Goal: Information Seeking & Learning: Check status

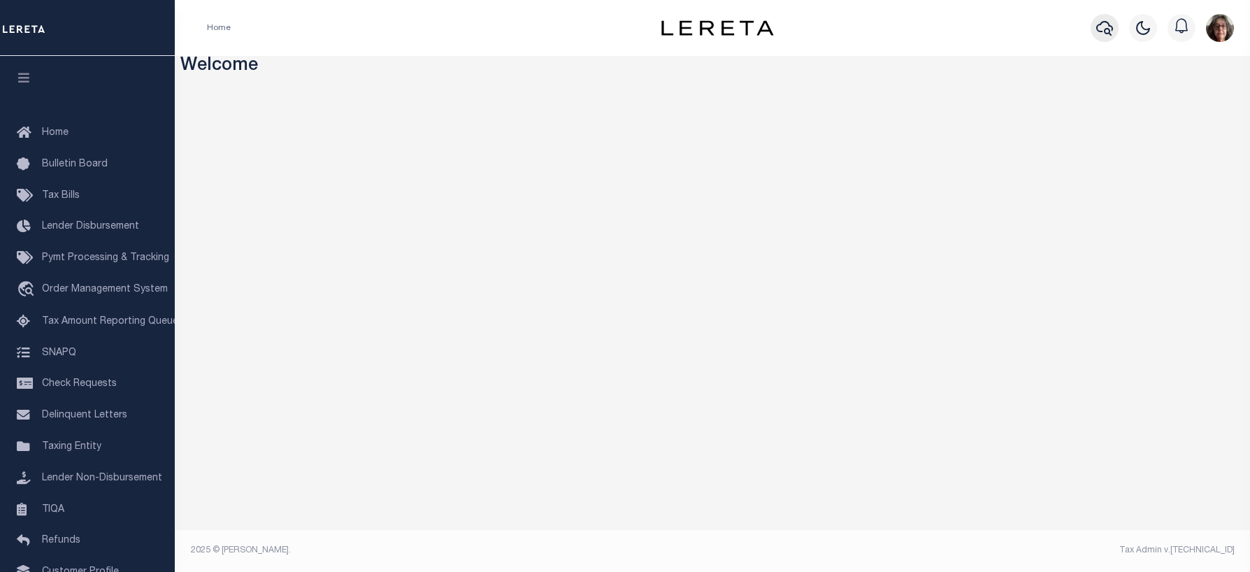
click at [1106, 36] on icon "button" at bounding box center [1104, 28] width 17 height 17
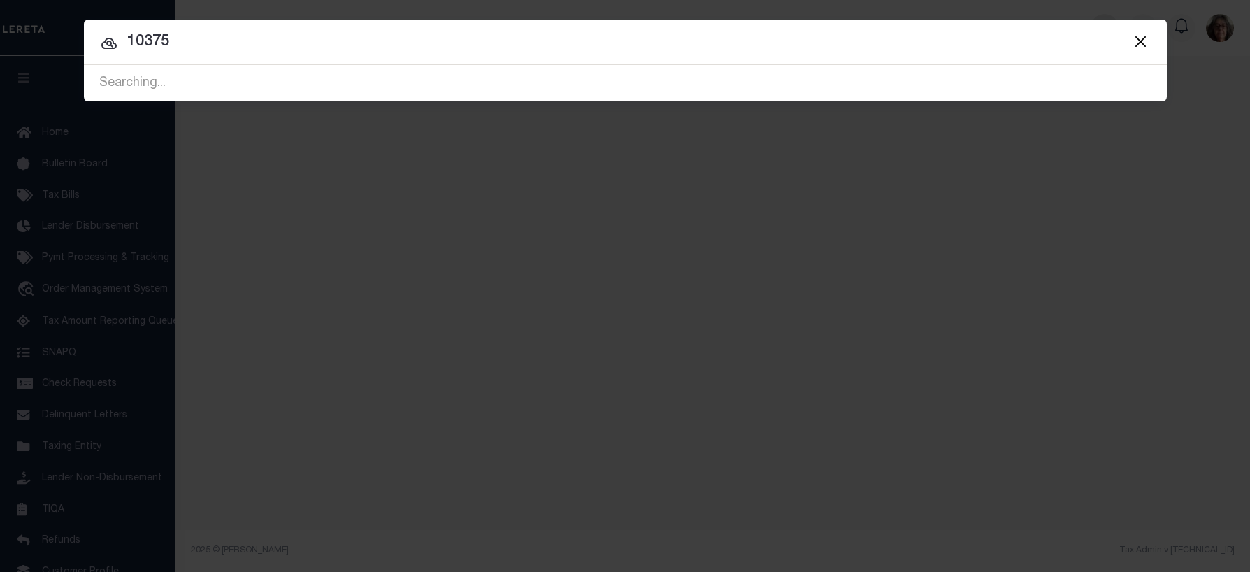
type input "10375"
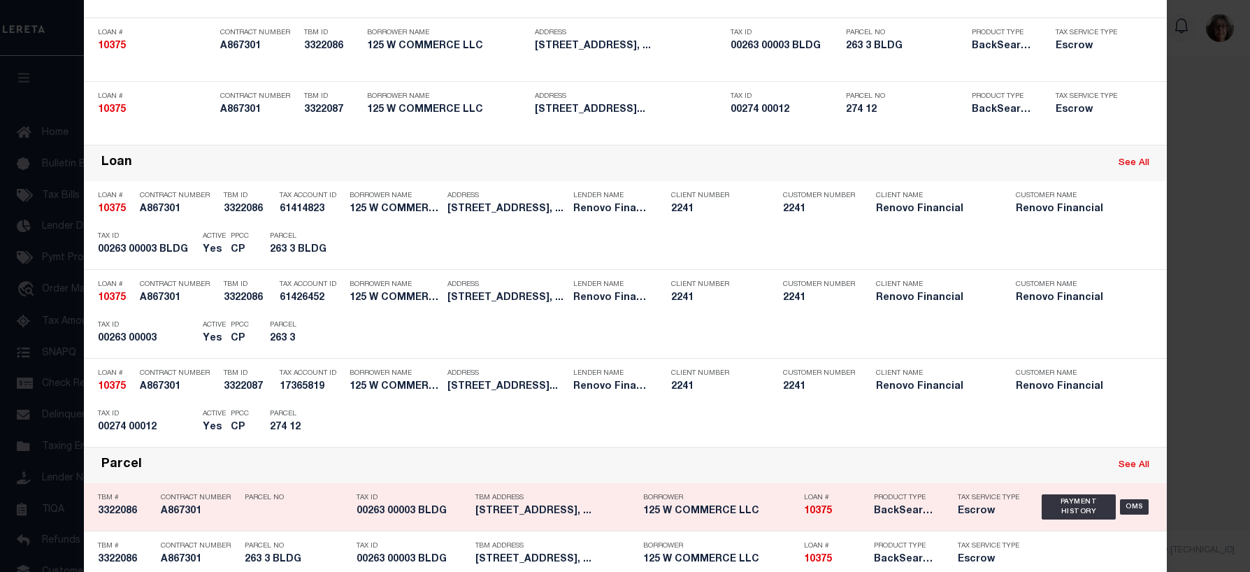
scroll to position [210, 0]
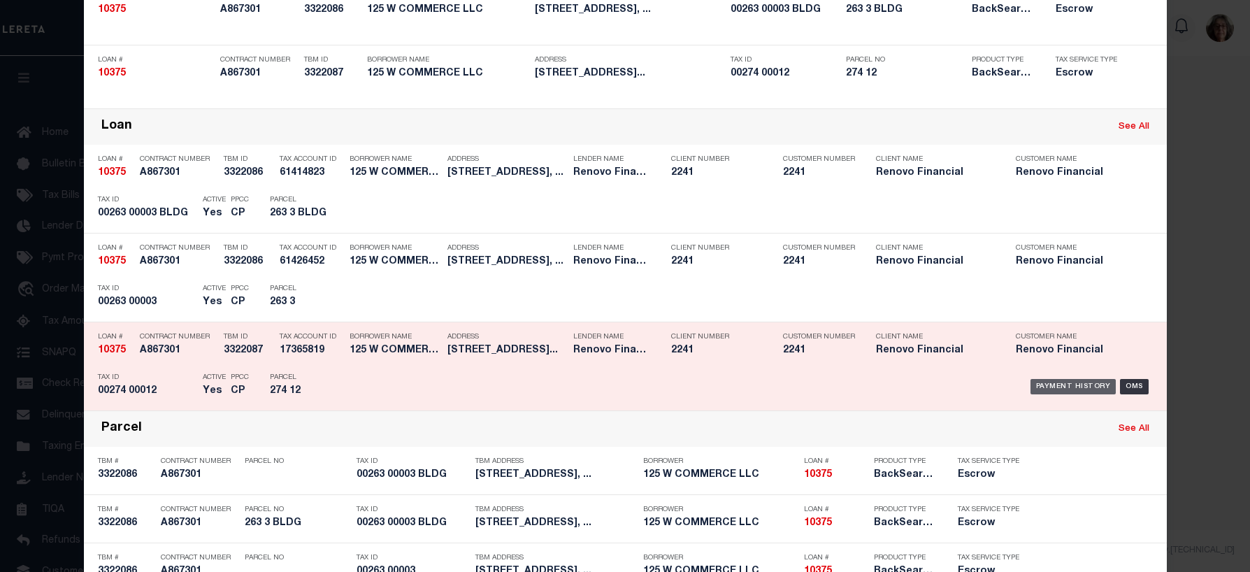
click at [1068, 387] on div "Payment History" at bounding box center [1073, 386] width 86 height 15
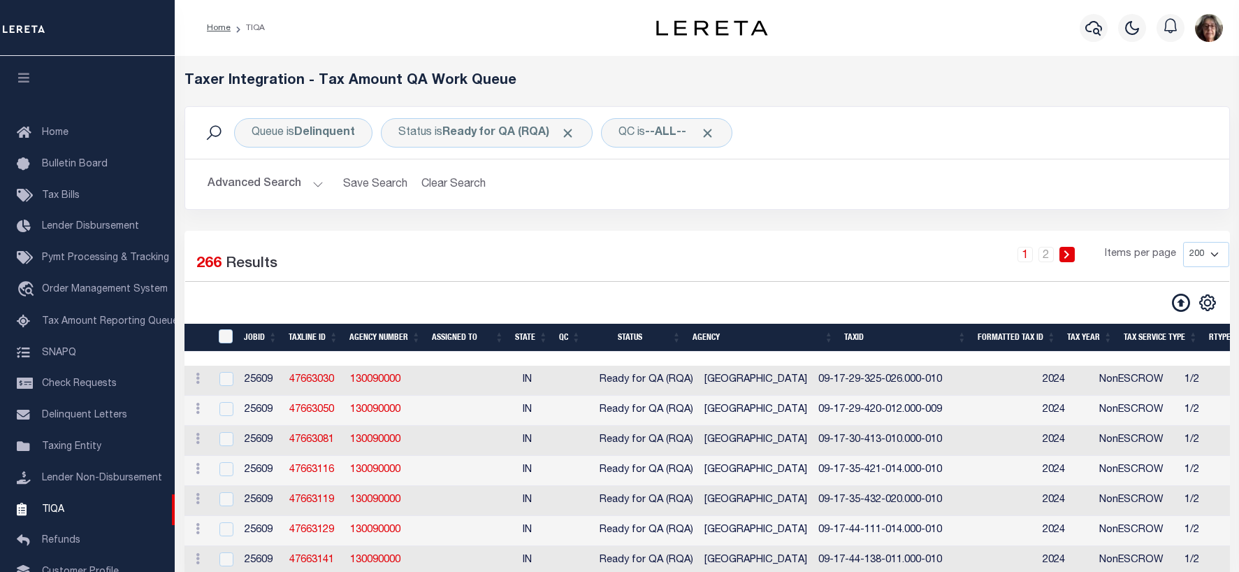
select select "200"
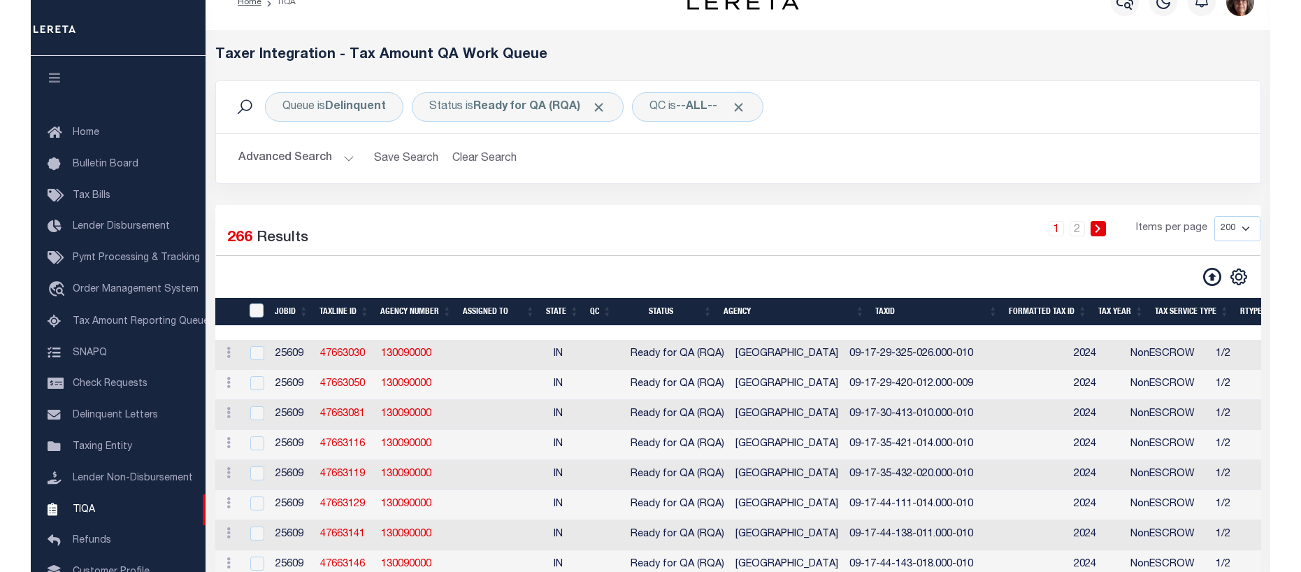
scroll to position [109, 0]
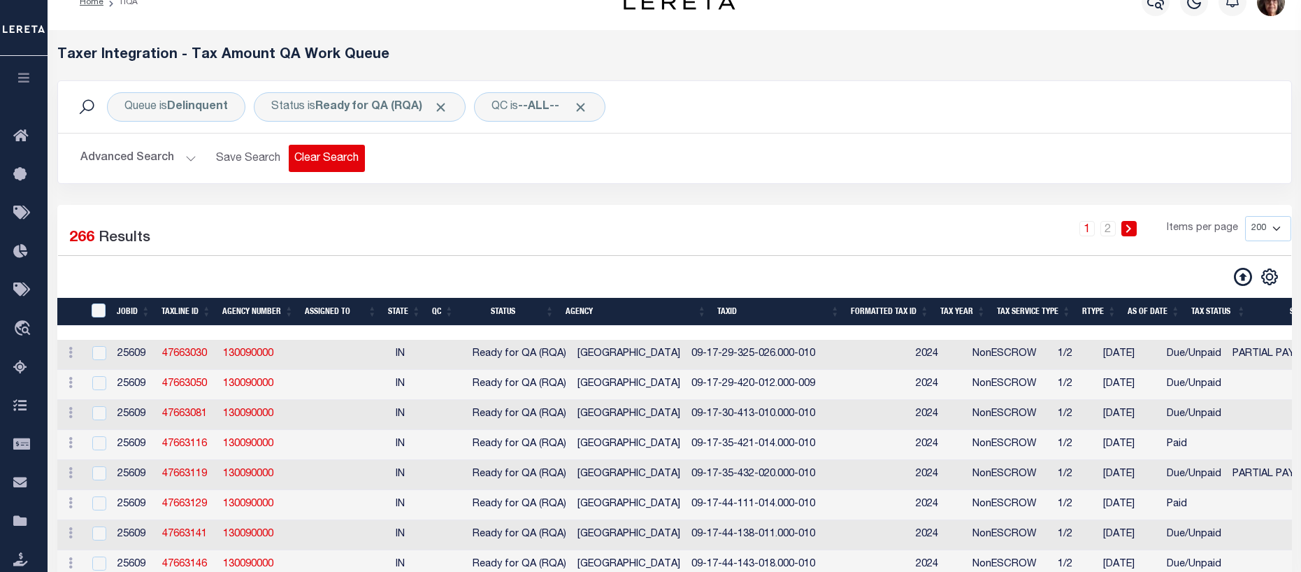
click at [318, 161] on button "Clear Search" at bounding box center [327, 158] width 76 height 27
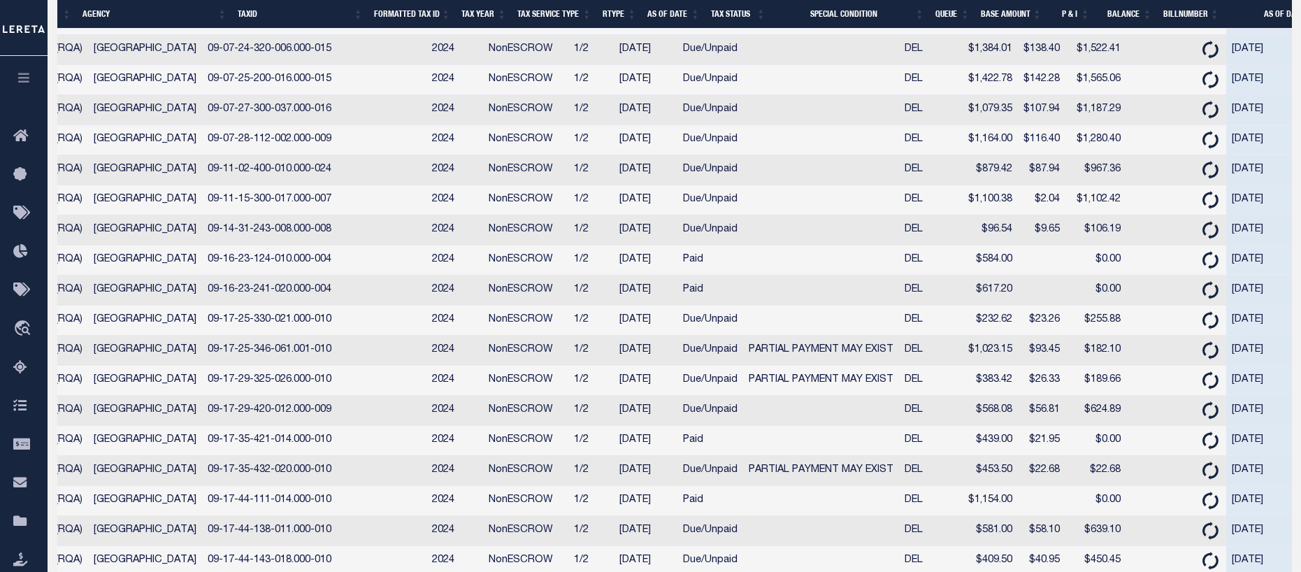
scroll to position [0, 0]
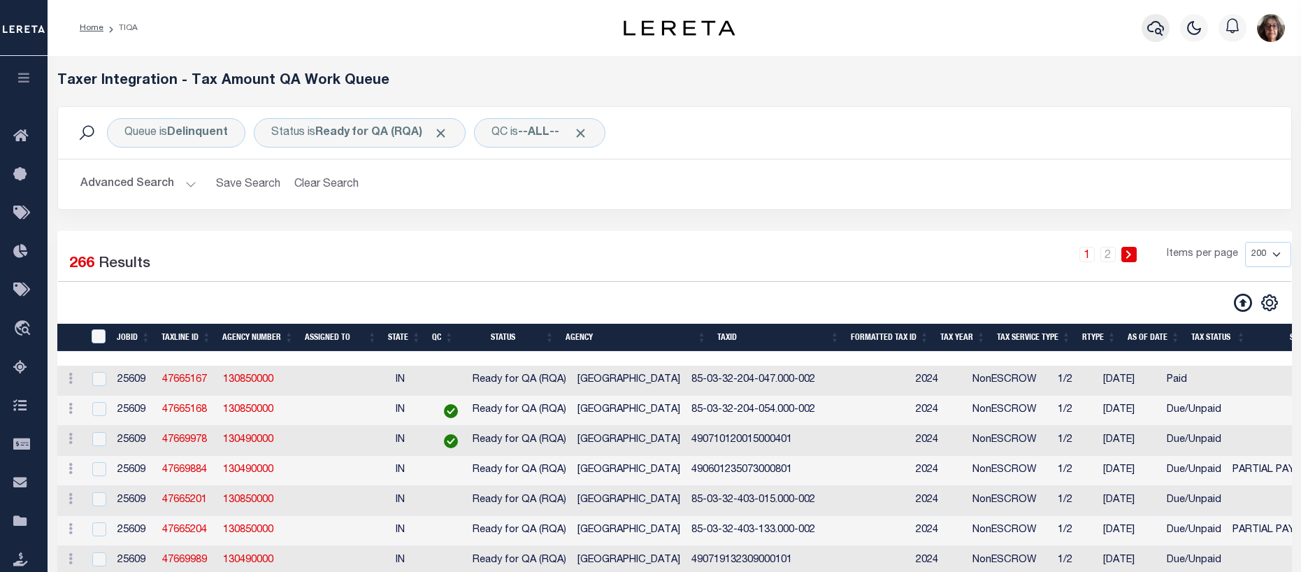
click at [1155, 31] on icon "button" at bounding box center [1155, 28] width 17 height 17
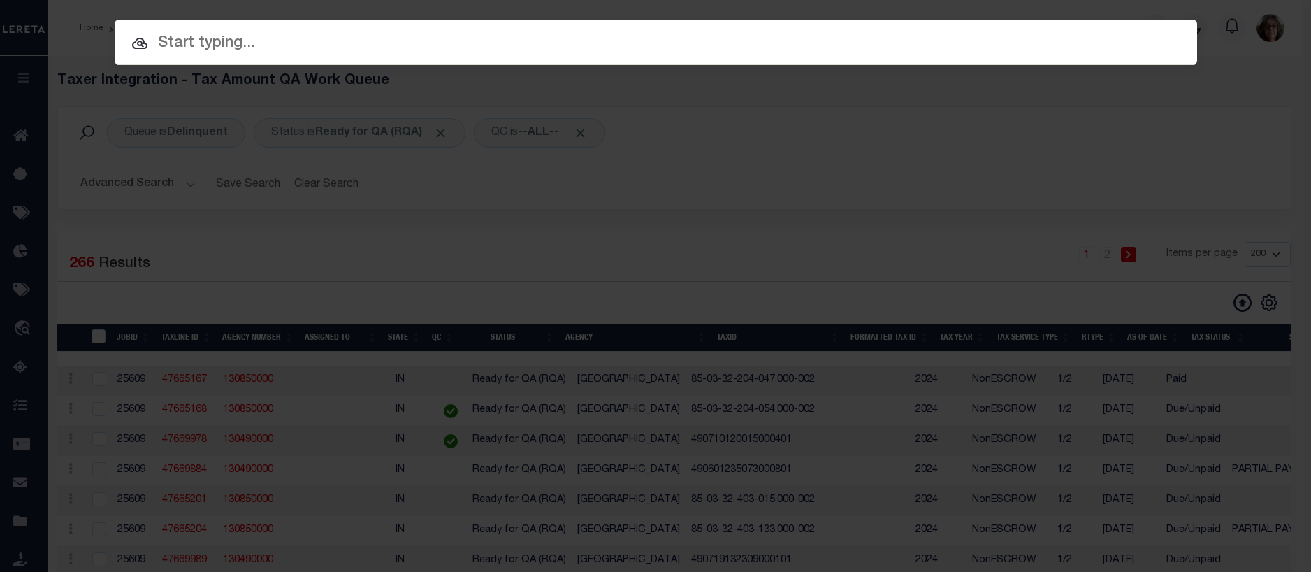
paste input "07179019635-00001"
type input "07179019635-00001"
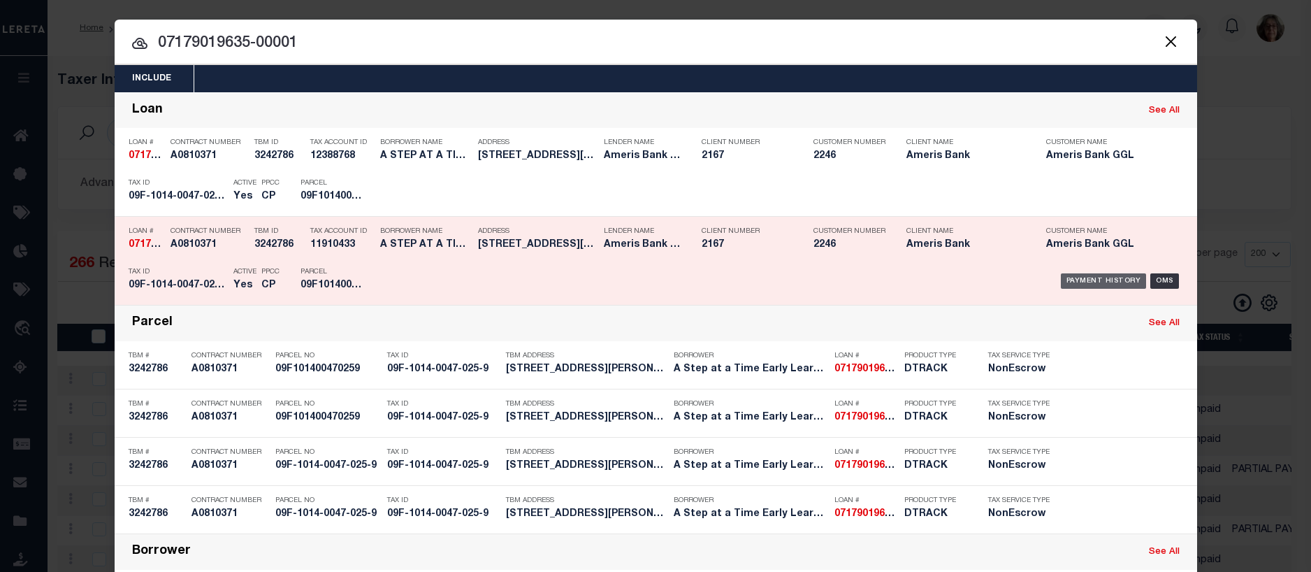
click at [1083, 277] on div "Payment History" at bounding box center [1104, 280] width 86 height 15
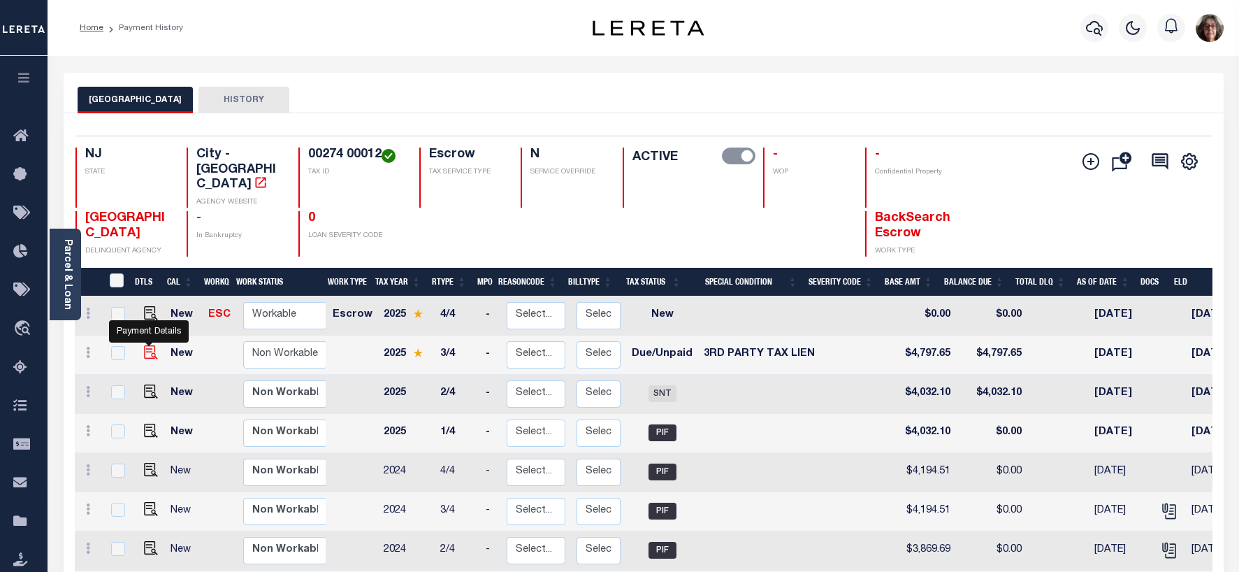
click at [147, 345] on img "" at bounding box center [151, 352] width 14 height 14
checkbox input "true"
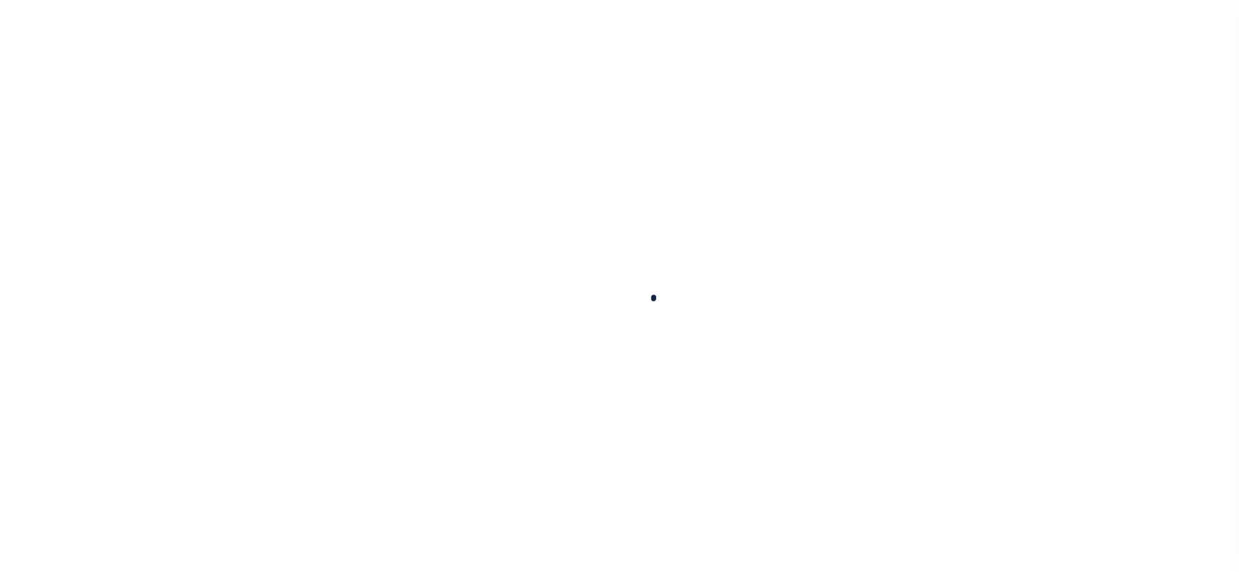
checkbox input "false"
type input "00006324"
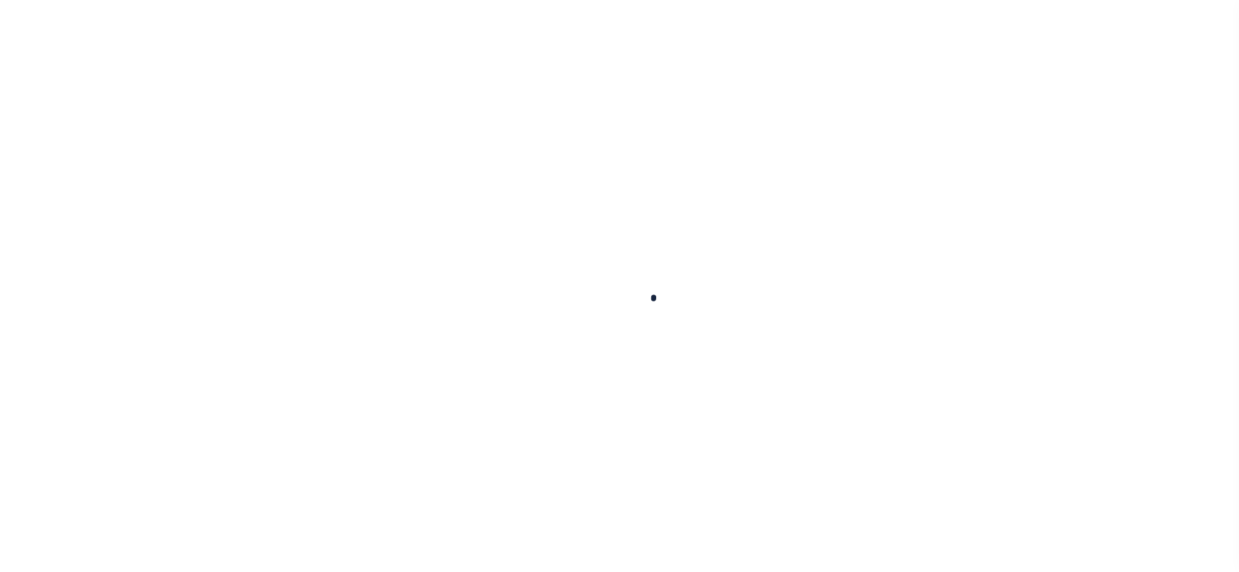
type input "08/10/2025"
select select "DUE"
select select "20"
type input "0"
type input "$4,797.65"
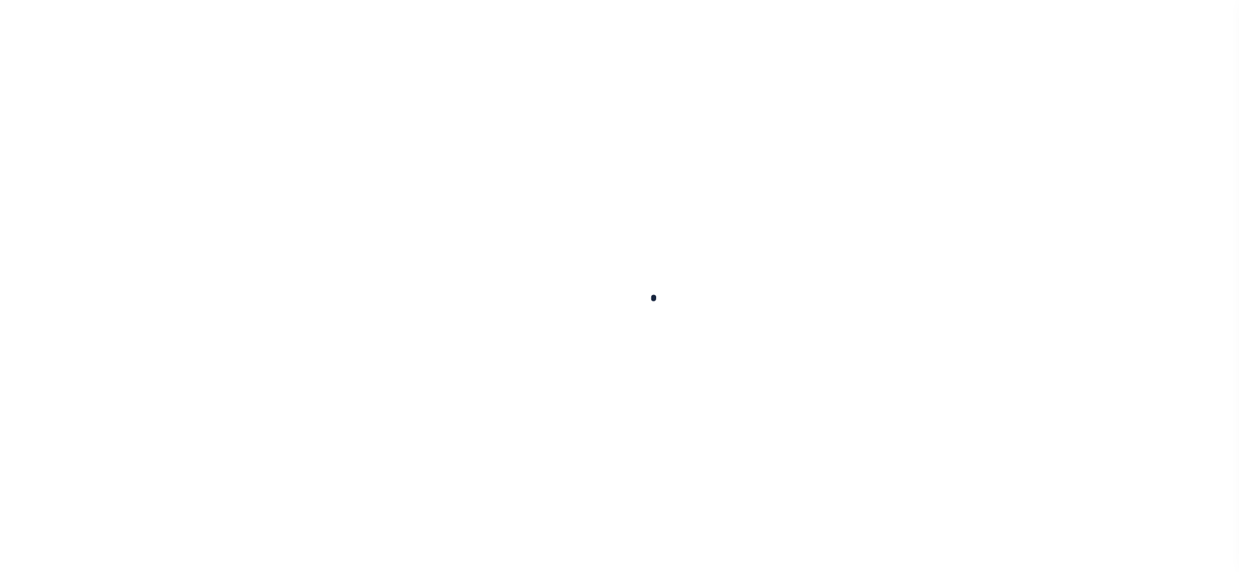
type input "$4,797.65"
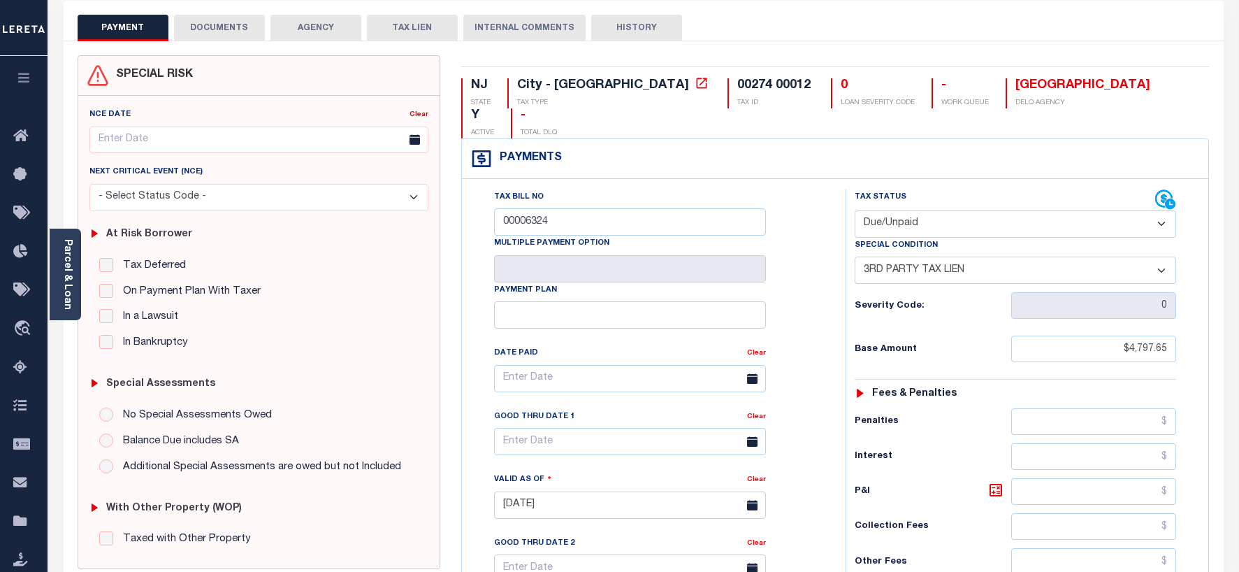
scroll to position [70, 0]
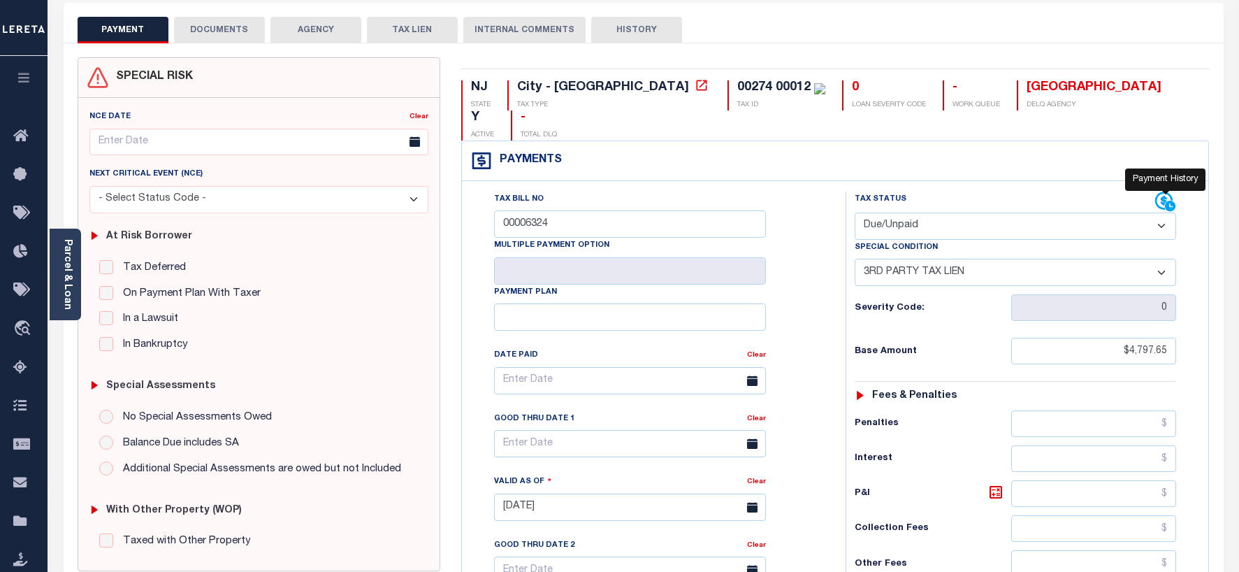
click at [1161, 192] on icon at bounding box center [1165, 202] width 21 height 21
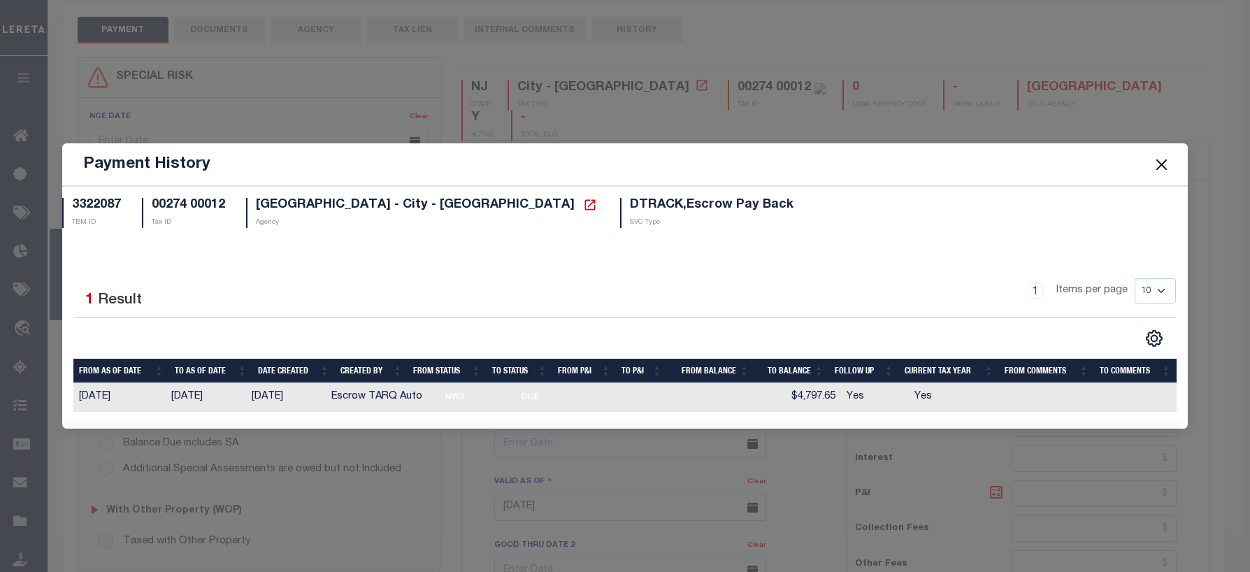
click at [1160, 164] on button "Close" at bounding box center [1161, 164] width 18 height 18
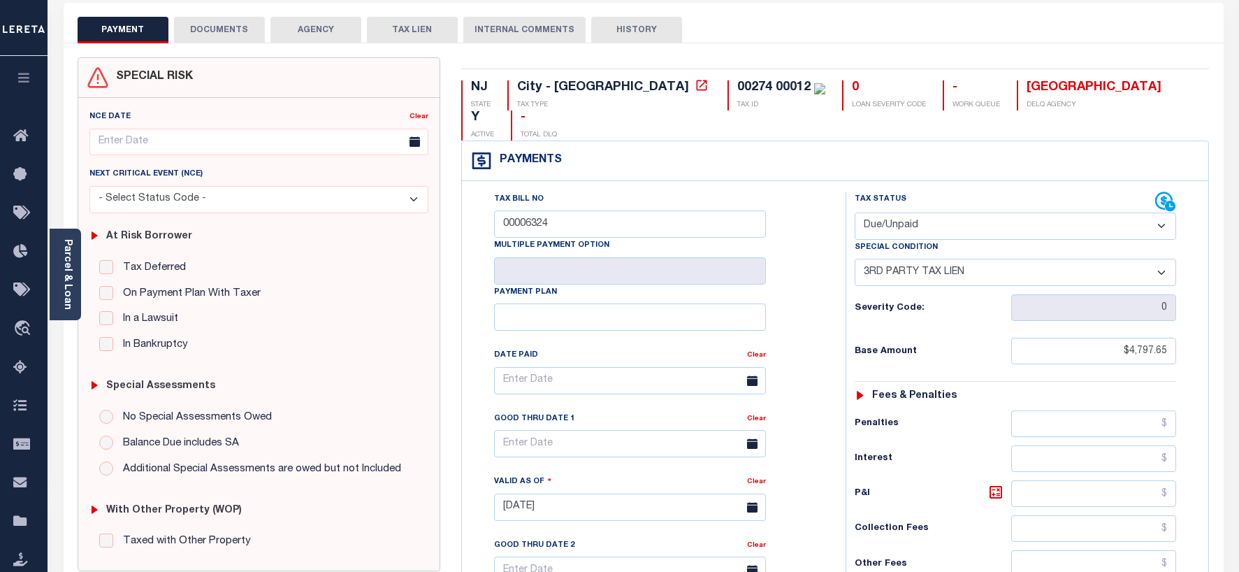
click at [219, 27] on button "DOCUMENTS" at bounding box center [219, 30] width 91 height 27
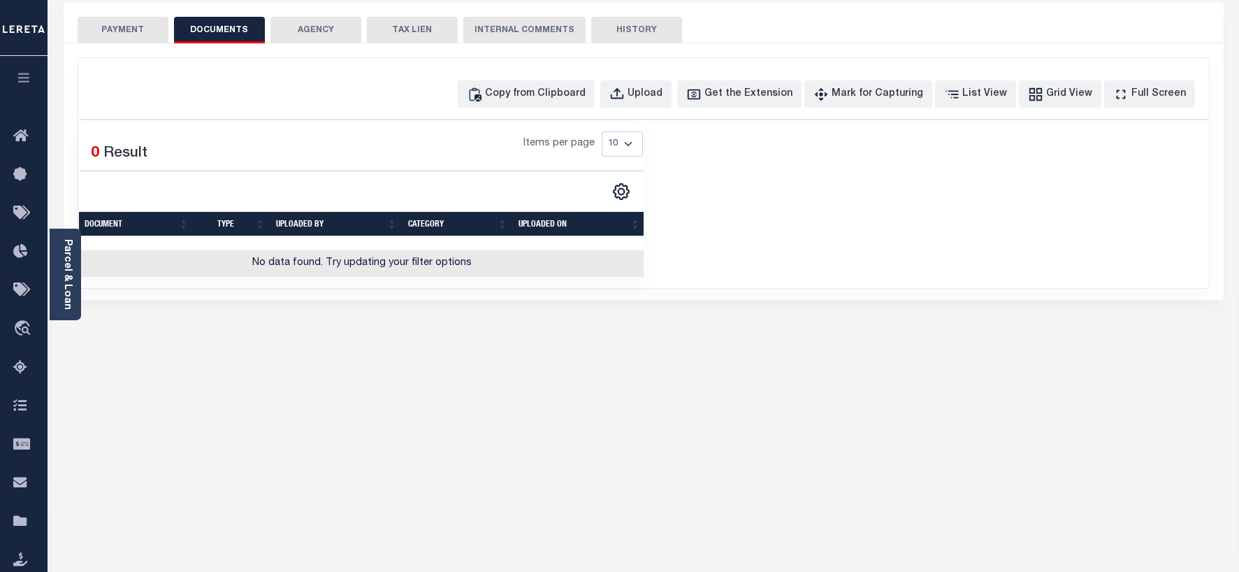
click at [116, 29] on button "PAYMENT" at bounding box center [123, 30] width 91 height 27
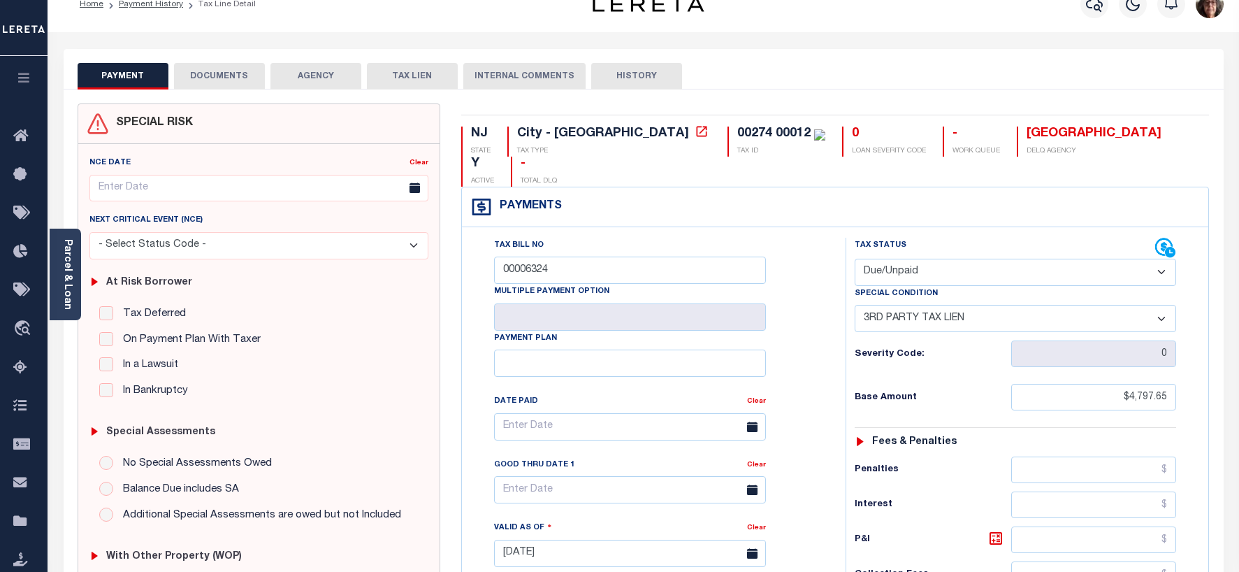
scroll to position [0, 0]
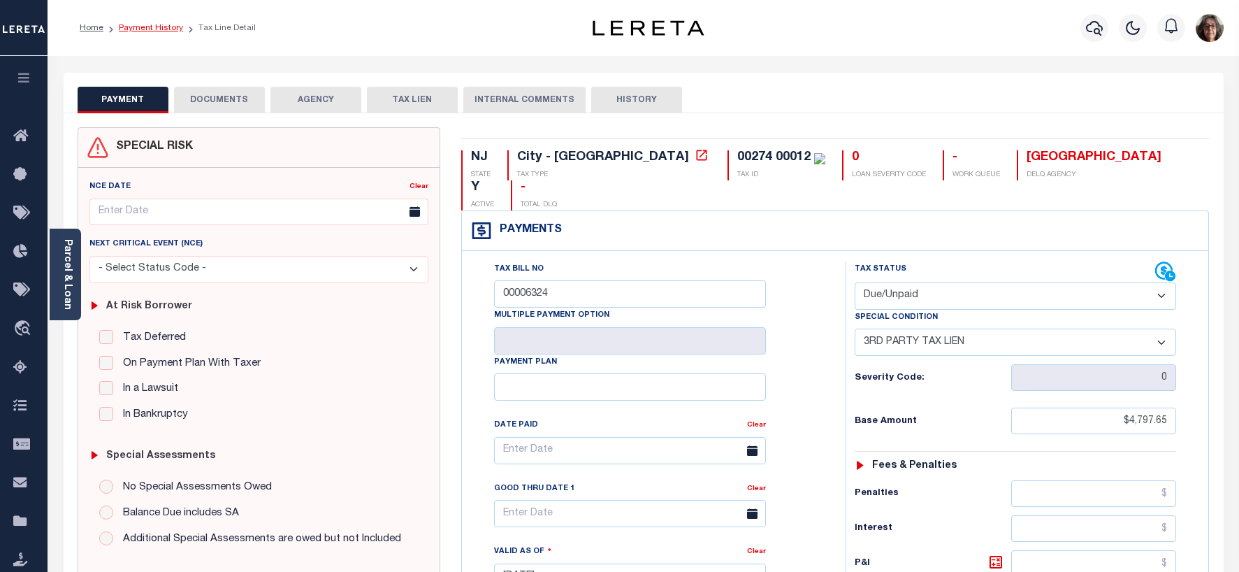
click at [145, 29] on link "Payment History" at bounding box center [151, 28] width 64 height 8
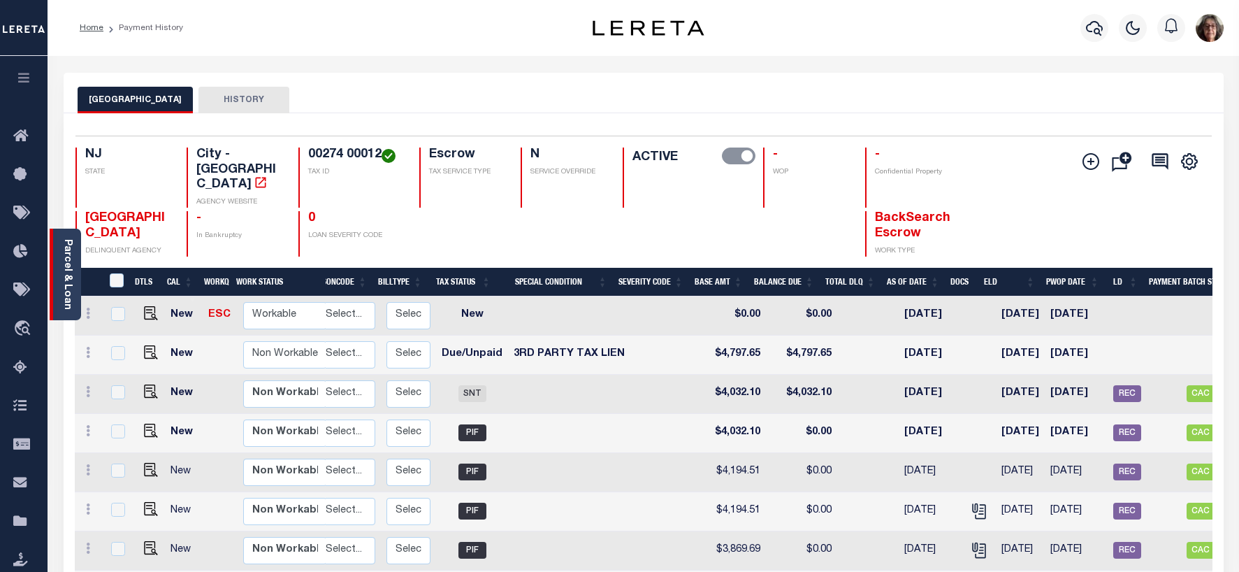
click at [64, 270] on link "Parcel & Loan" at bounding box center [67, 274] width 10 height 71
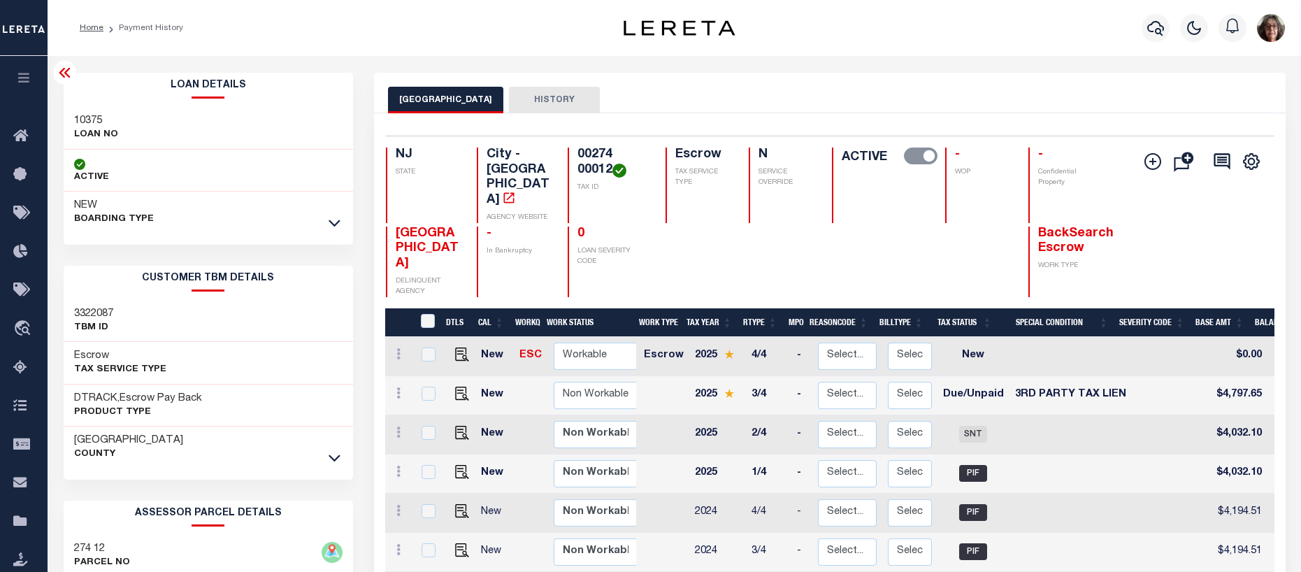
click at [526, 95] on button "HISTORY" at bounding box center [554, 100] width 91 height 27
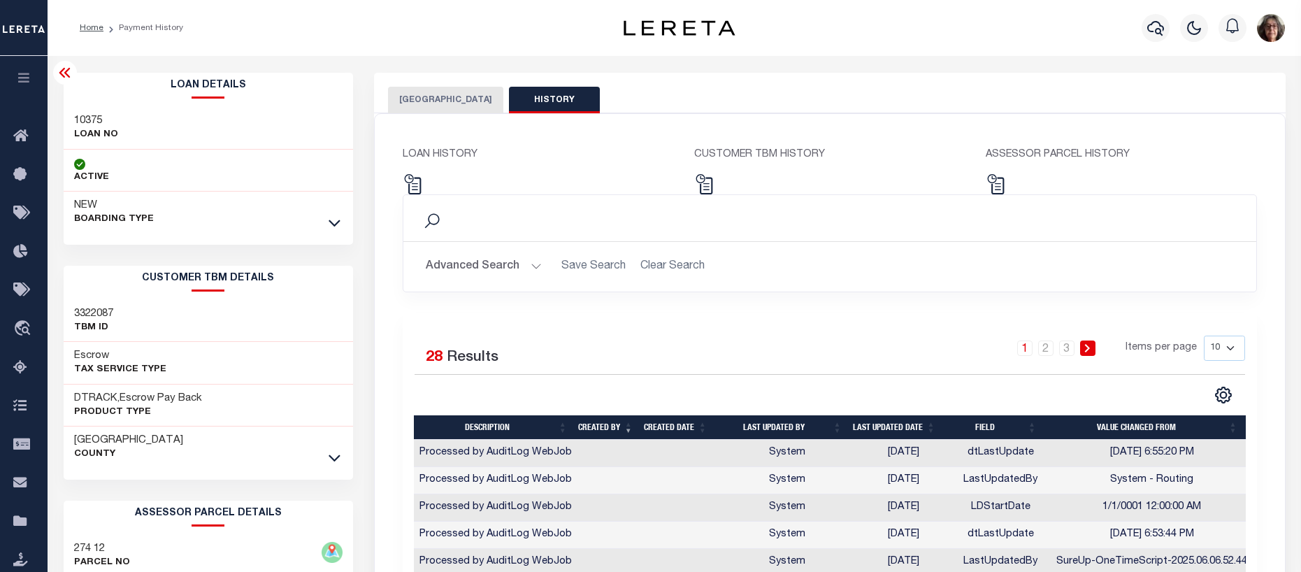
click at [417, 98] on button "BRIDGETON CITY" at bounding box center [445, 100] width 115 height 27
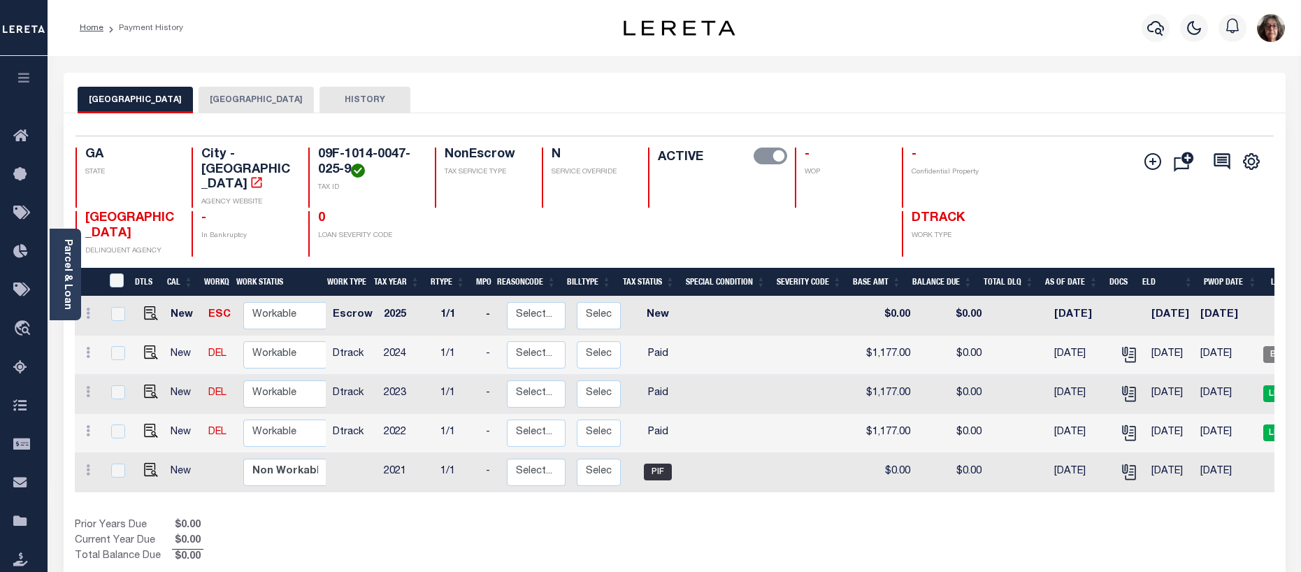
click at [208, 96] on button "FULTON COUNTY" at bounding box center [256, 100] width 115 height 27
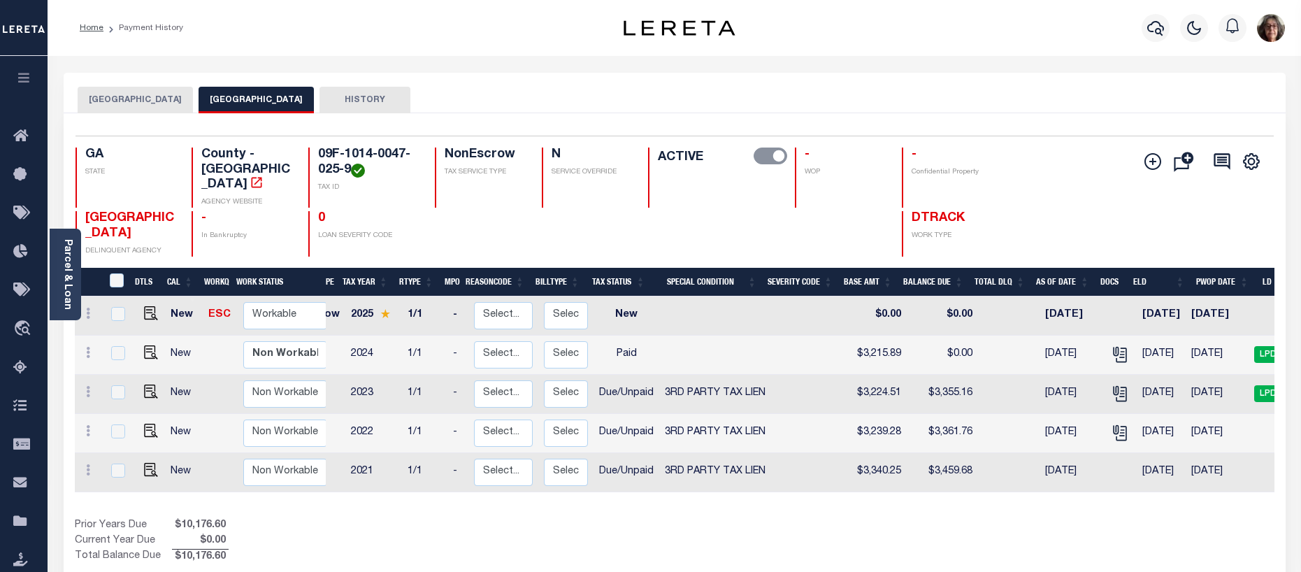
scroll to position [0, 68]
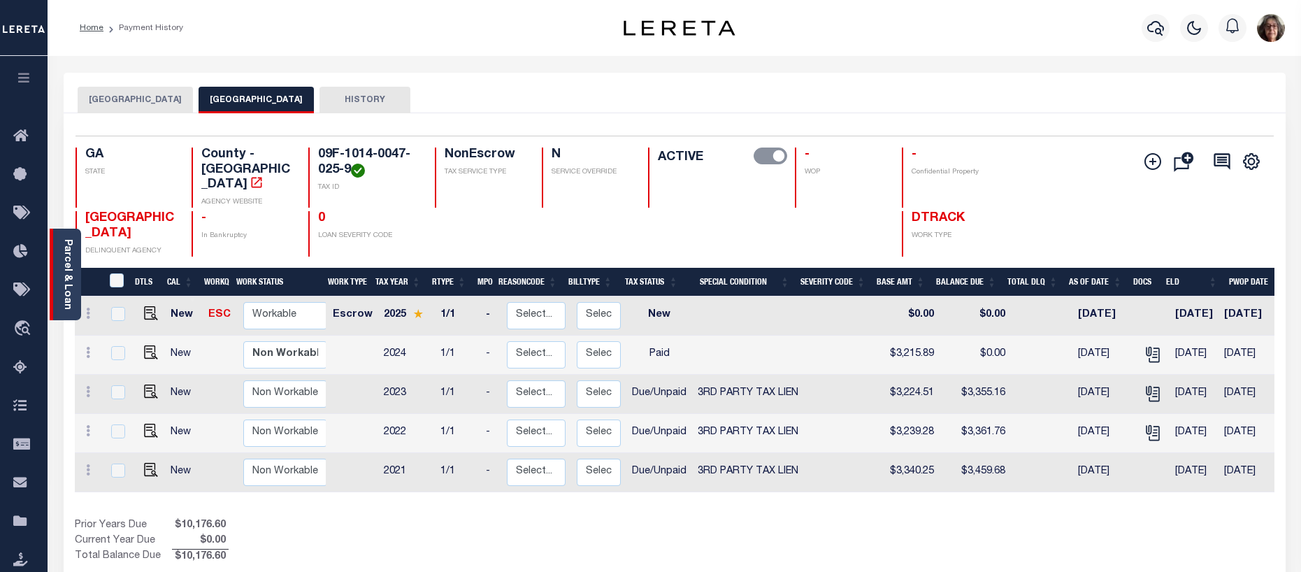
click at [66, 268] on link "Parcel & Loan" at bounding box center [67, 274] width 10 height 71
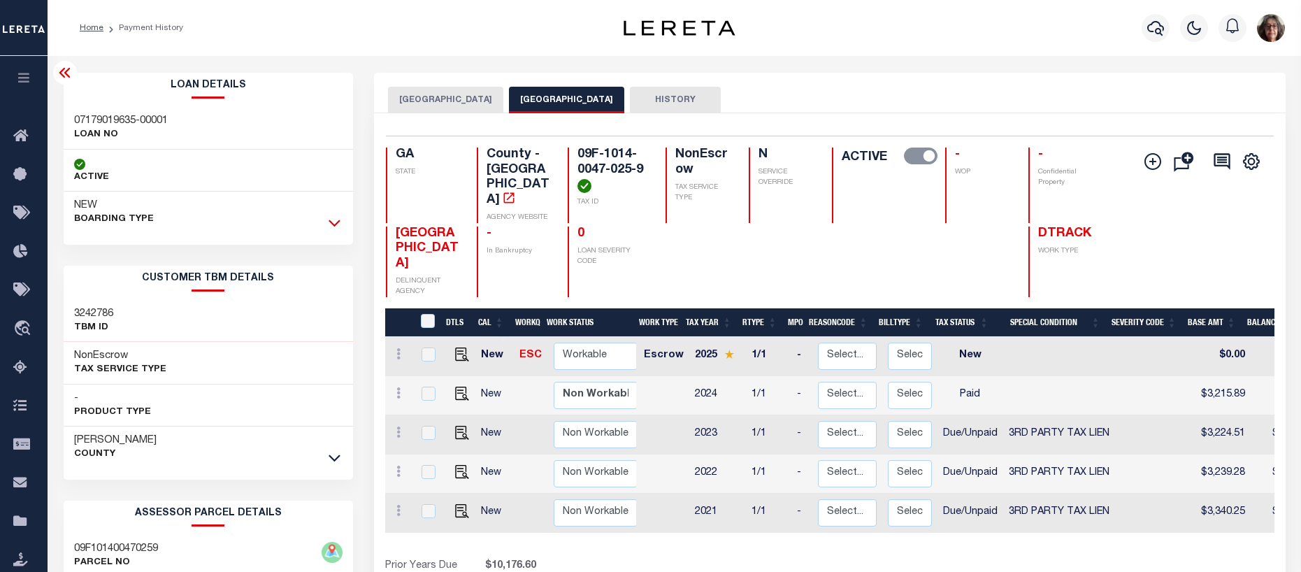
click at [331, 224] on icon at bounding box center [335, 222] width 12 height 15
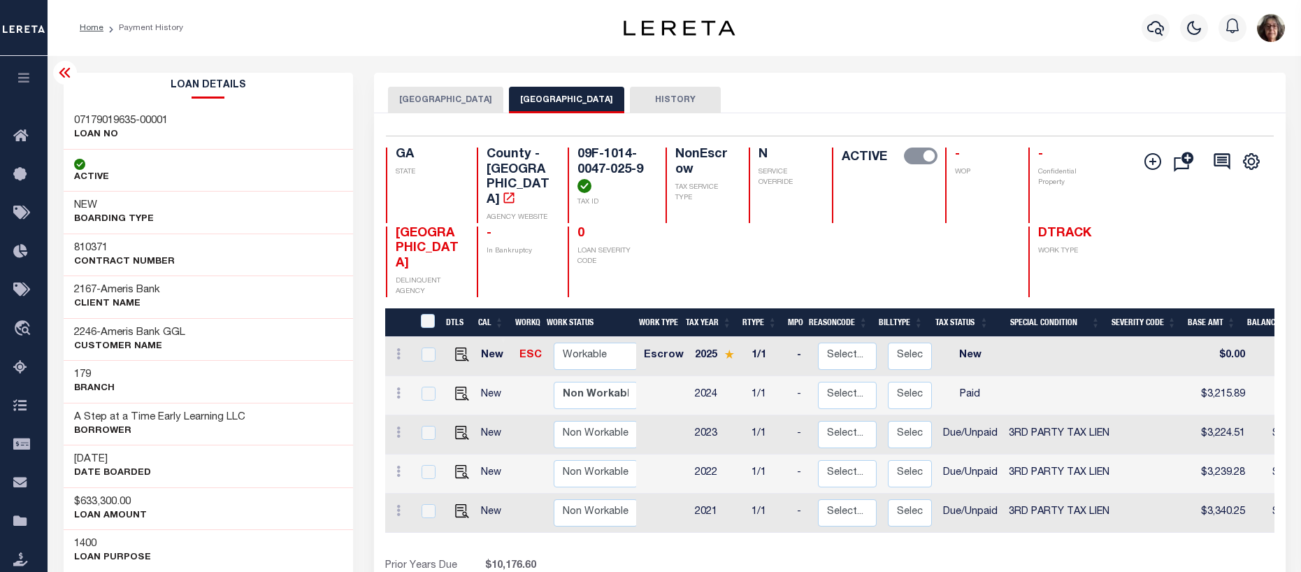
click at [64, 72] on icon at bounding box center [65, 72] width 17 height 17
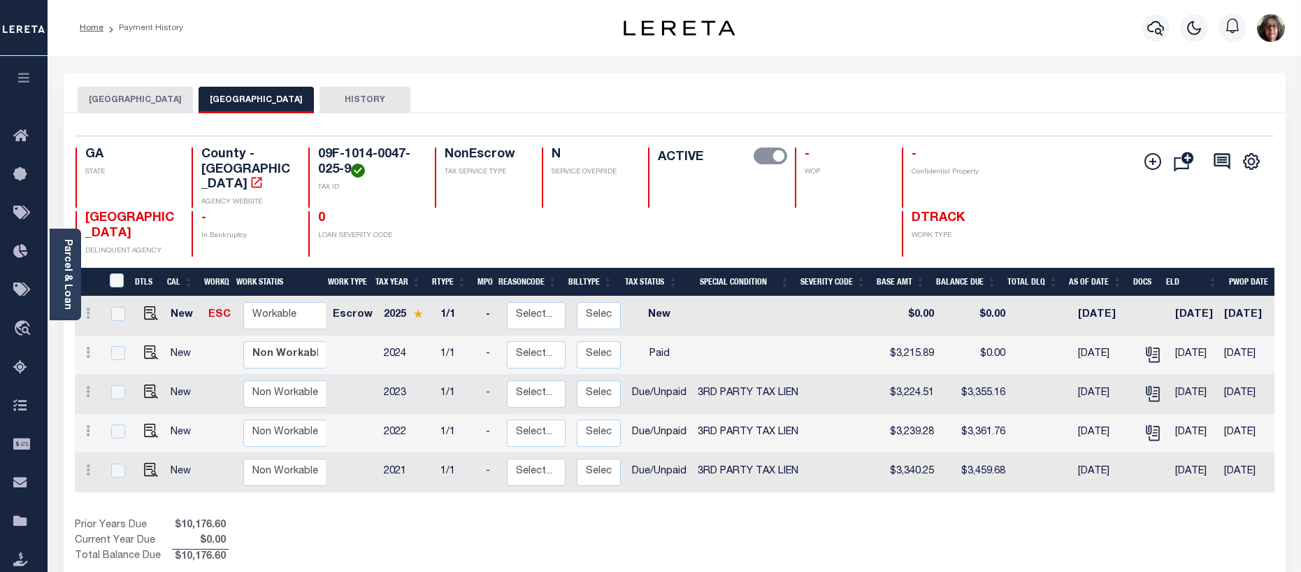
click at [62, 277] on link "Parcel & Loan" at bounding box center [67, 274] width 10 height 71
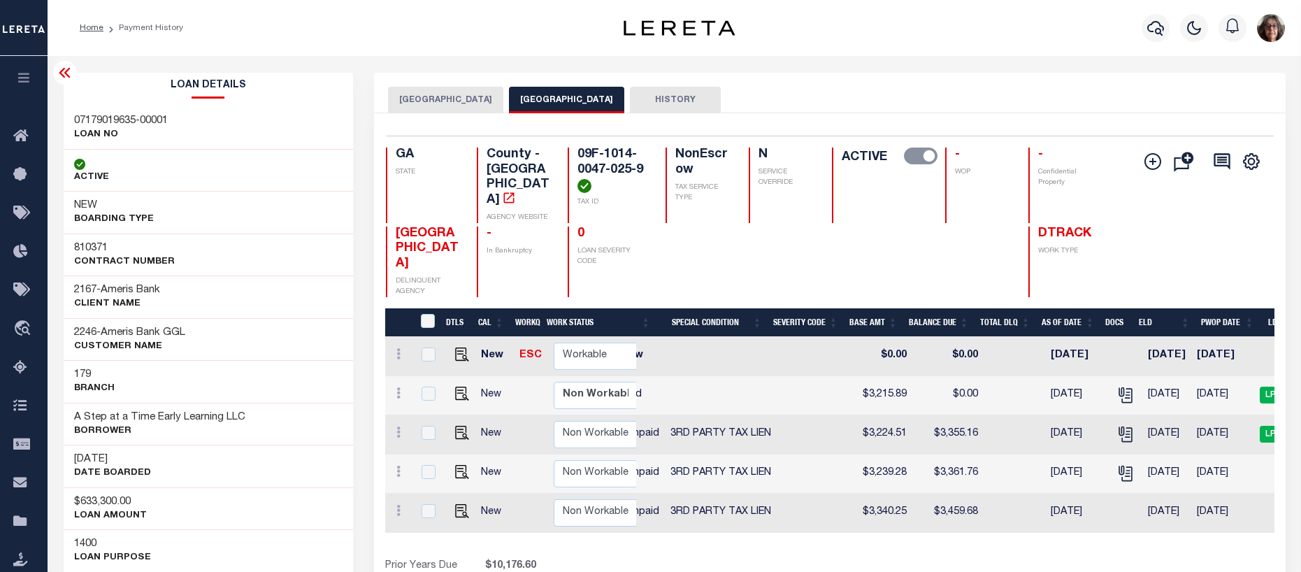
scroll to position [0, 216]
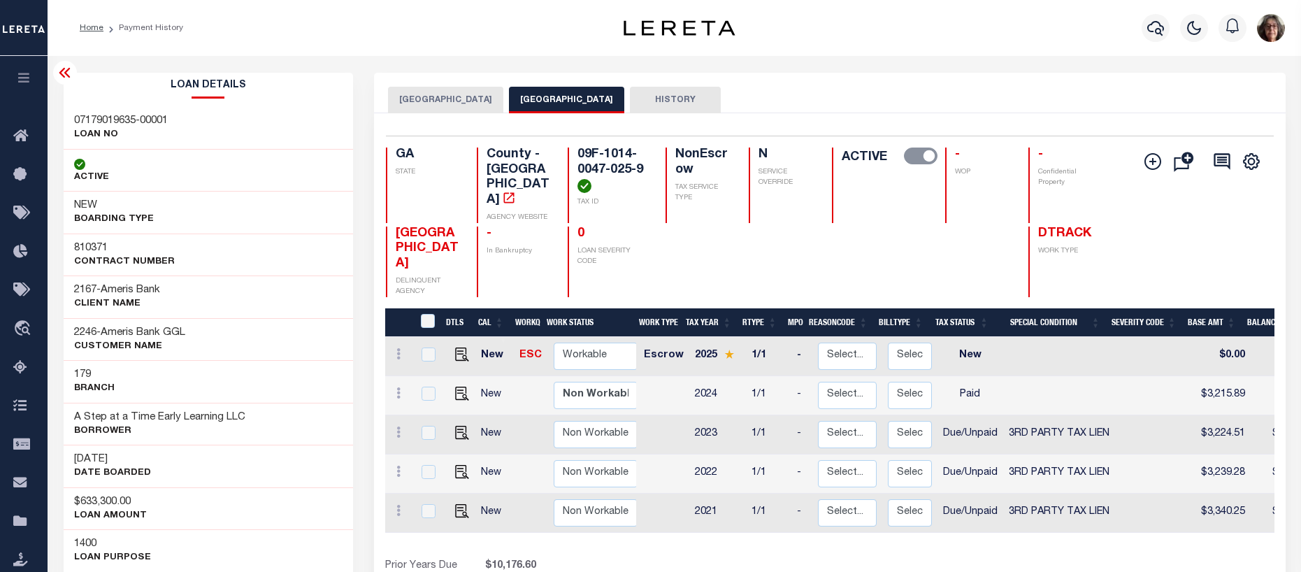
click at [430, 96] on button "FAIRBURN CITY" at bounding box center [445, 100] width 115 height 27
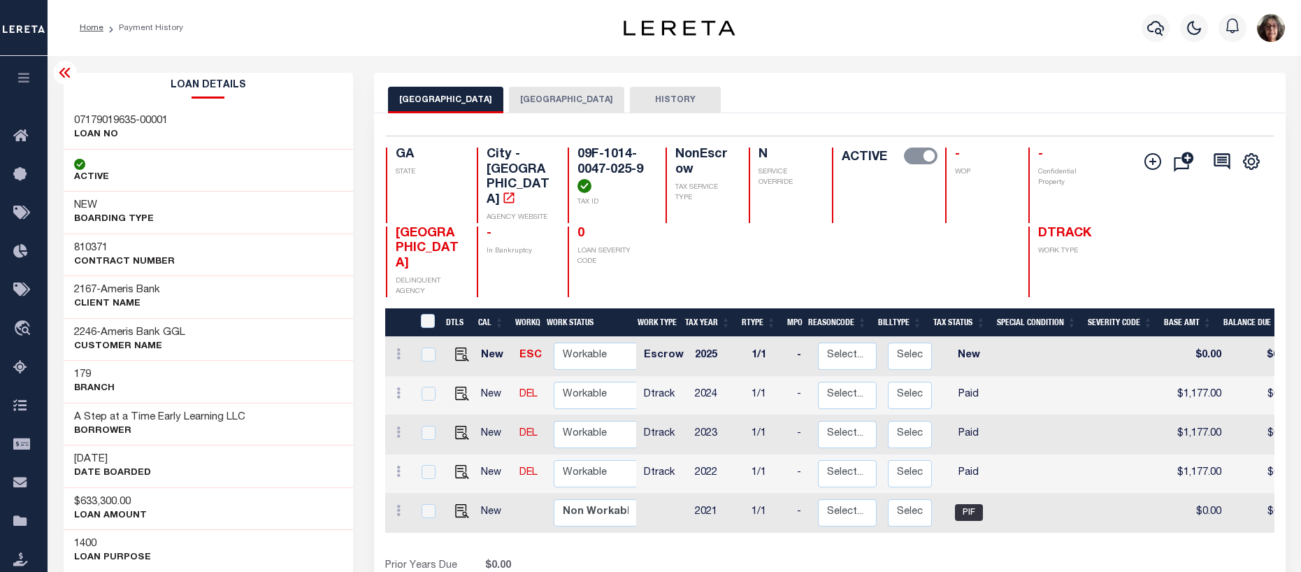
click at [519, 100] on button "FULTON COUNTY" at bounding box center [566, 100] width 115 height 27
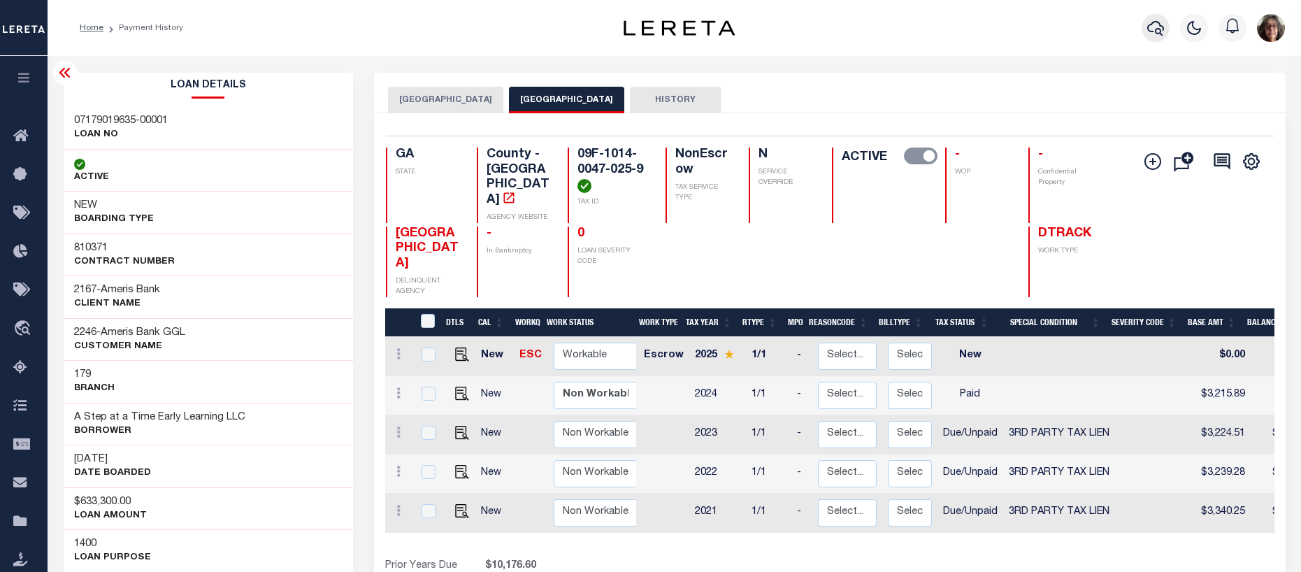
click at [1153, 29] on icon "button" at bounding box center [1155, 28] width 17 height 17
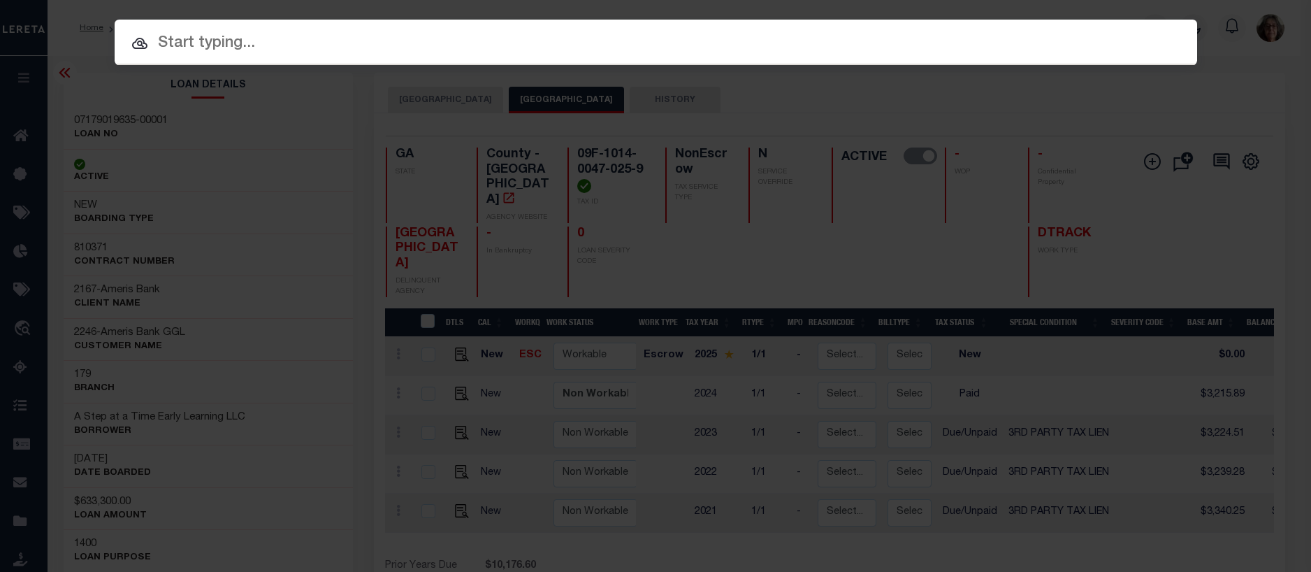
paste input "07179019752"
type input "07179019752"
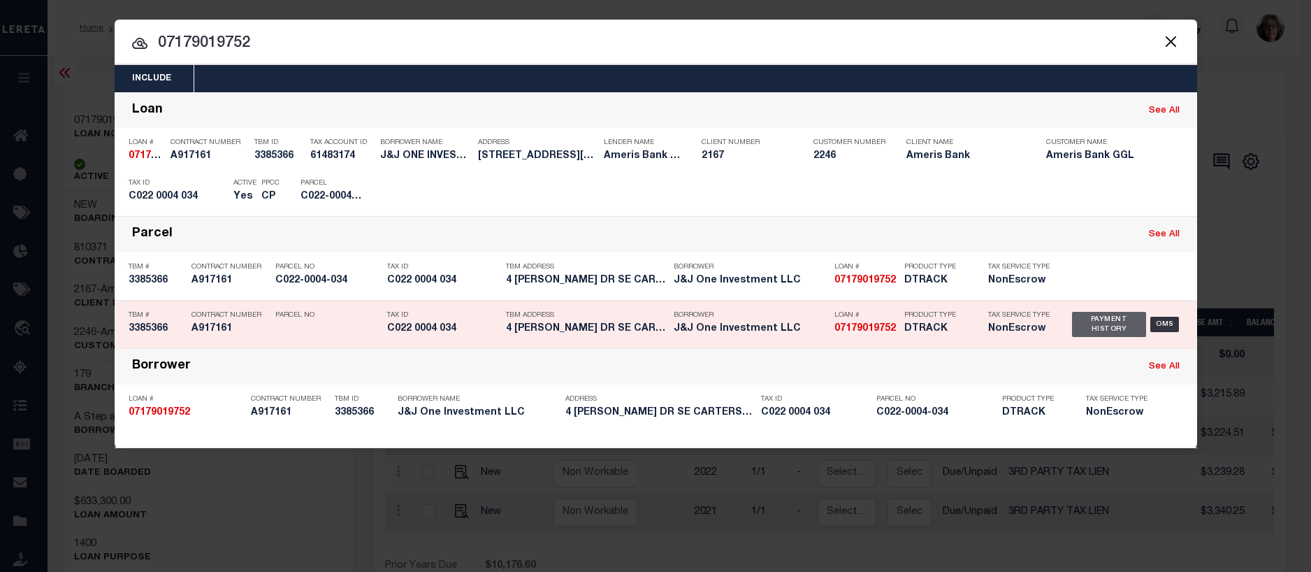
click at [1090, 328] on div "Payment History" at bounding box center [1109, 324] width 75 height 25
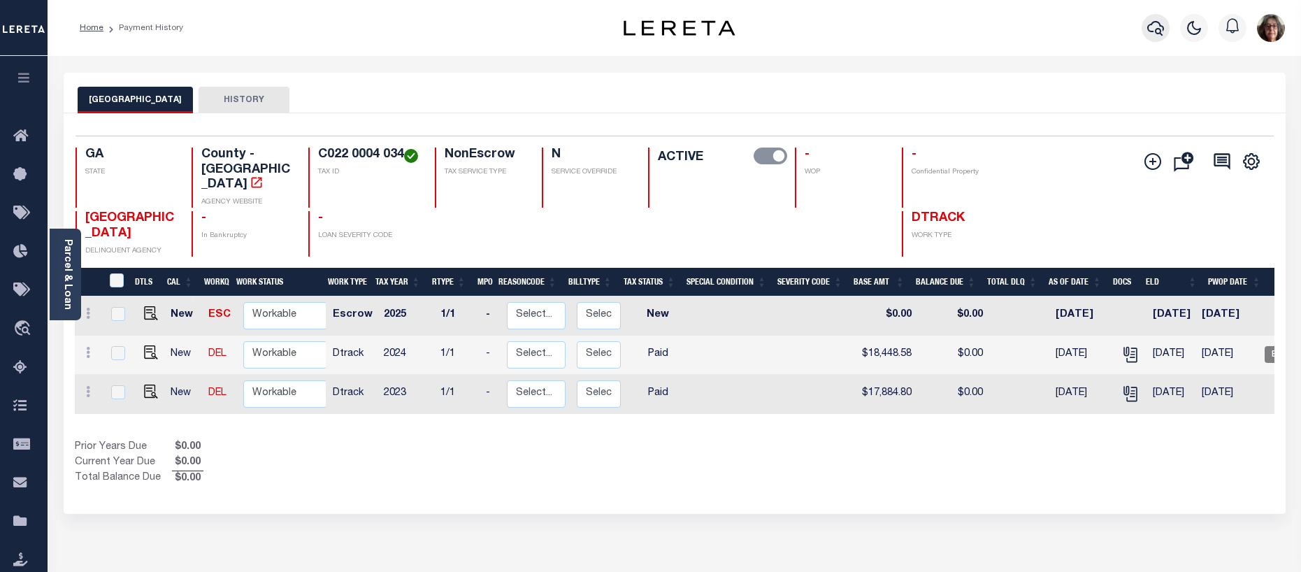
click at [1155, 28] on icon "button" at bounding box center [1155, 28] width 17 height 17
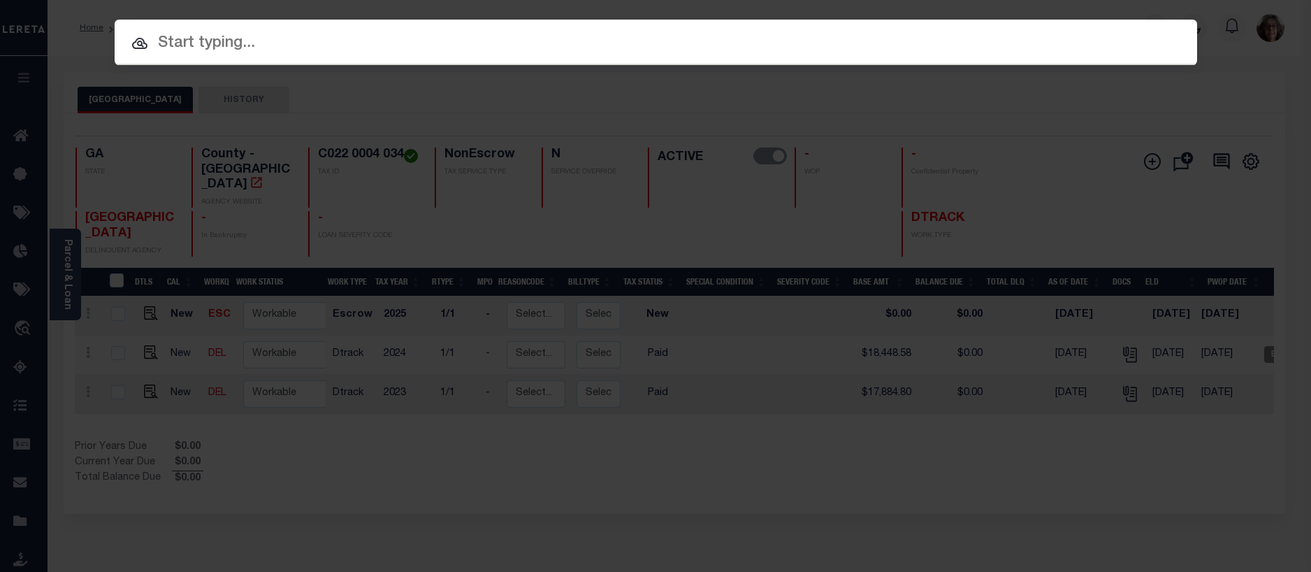
paste input "07179019752"
type input "07179019752"
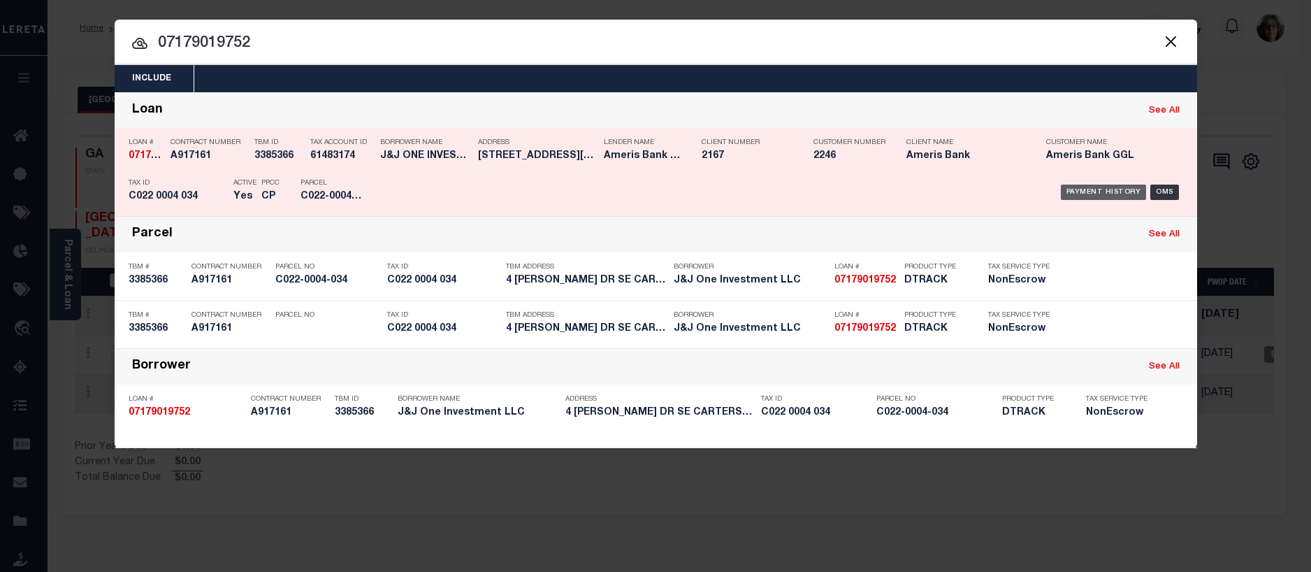
click at [1107, 190] on div "Payment History" at bounding box center [1104, 192] width 86 height 15
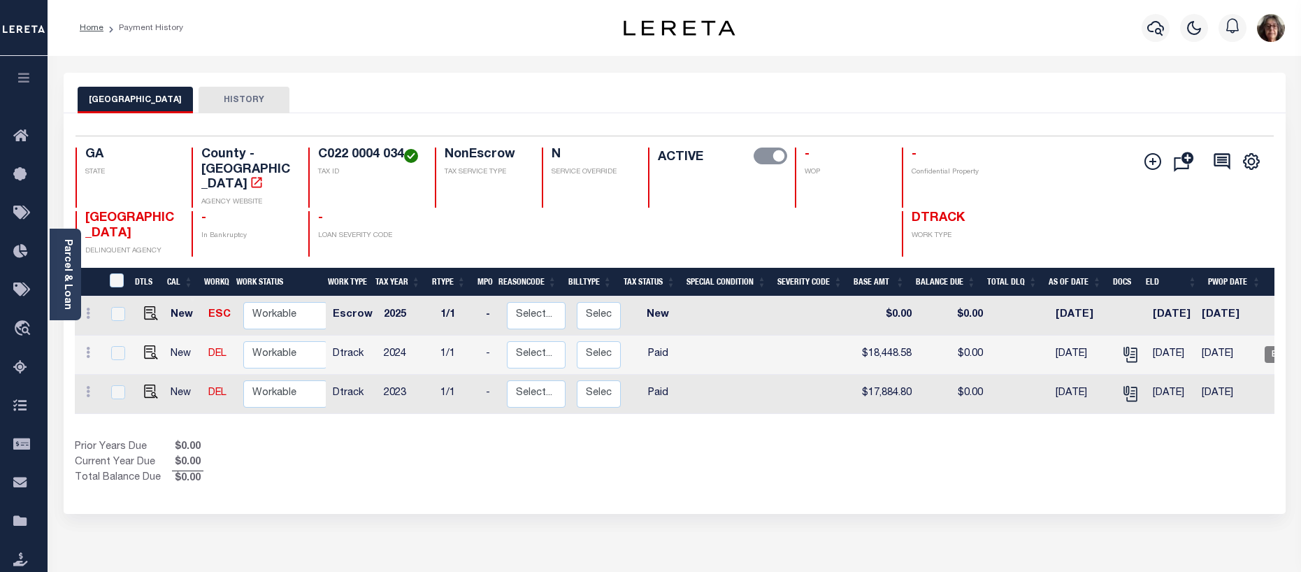
click at [71, 259] on link "Parcel & Loan" at bounding box center [67, 274] width 10 height 71
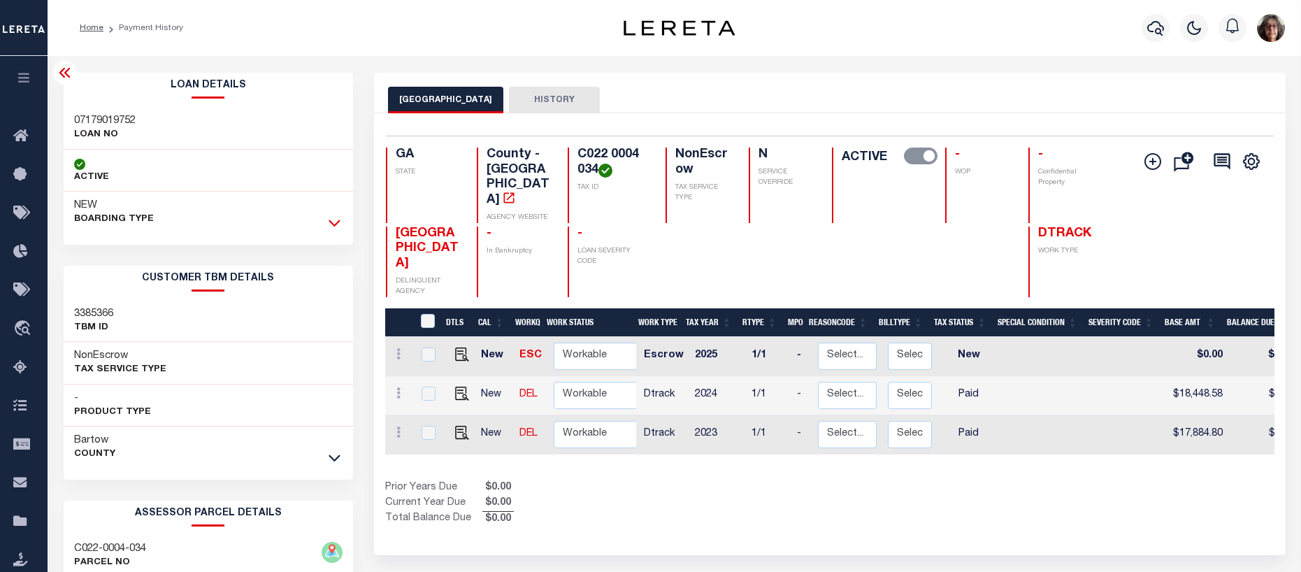
click at [331, 223] on icon at bounding box center [335, 223] width 12 height 7
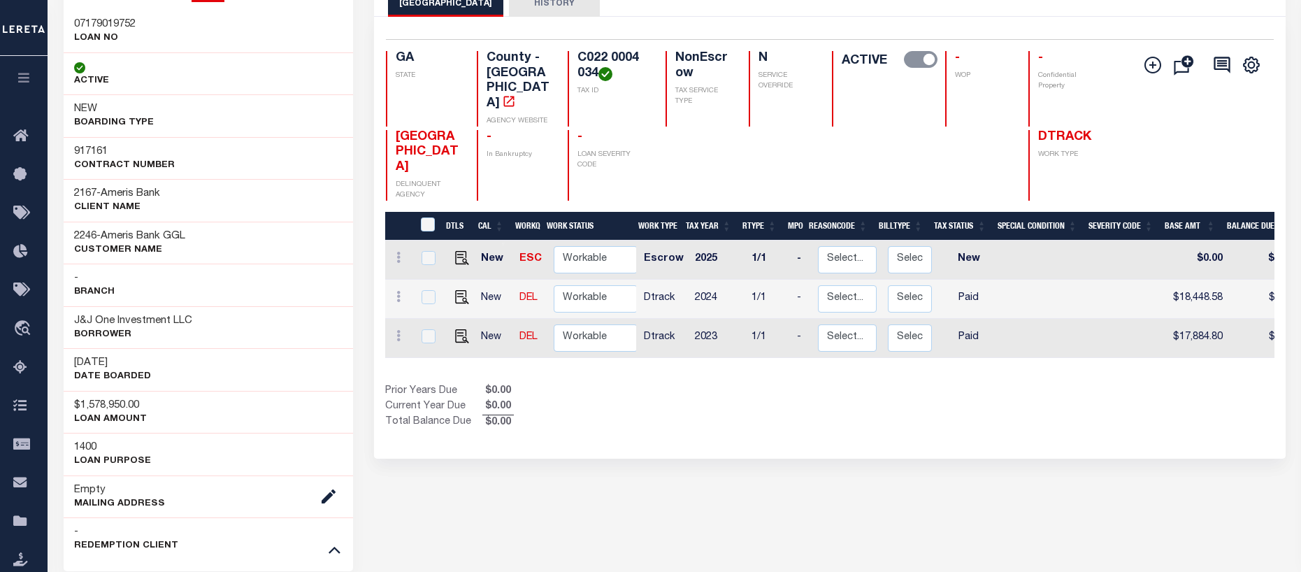
scroll to position [14, 0]
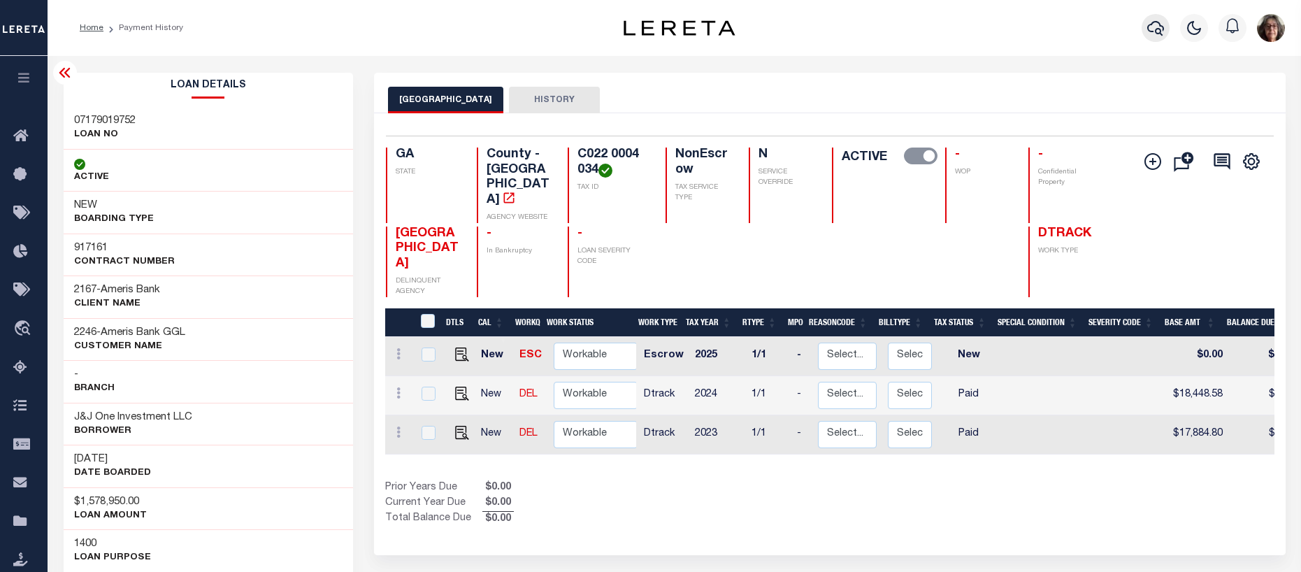
click at [1156, 29] on icon "button" at bounding box center [1155, 28] width 17 height 17
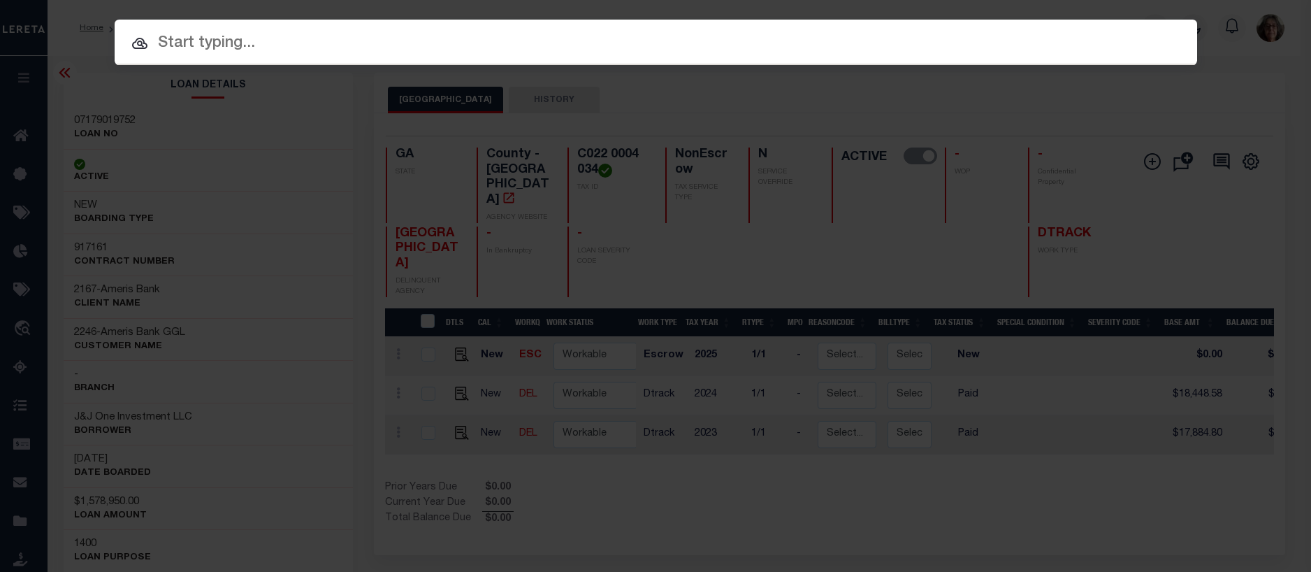
paste input "07179016365-00001"
type input "07179016365-00001"
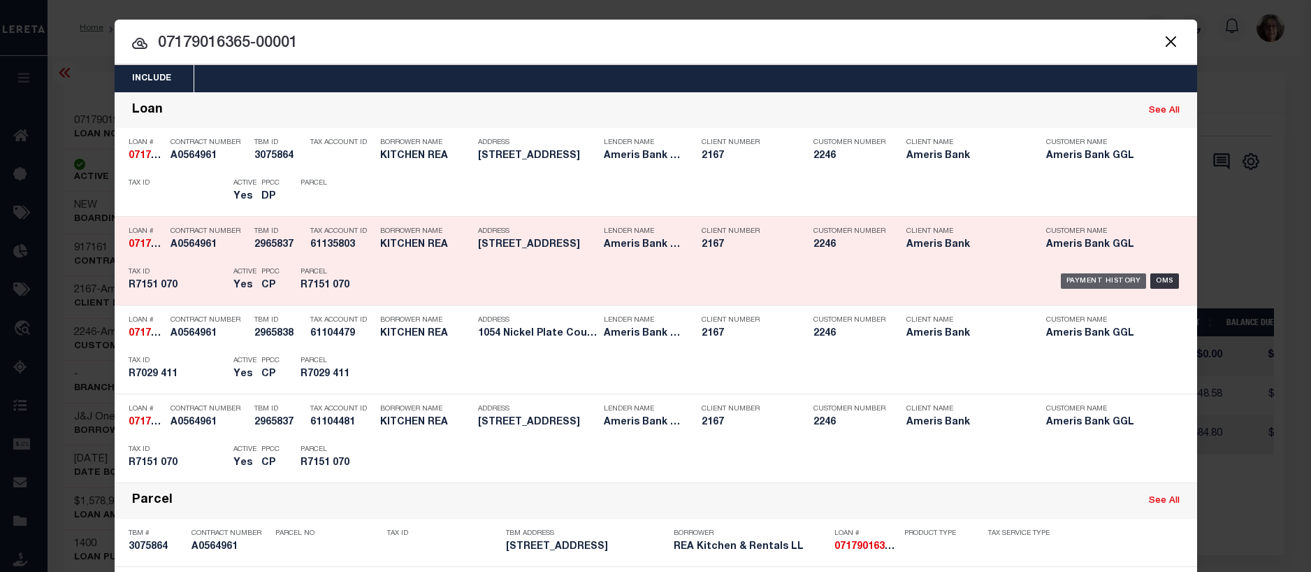
click at [1105, 277] on div "Payment History" at bounding box center [1104, 280] width 86 height 15
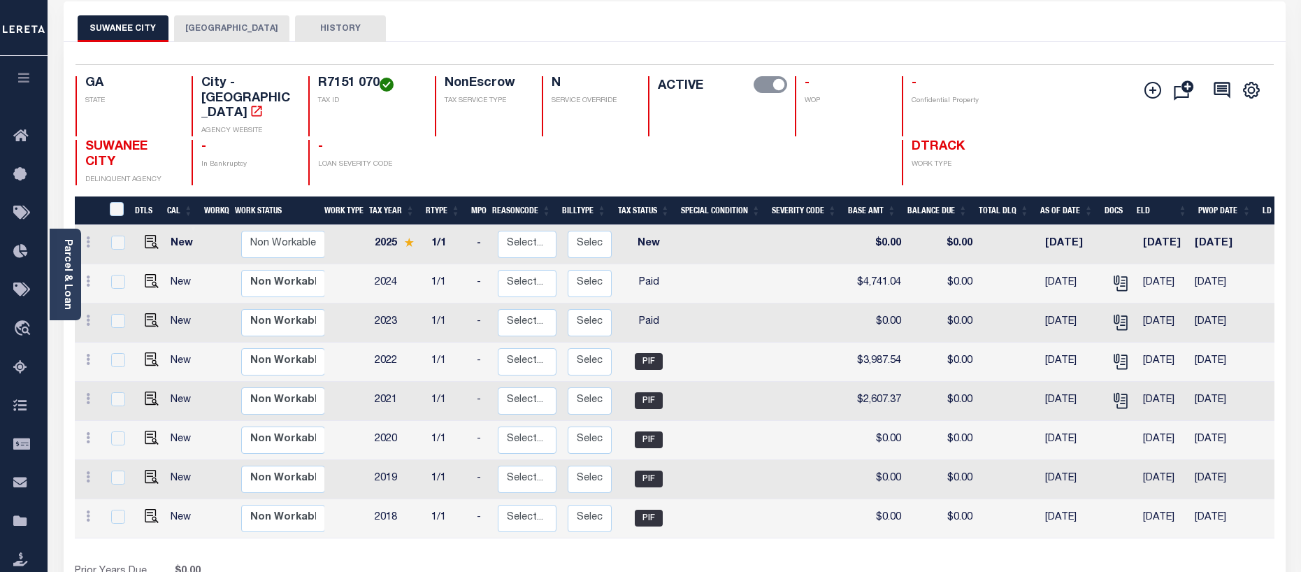
scroll to position [70, 0]
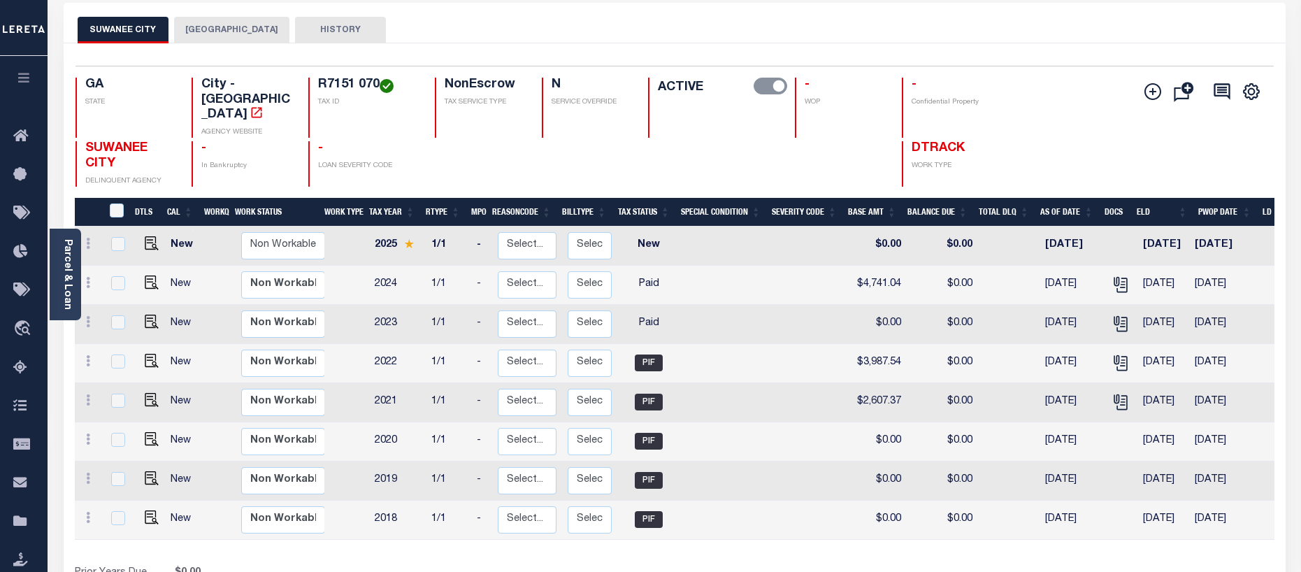
click at [225, 27] on button "[GEOGRAPHIC_DATA]" at bounding box center [231, 30] width 115 height 27
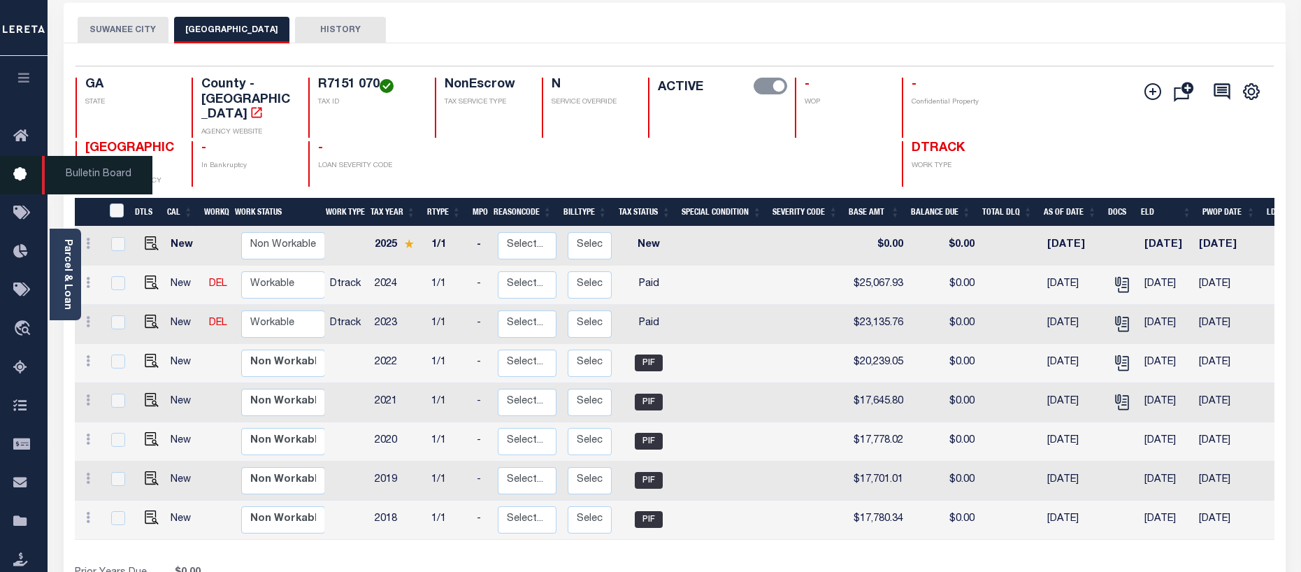
drag, startPoint x: 103, startPoint y: 31, endPoint x: 29, endPoint y: 189, distance: 174.5
click at [103, 31] on button "SUWANEE CITY" at bounding box center [123, 30] width 91 height 27
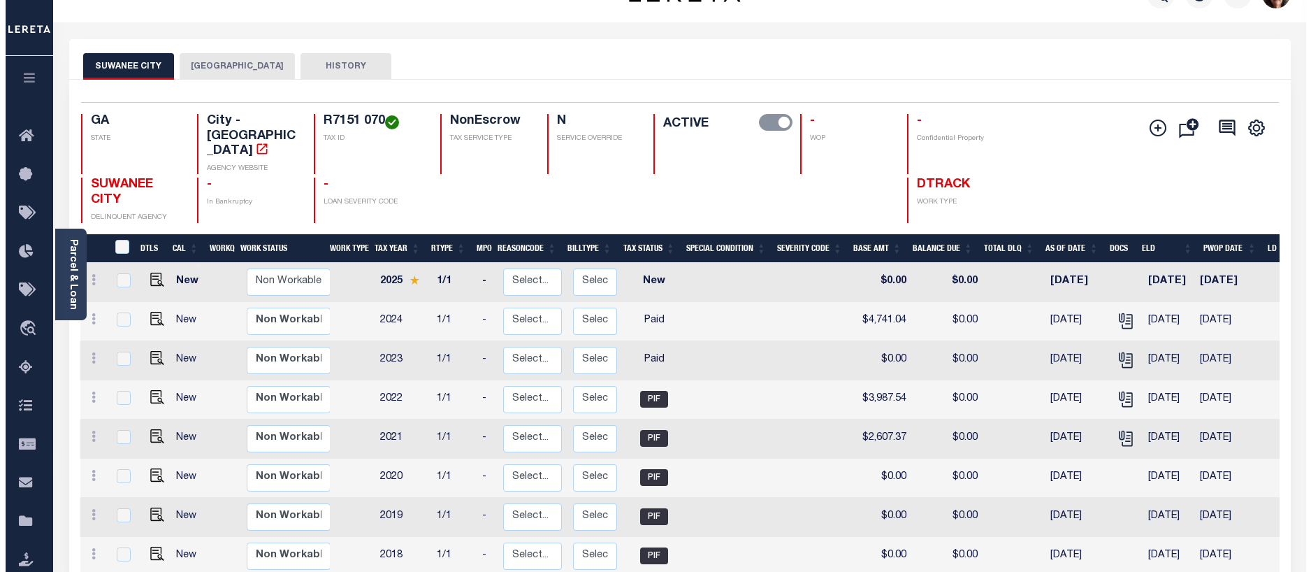
scroll to position [0, 0]
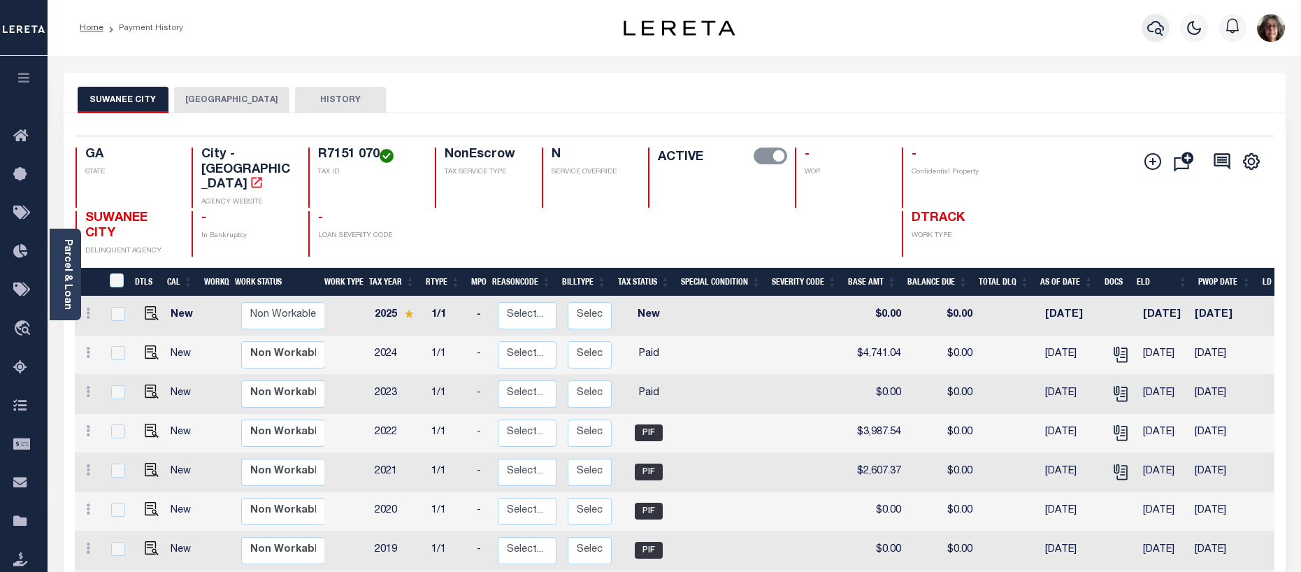
click at [1151, 24] on icon "button" at bounding box center [1155, 28] width 17 height 17
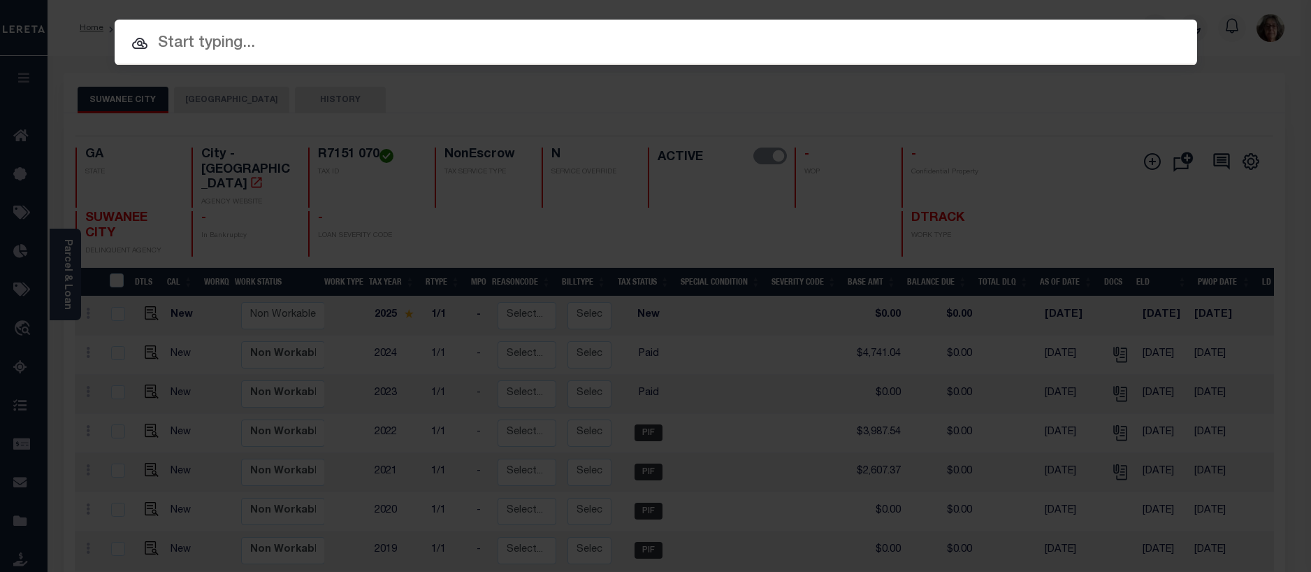
paste input "07179019697"
type input "07179019697"
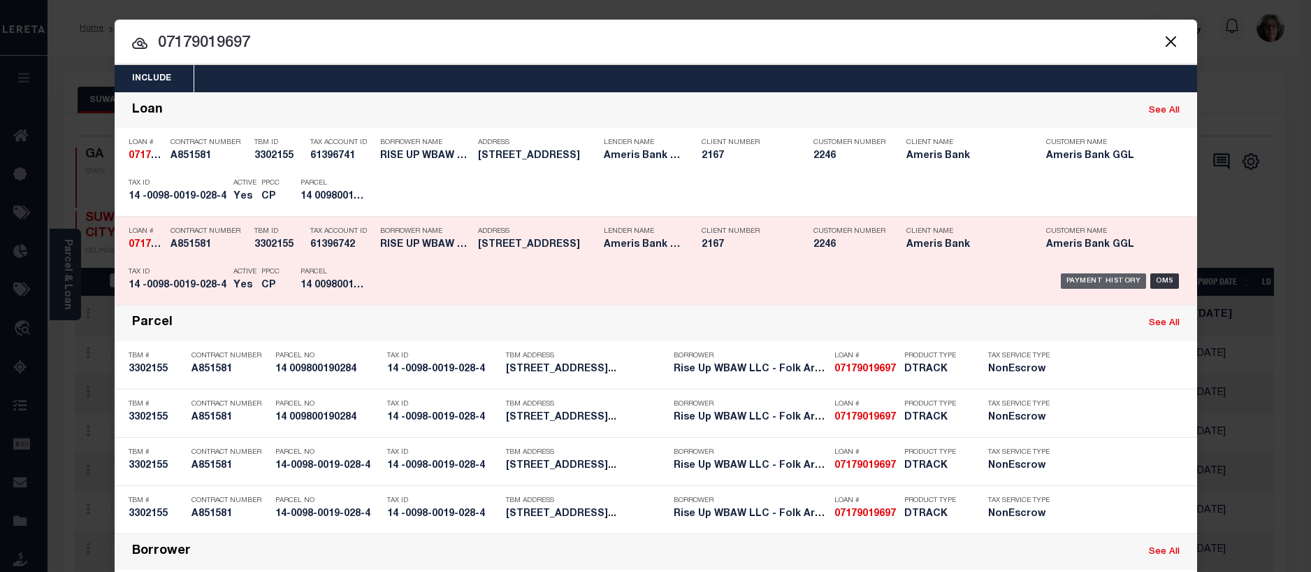
click at [1077, 282] on div "Payment History" at bounding box center [1104, 280] width 86 height 15
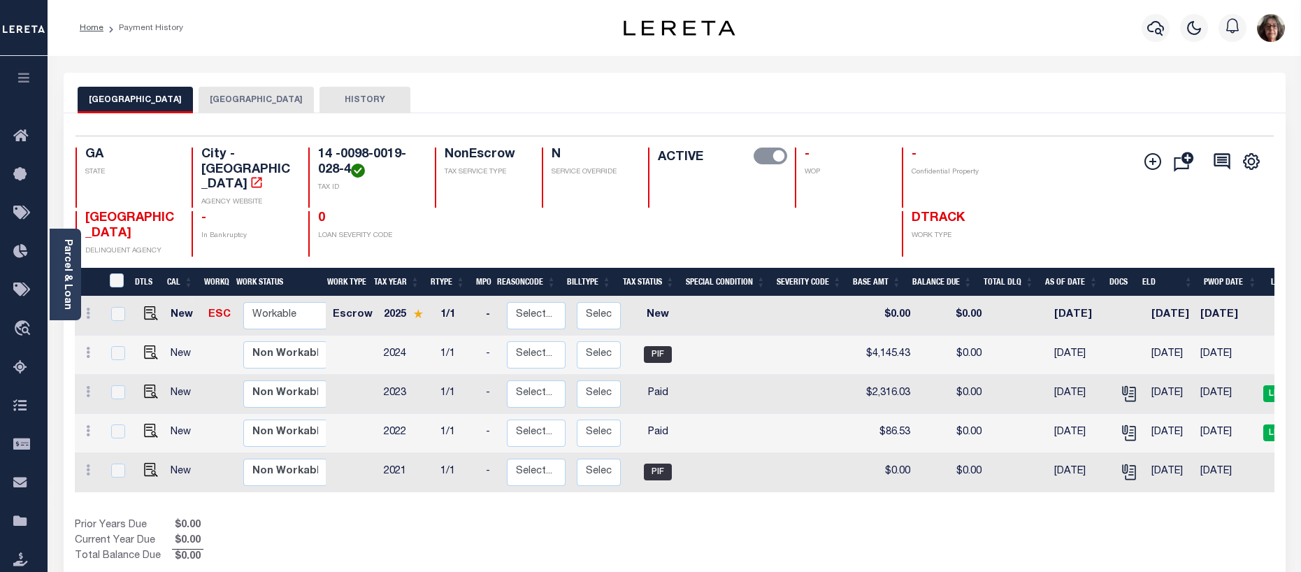
click at [212, 99] on button "[GEOGRAPHIC_DATA]" at bounding box center [256, 100] width 115 height 27
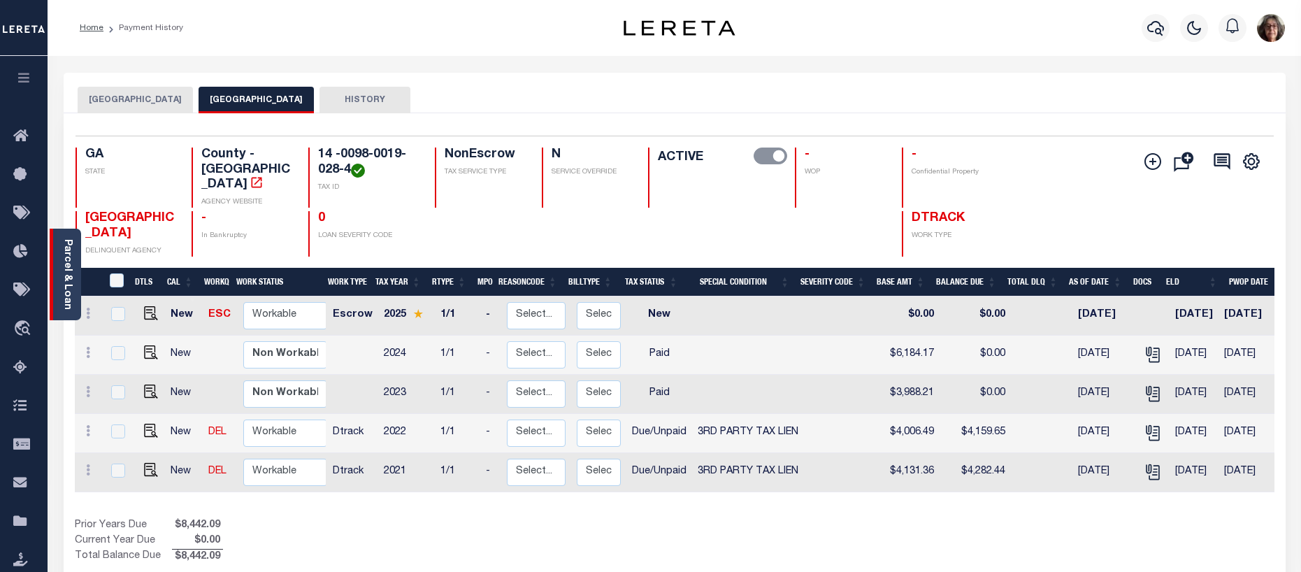
click at [66, 262] on link "Parcel & Loan" at bounding box center [67, 274] width 10 height 71
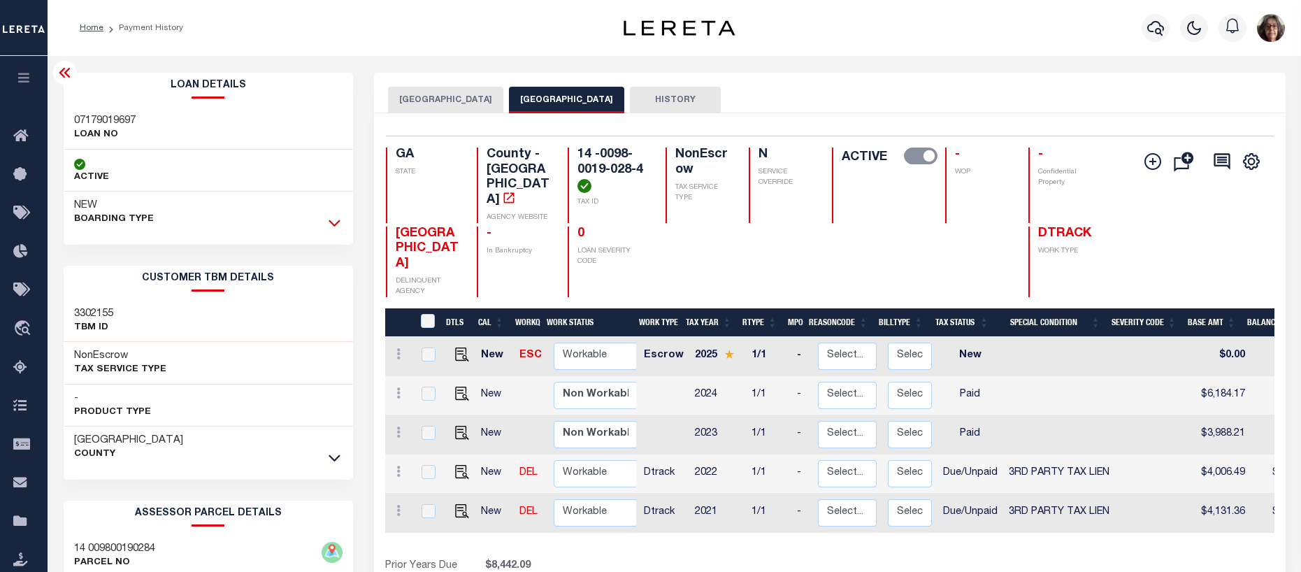
click at [336, 222] on icon at bounding box center [335, 222] width 12 height 15
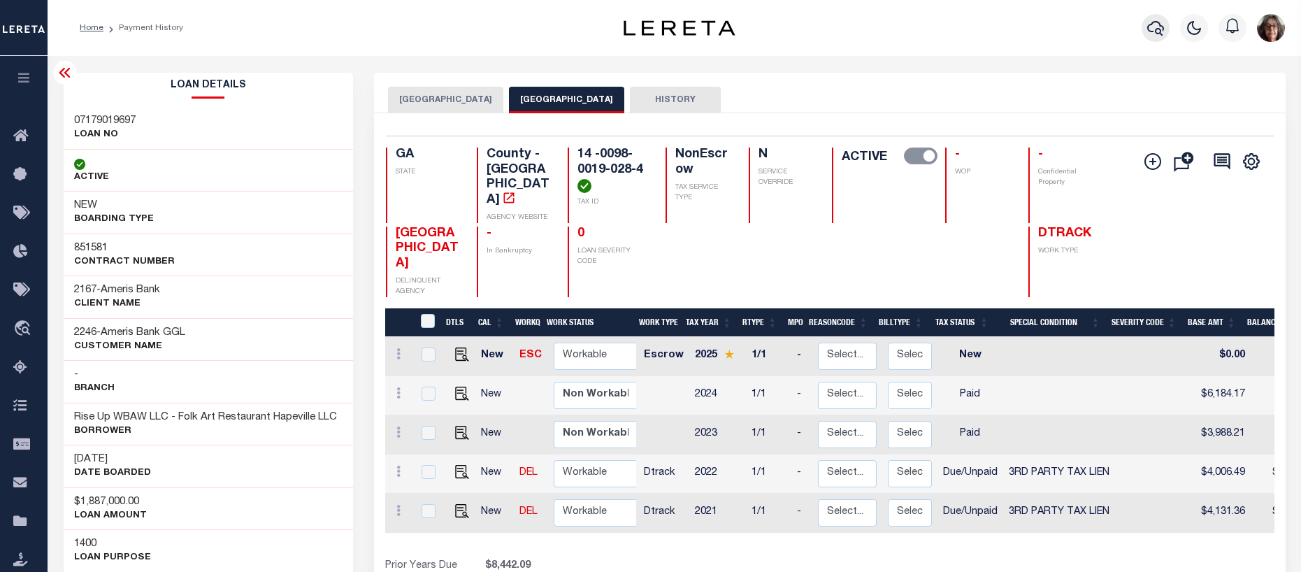
click at [1154, 28] on icon "button" at bounding box center [1155, 28] width 17 height 17
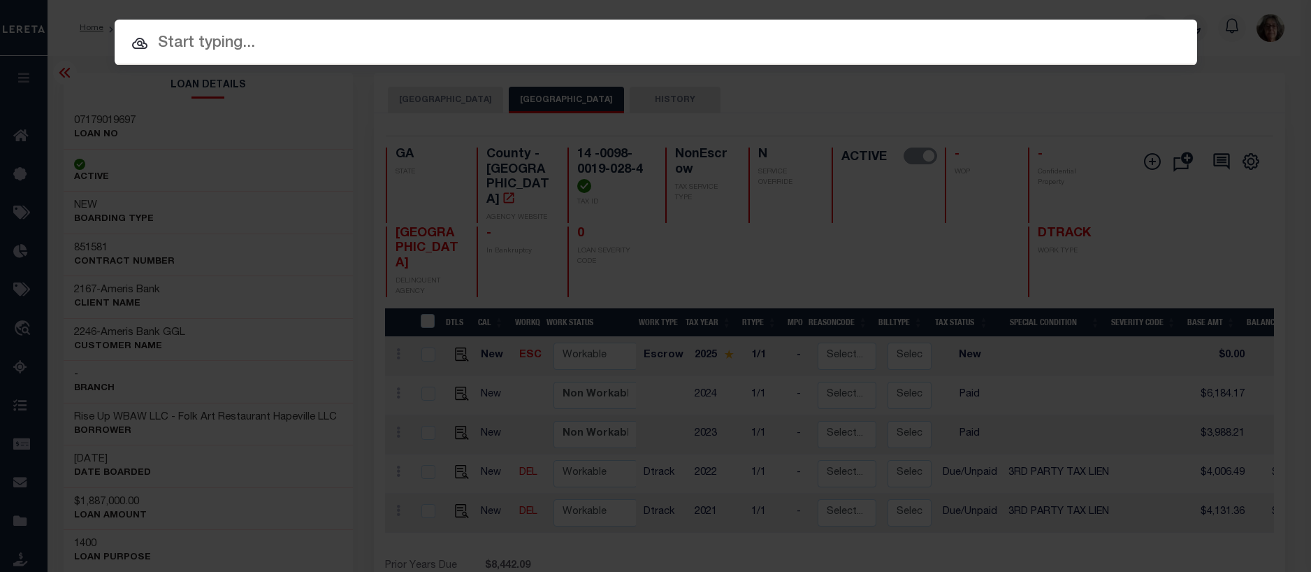
paste input "07179019647-00001"
type input "07179019647-00001"
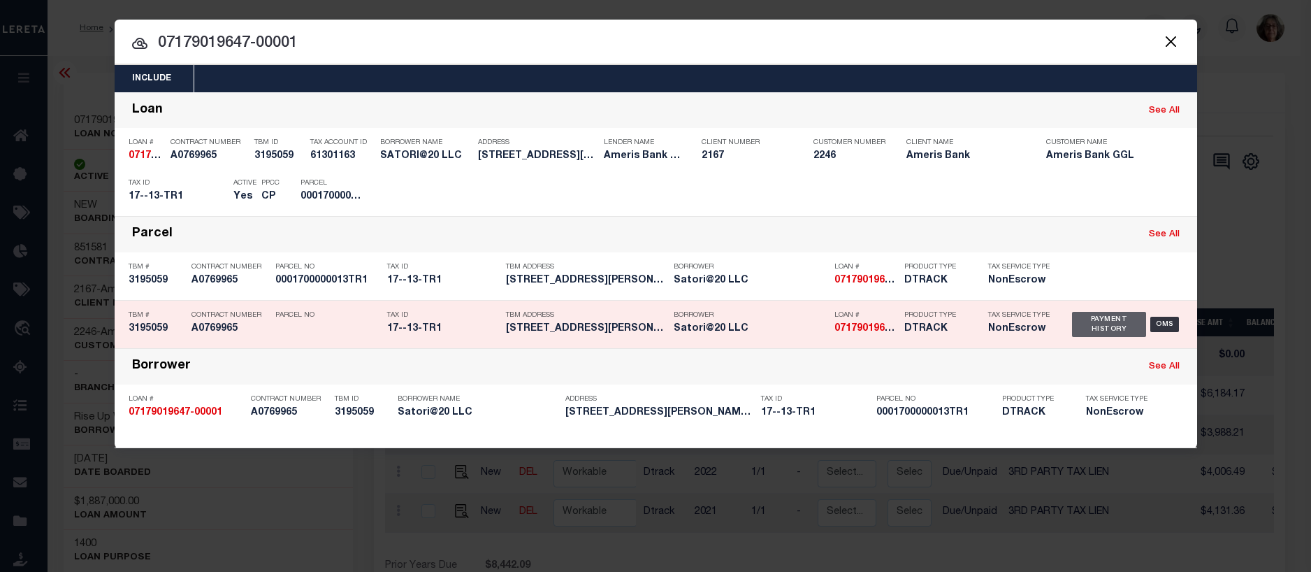
click at [1097, 324] on div "Payment History" at bounding box center [1109, 324] width 75 height 25
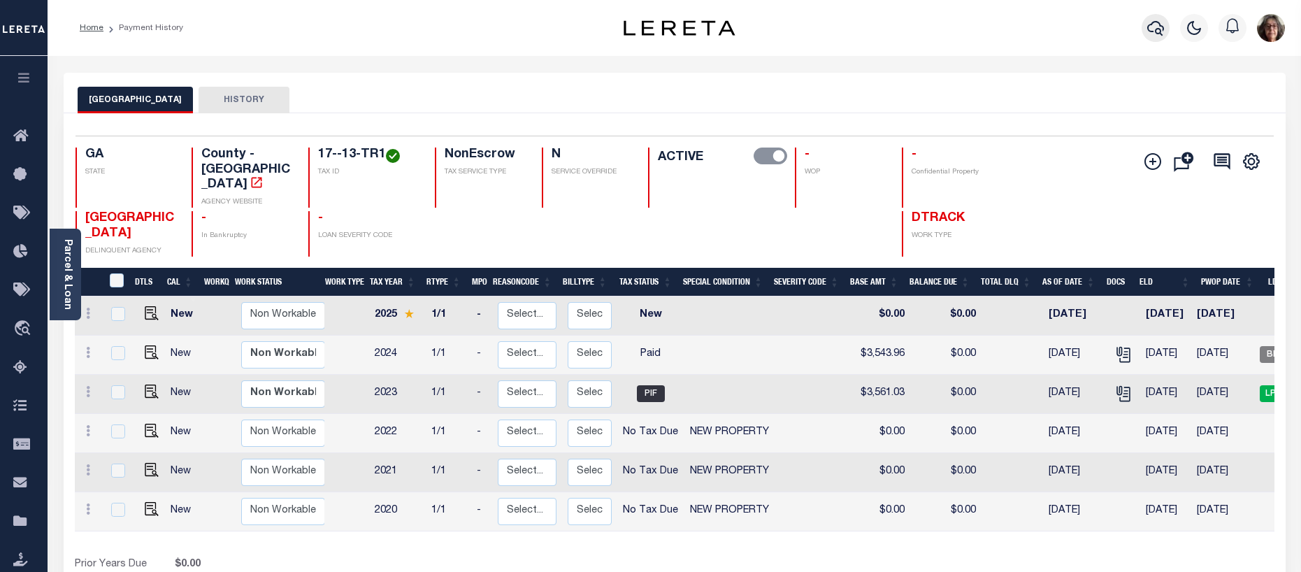
click at [1155, 27] on icon "button" at bounding box center [1155, 28] width 17 height 17
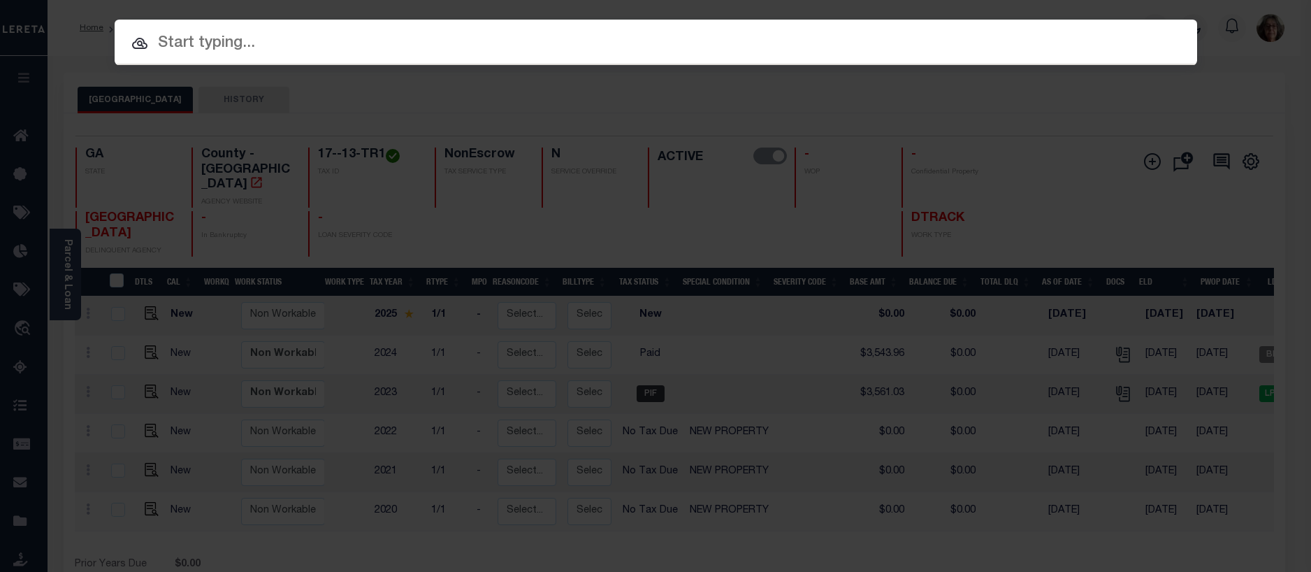
paste input "07179019616"
type input "07179019616"
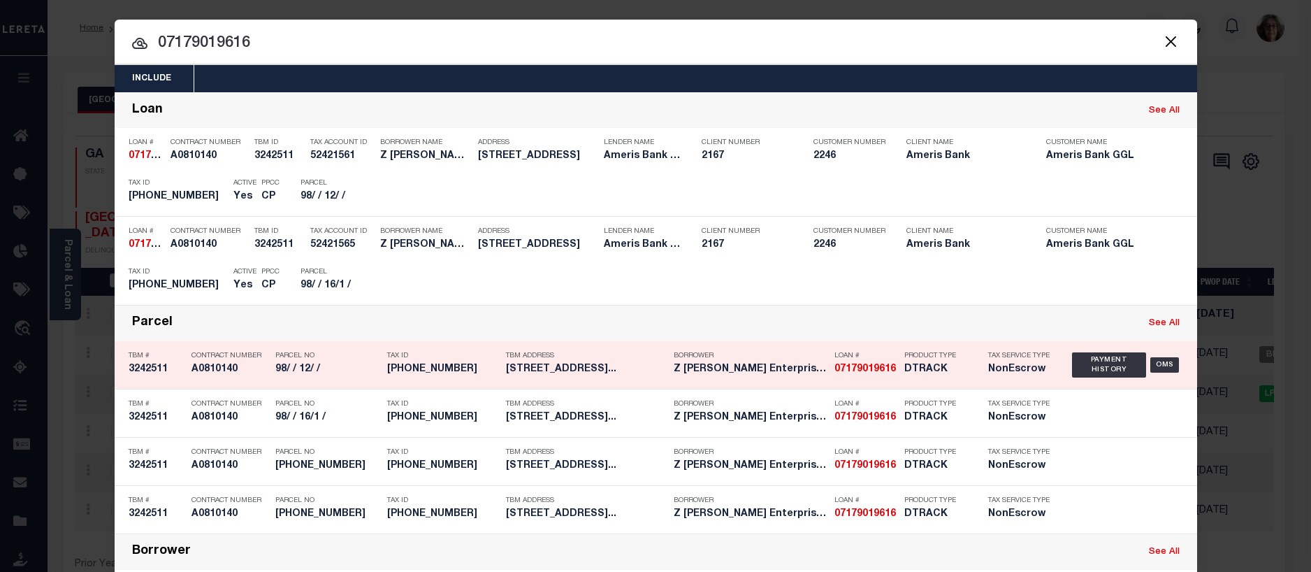
click at [1093, 371] on div "Payment History" at bounding box center [1109, 364] width 75 height 25
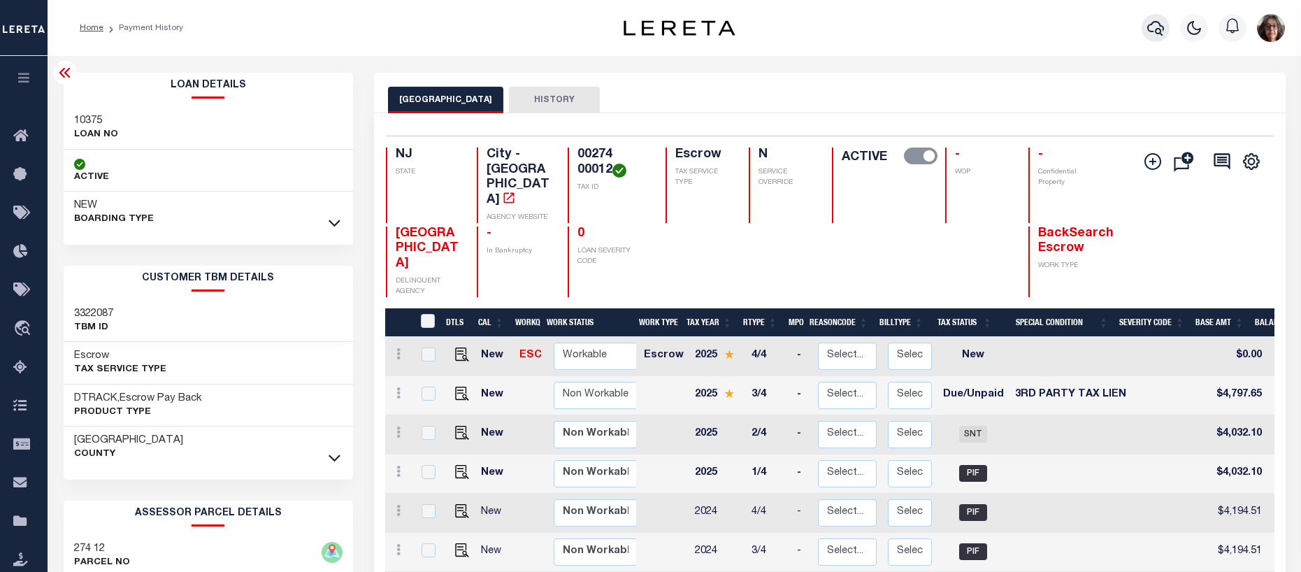
click at [1158, 29] on icon "button" at bounding box center [1155, 28] width 17 height 17
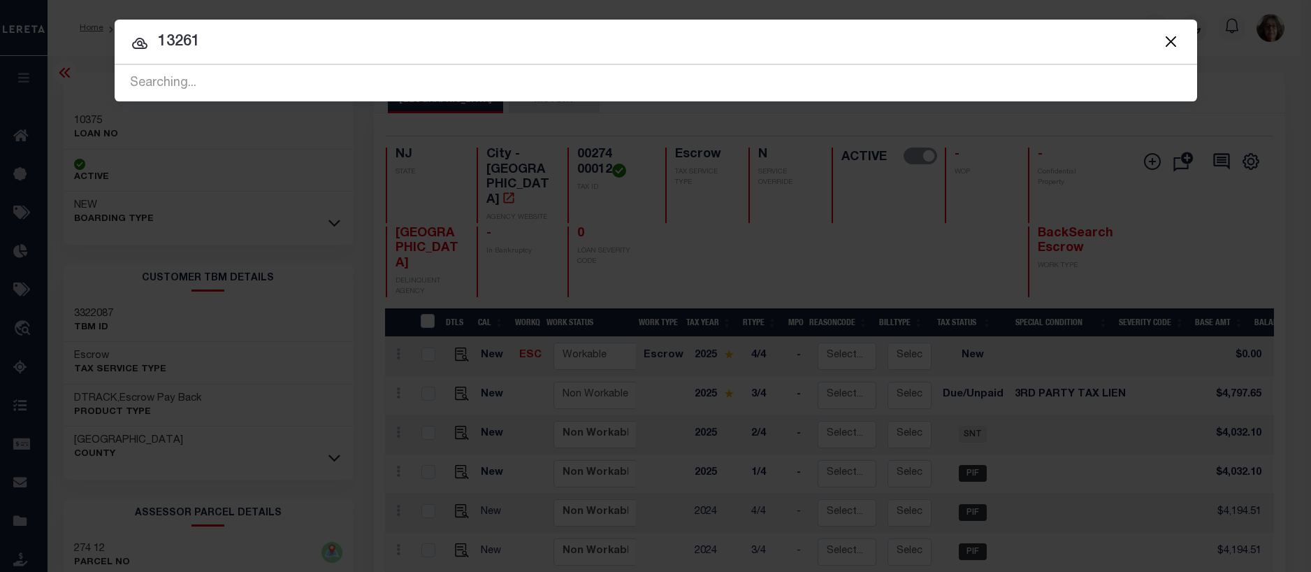
type input "13261"
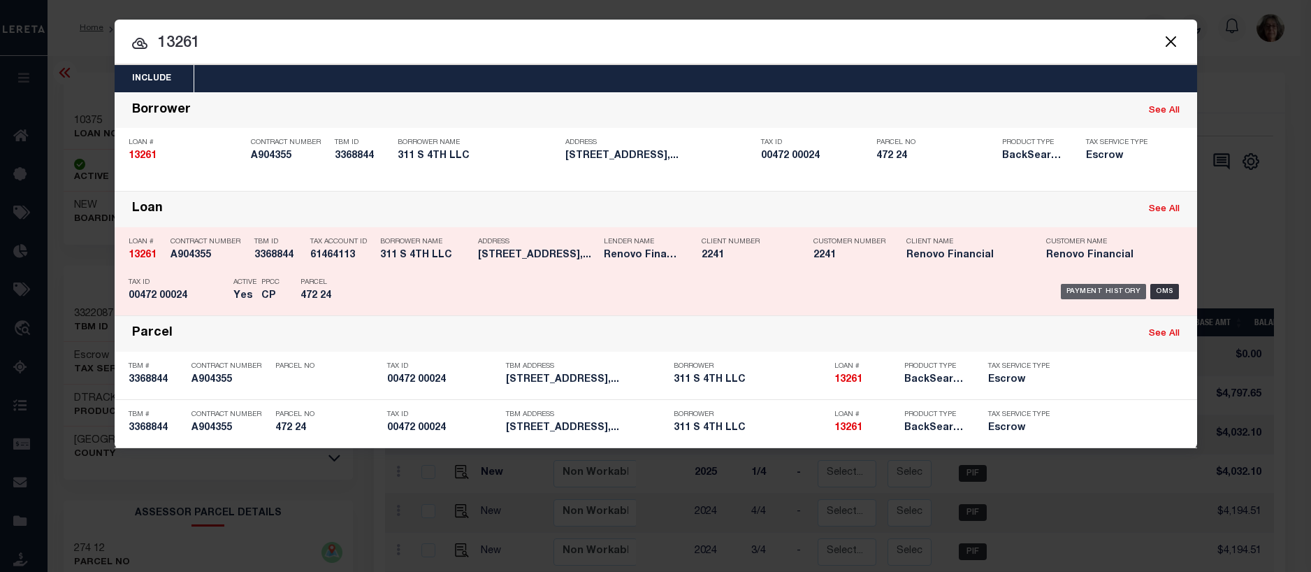
click at [1103, 292] on div "Payment History" at bounding box center [1104, 291] width 86 height 15
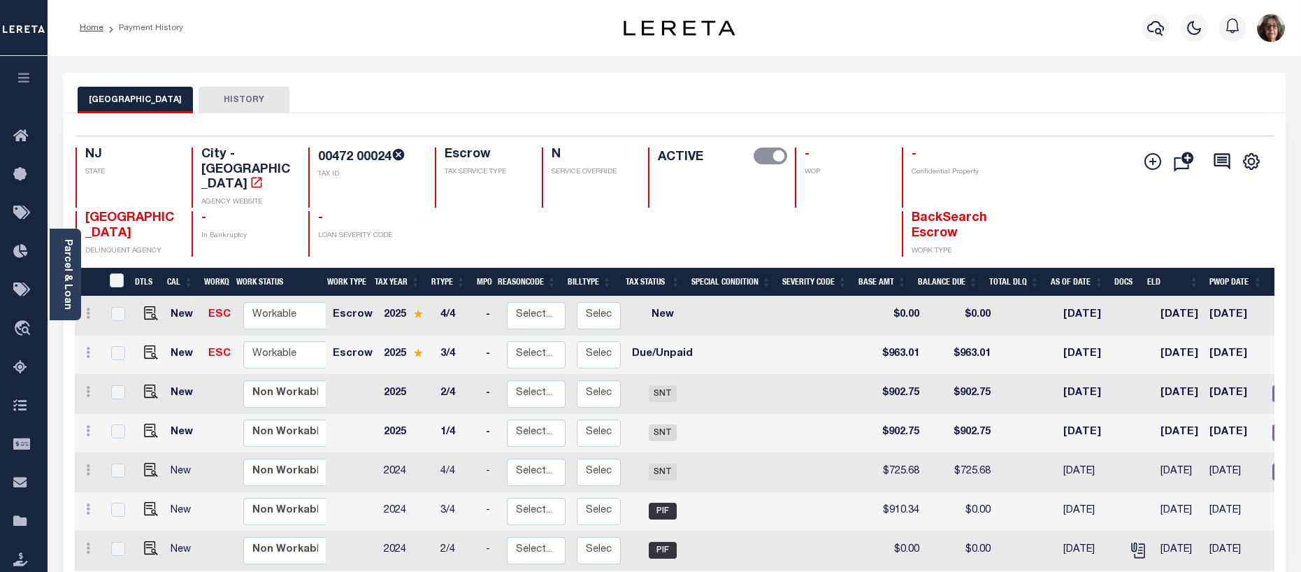
click at [72, 274] on link "Parcel & Loan" at bounding box center [67, 274] width 10 height 71
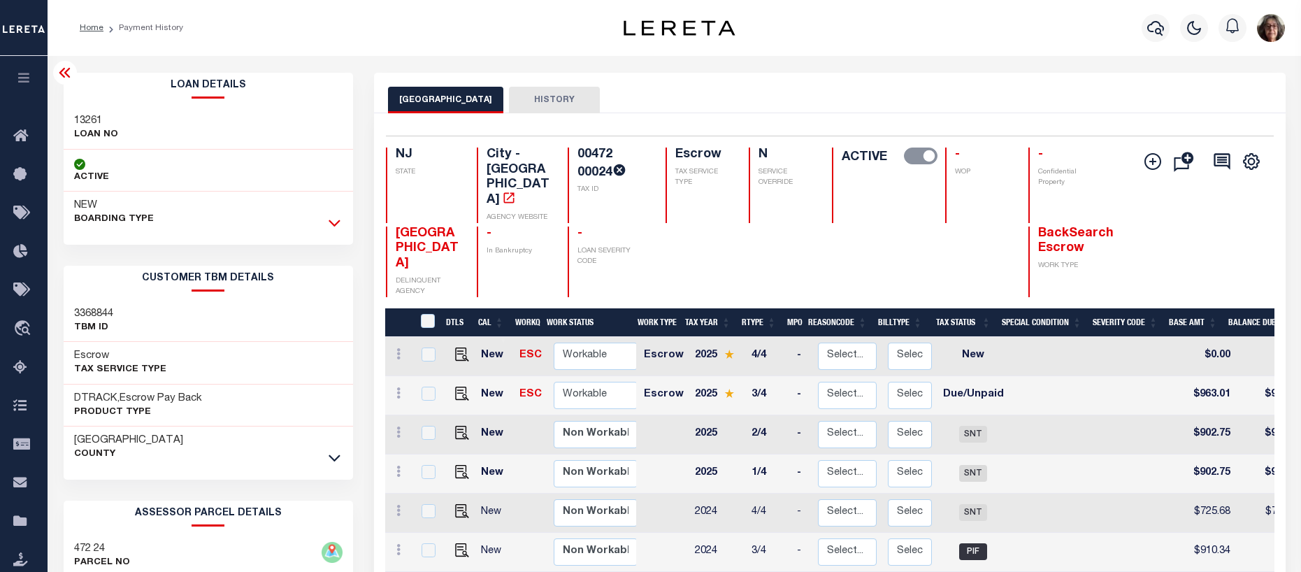
click at [335, 224] on icon at bounding box center [335, 222] width 12 height 15
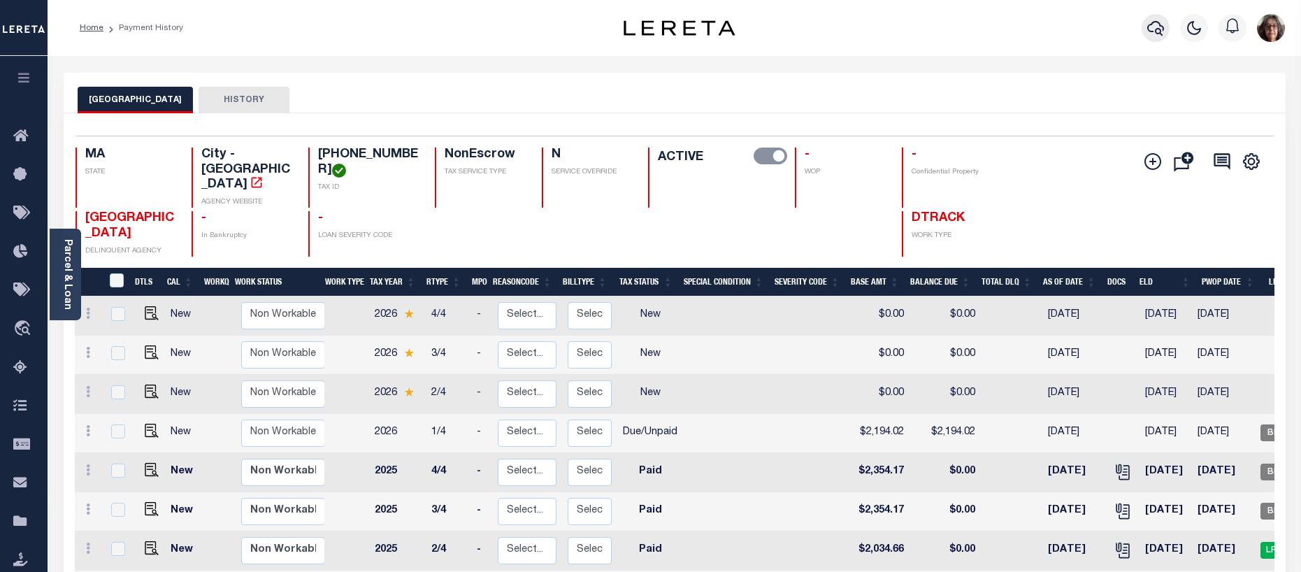
click at [1153, 28] on icon "button" at bounding box center [1155, 28] width 17 height 17
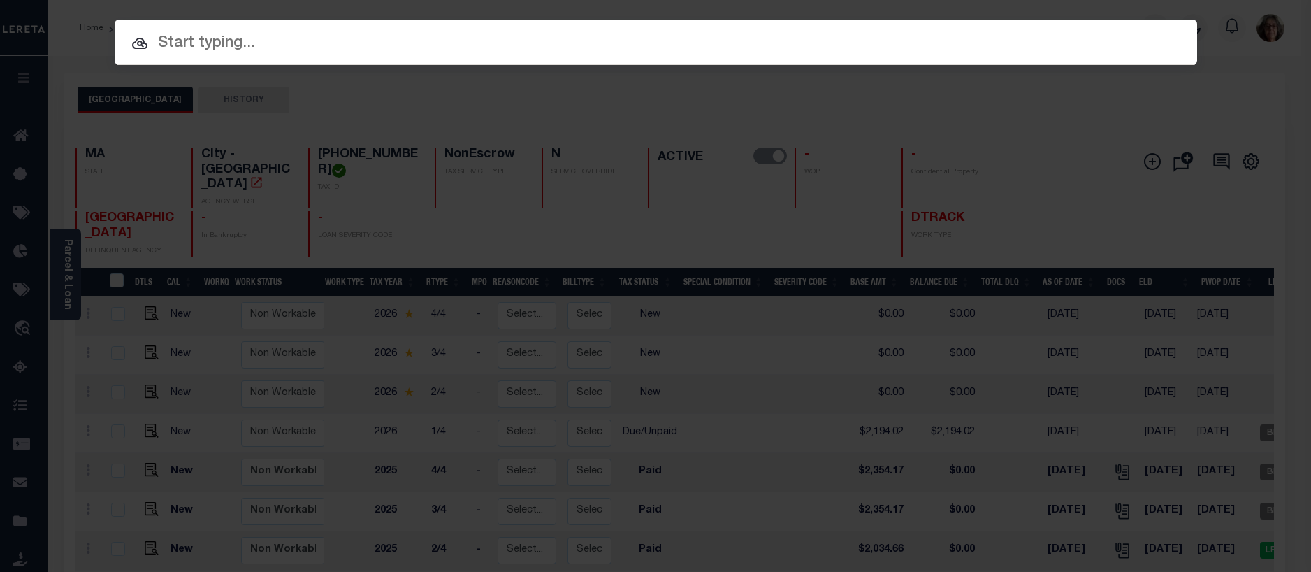
paste input "07179019726"
type input "07179019726"
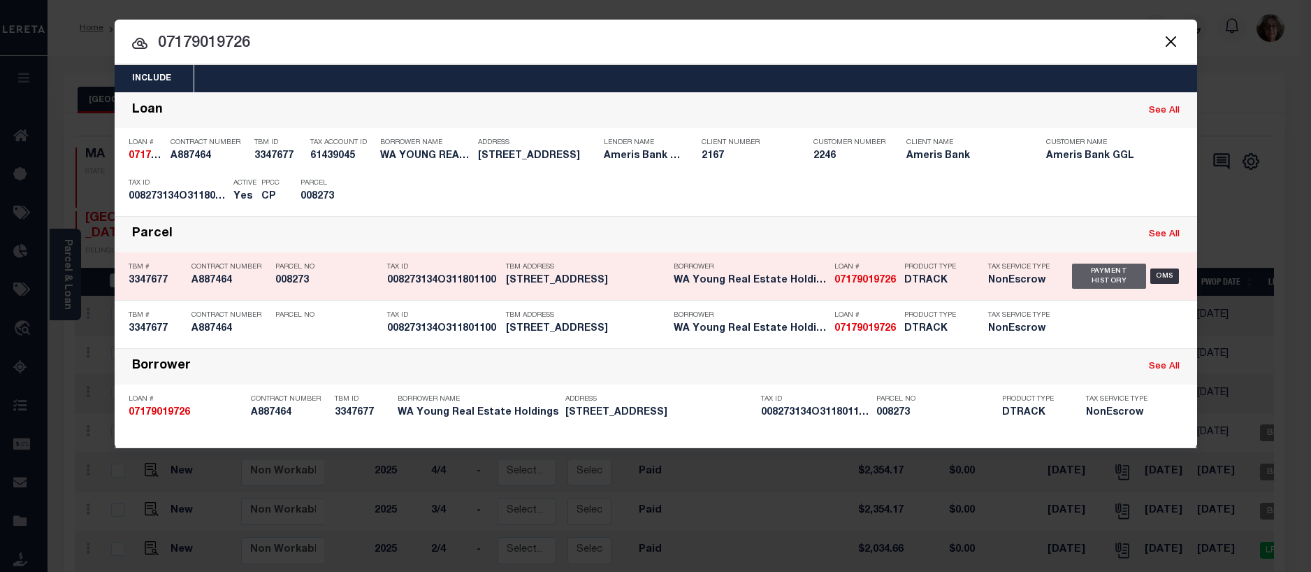
click at [1097, 275] on div "Payment History" at bounding box center [1109, 276] width 75 height 25
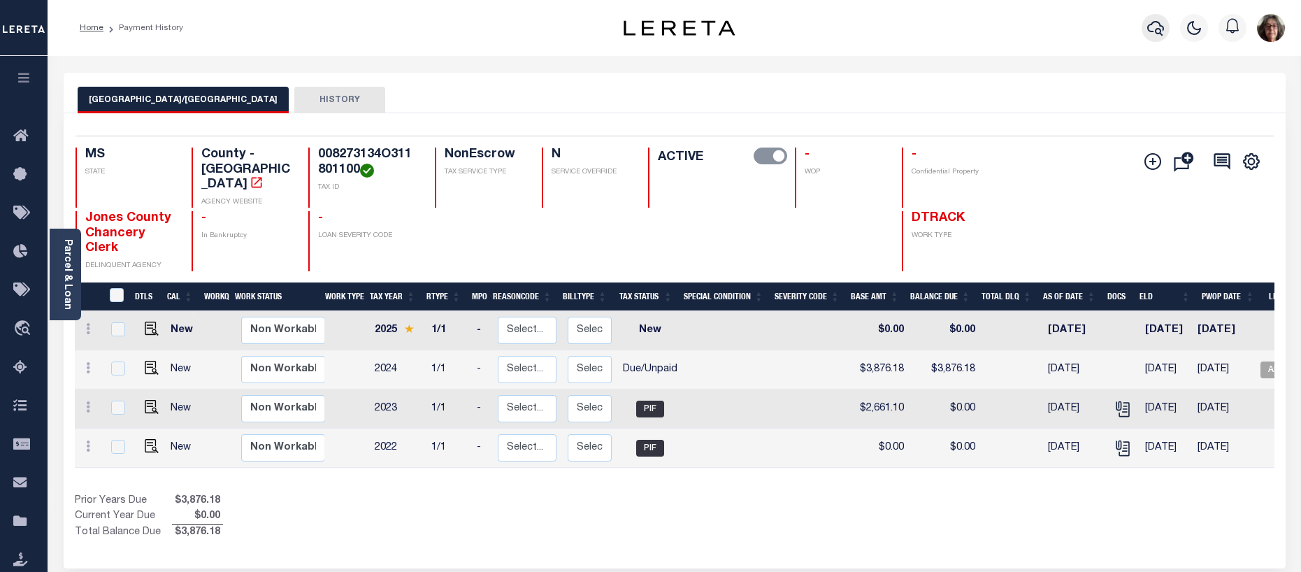
click at [1159, 28] on icon "button" at bounding box center [1155, 28] width 17 height 17
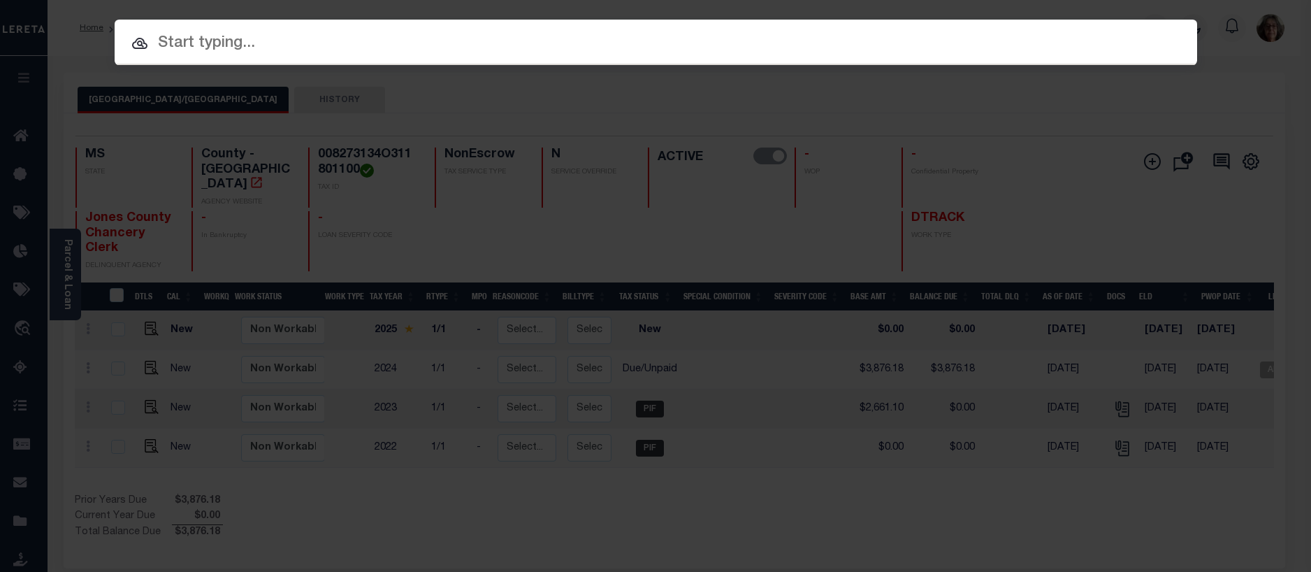
paste input "20010000546890"
type input "20010000546890"
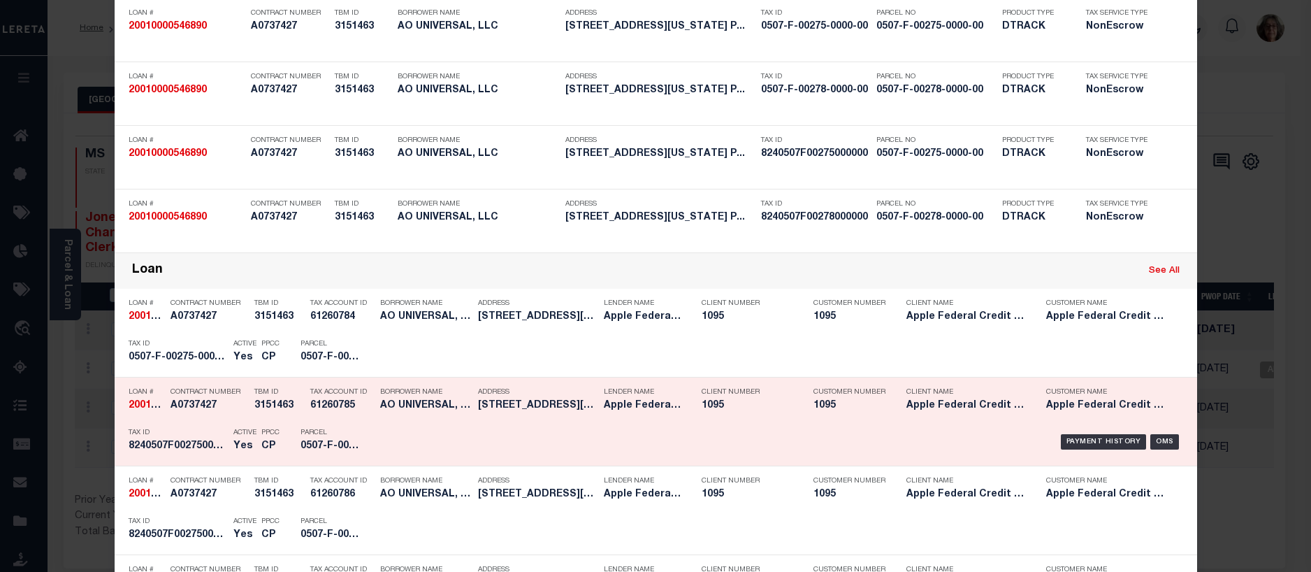
scroll to position [140, 0]
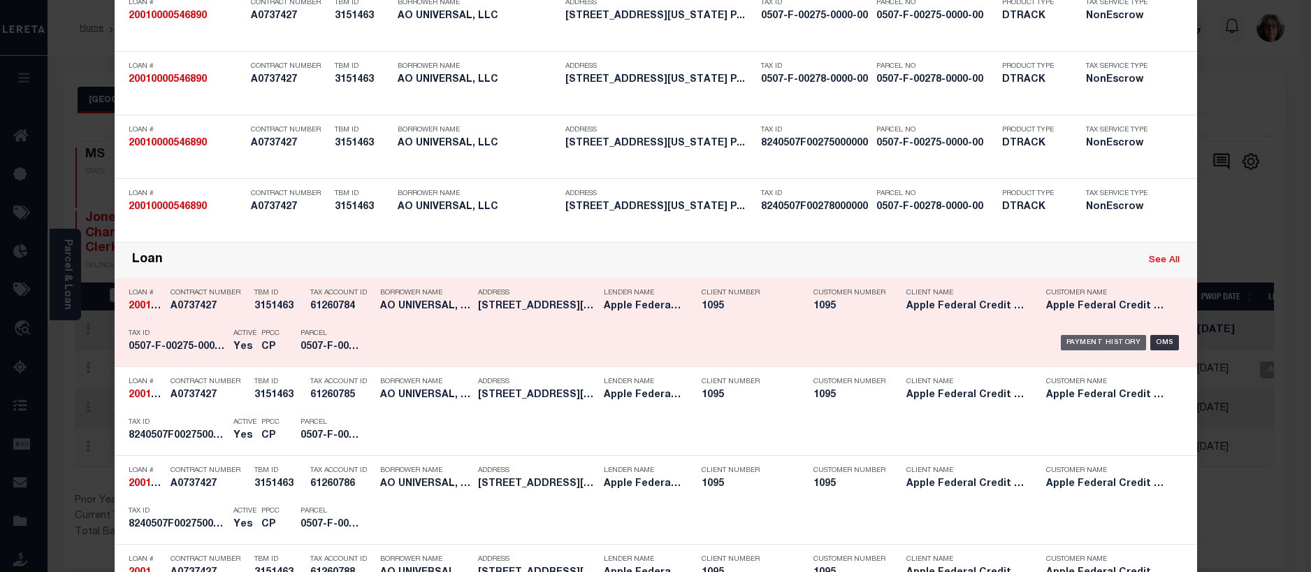
click at [1086, 345] on div "Payment History" at bounding box center [1104, 342] width 86 height 15
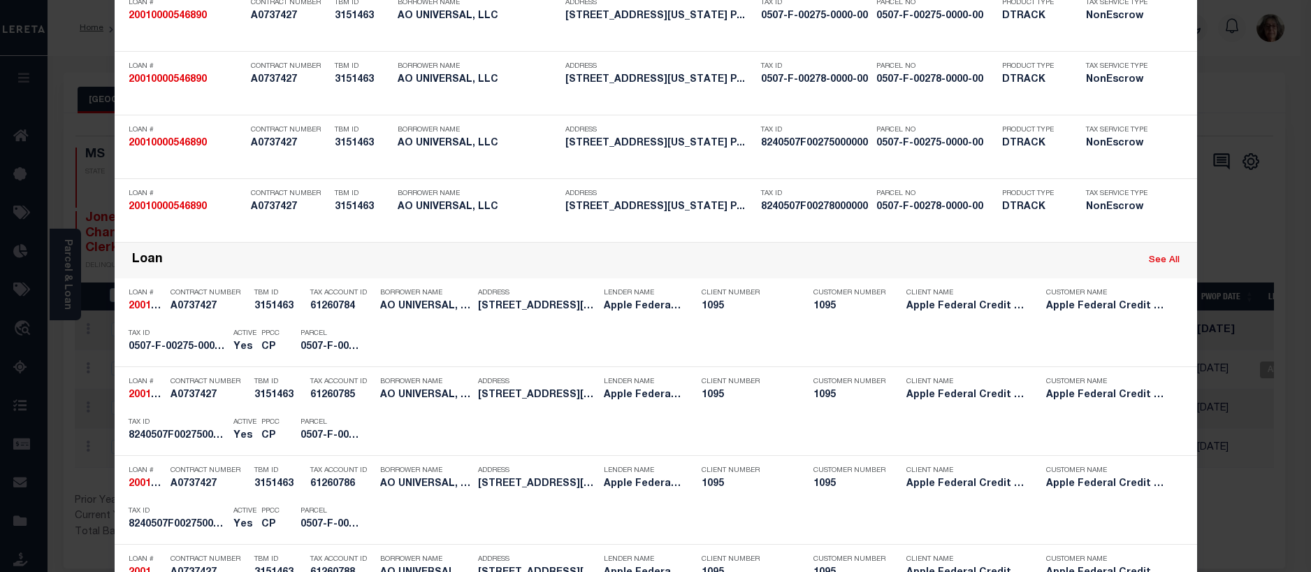
scroll to position [0, 0]
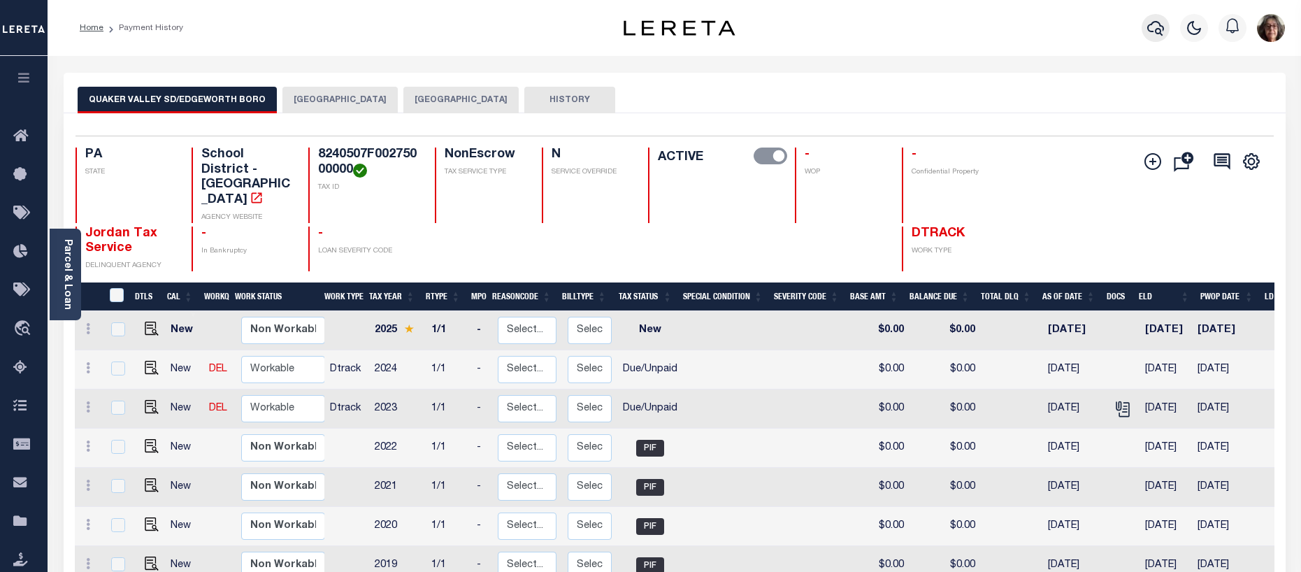
click at [1152, 31] on icon "button" at bounding box center [1155, 28] width 17 height 17
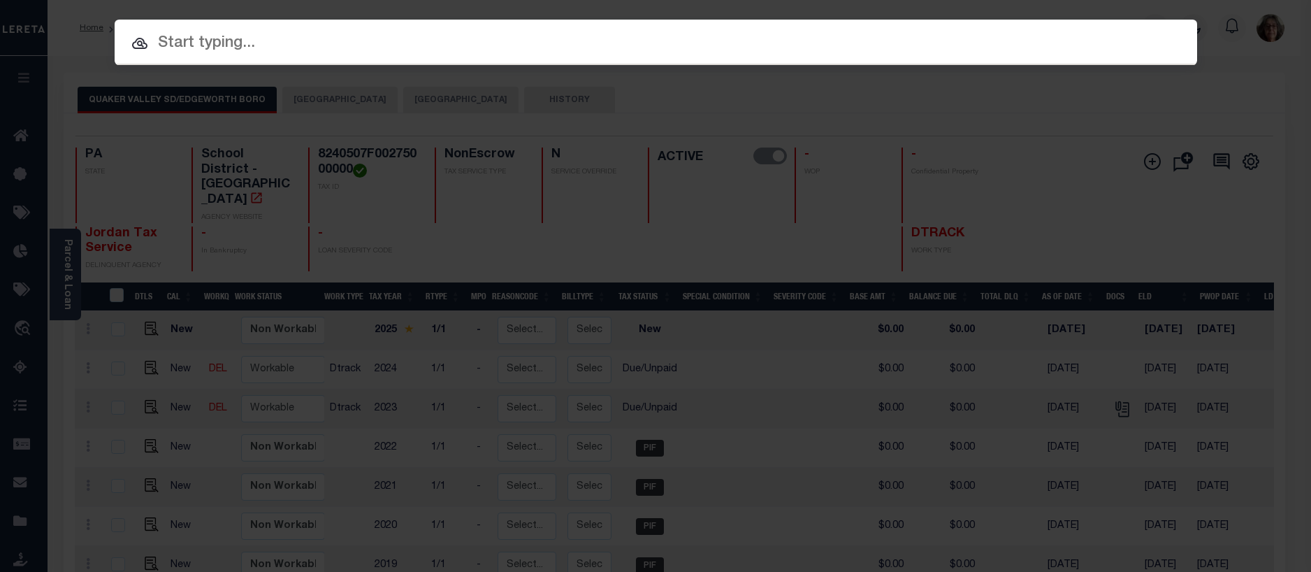
paste input "07179019635-00001"
type input "07179019635-00001"
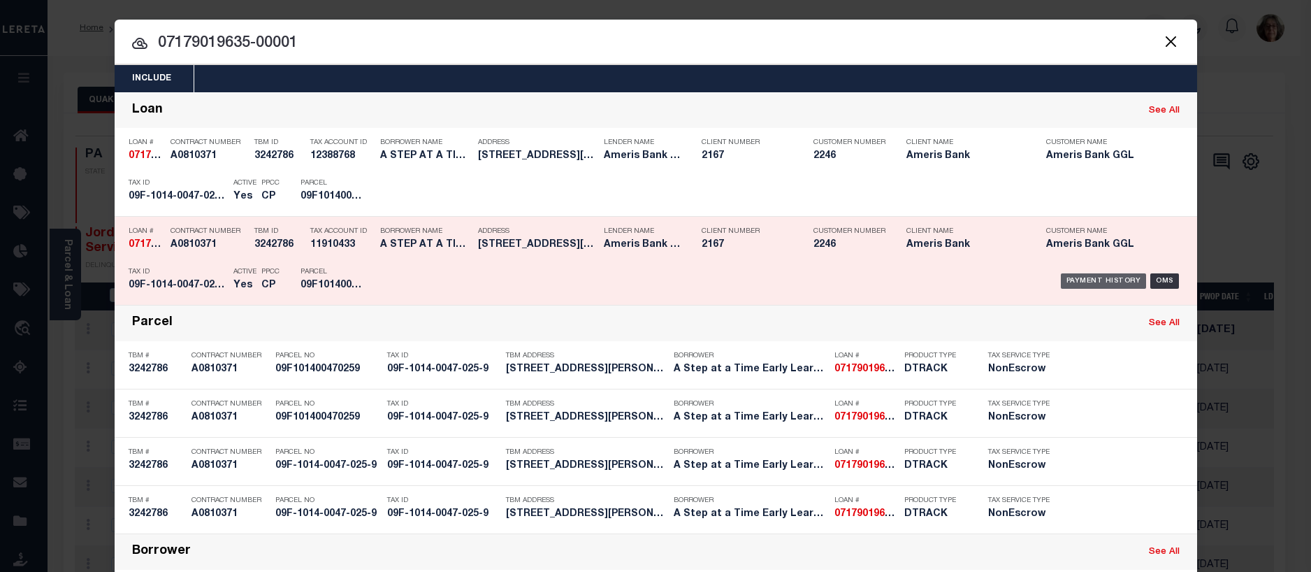
click at [1105, 281] on div "Payment History" at bounding box center [1104, 280] width 86 height 15
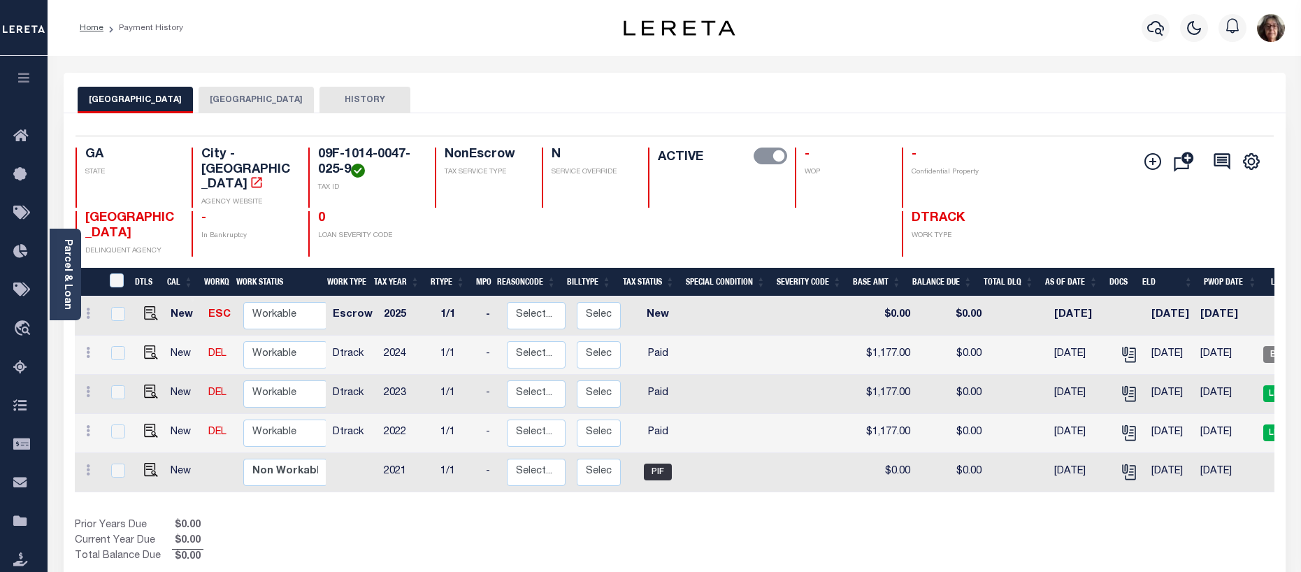
click at [212, 100] on button "FULTON COUNTY" at bounding box center [256, 100] width 115 height 27
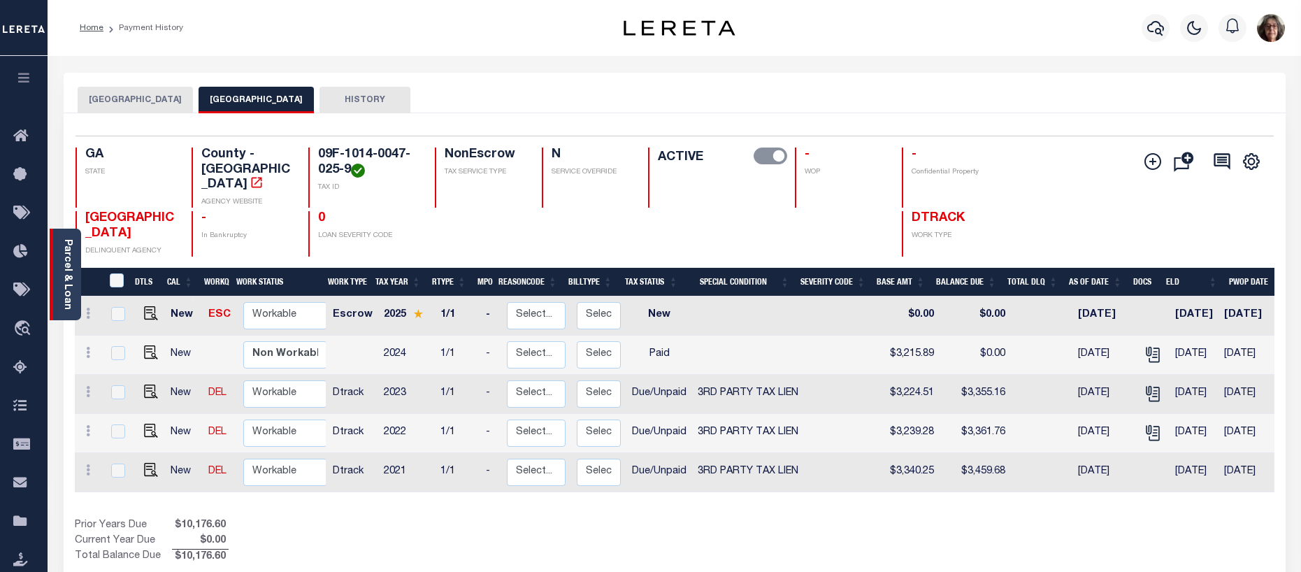
click at [70, 282] on link "Parcel & Loan" at bounding box center [67, 274] width 10 height 71
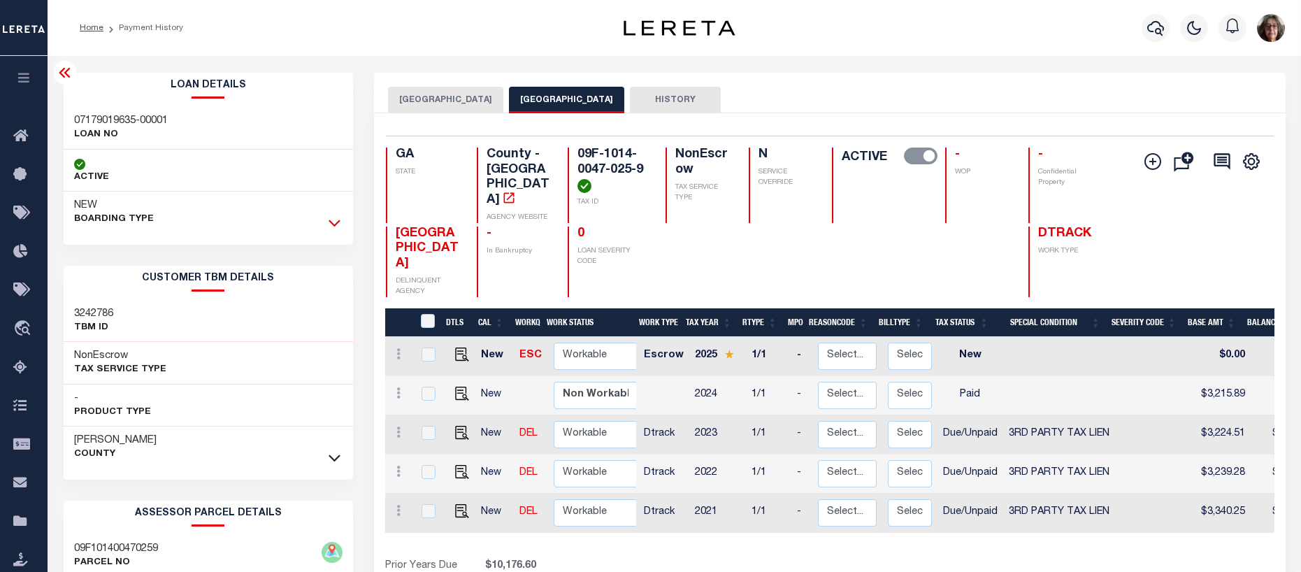
click at [336, 222] on icon at bounding box center [335, 222] width 12 height 15
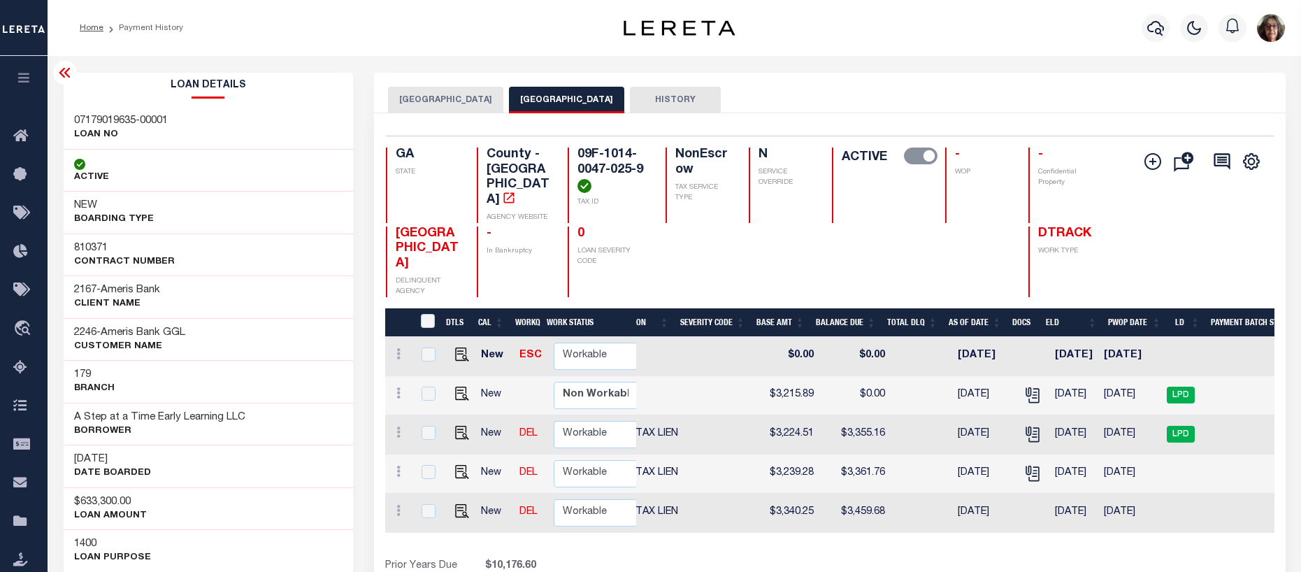
scroll to position [0, 427]
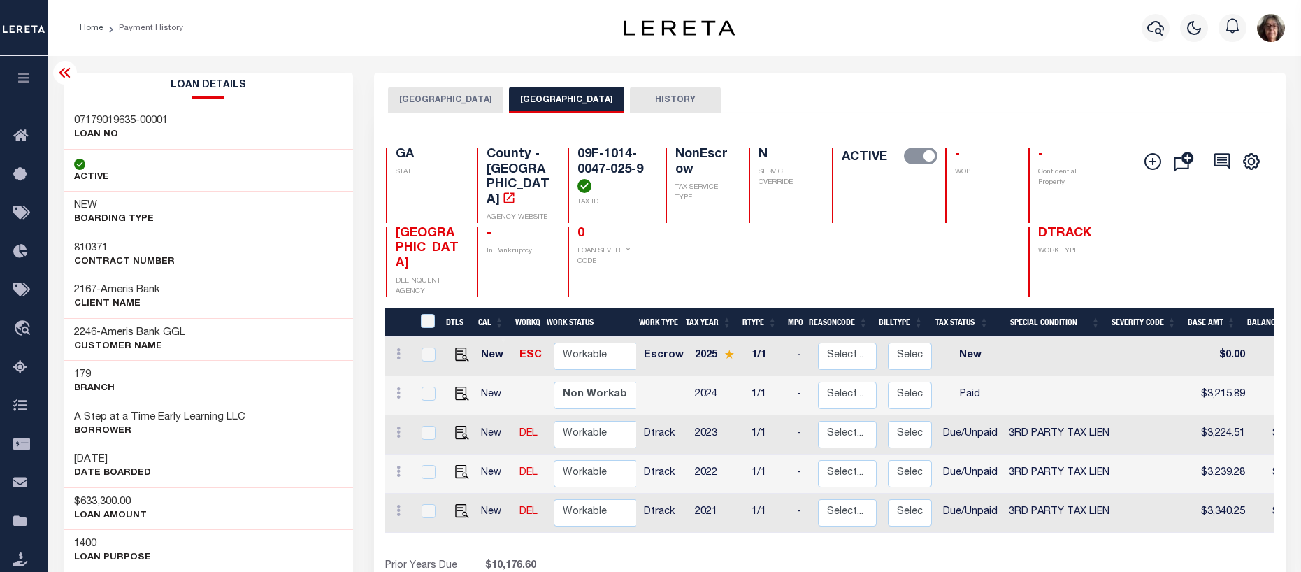
click at [434, 100] on button "FAIRBURN CITY" at bounding box center [445, 100] width 115 height 27
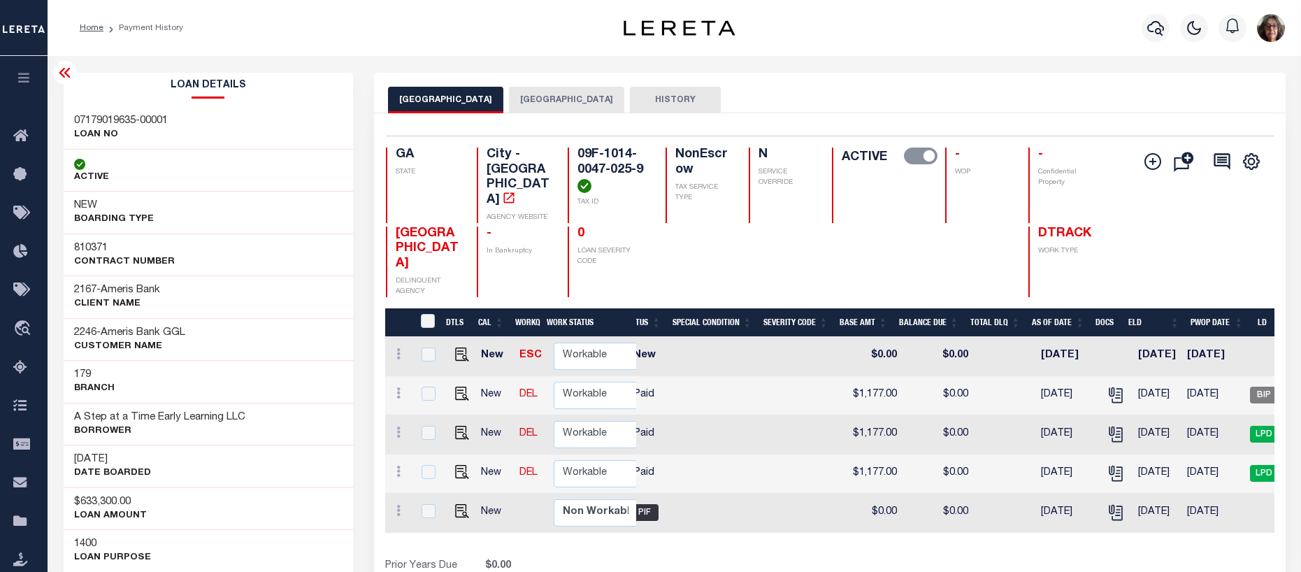
scroll to position [0, 113]
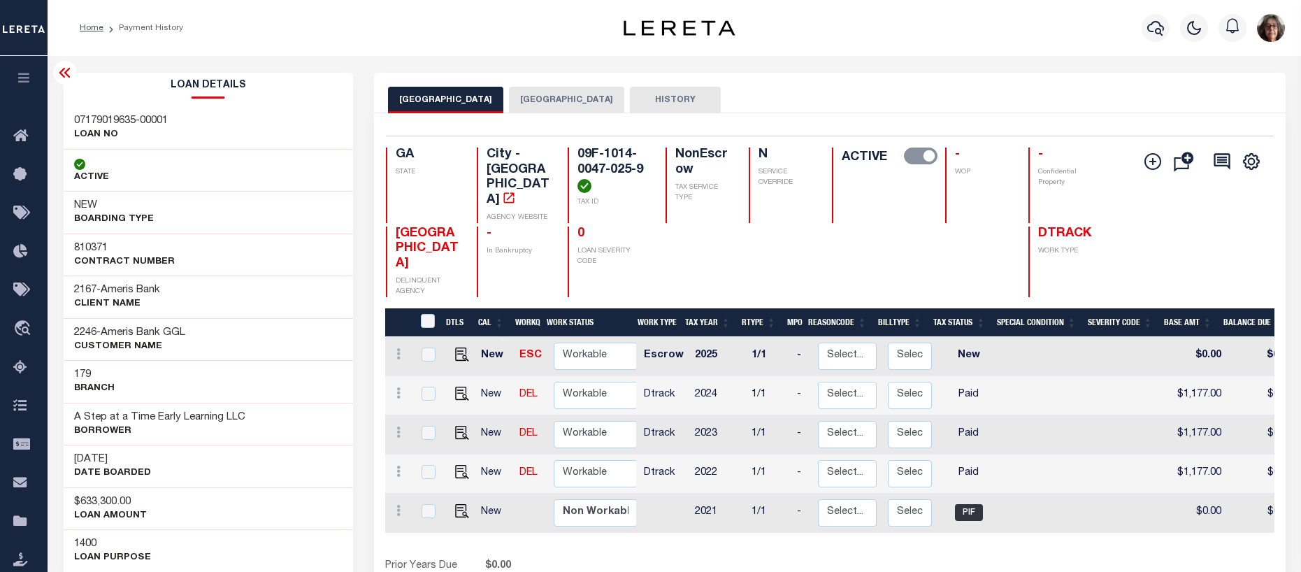
click at [539, 96] on button "FULTON COUNTY" at bounding box center [566, 100] width 115 height 27
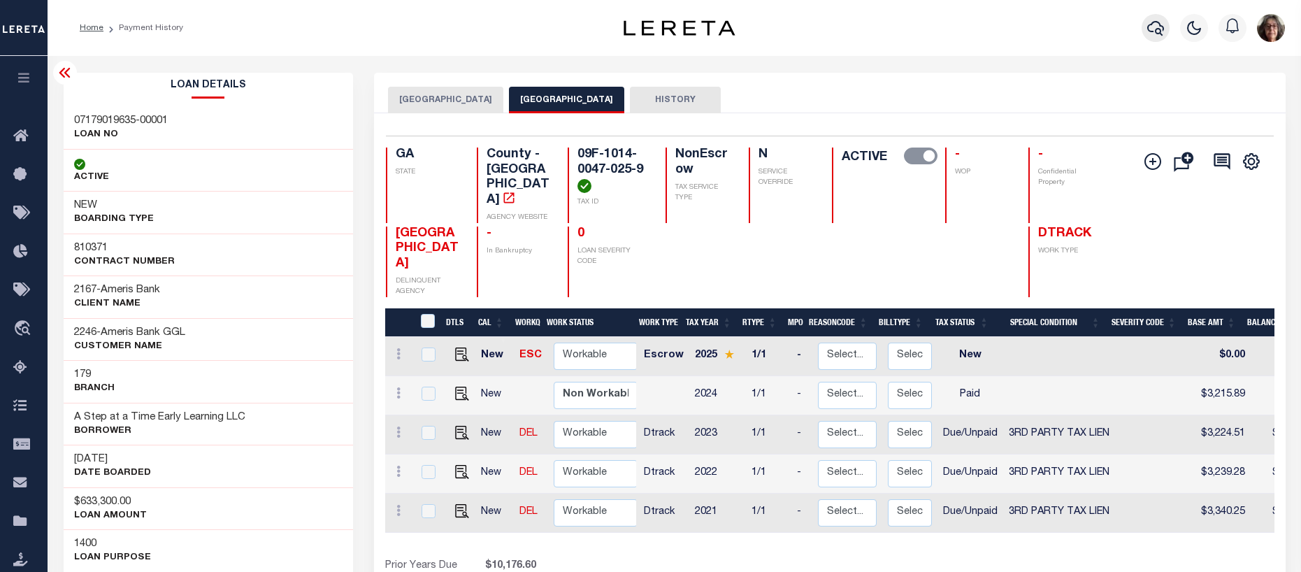
click at [1155, 31] on icon "button" at bounding box center [1155, 28] width 17 height 15
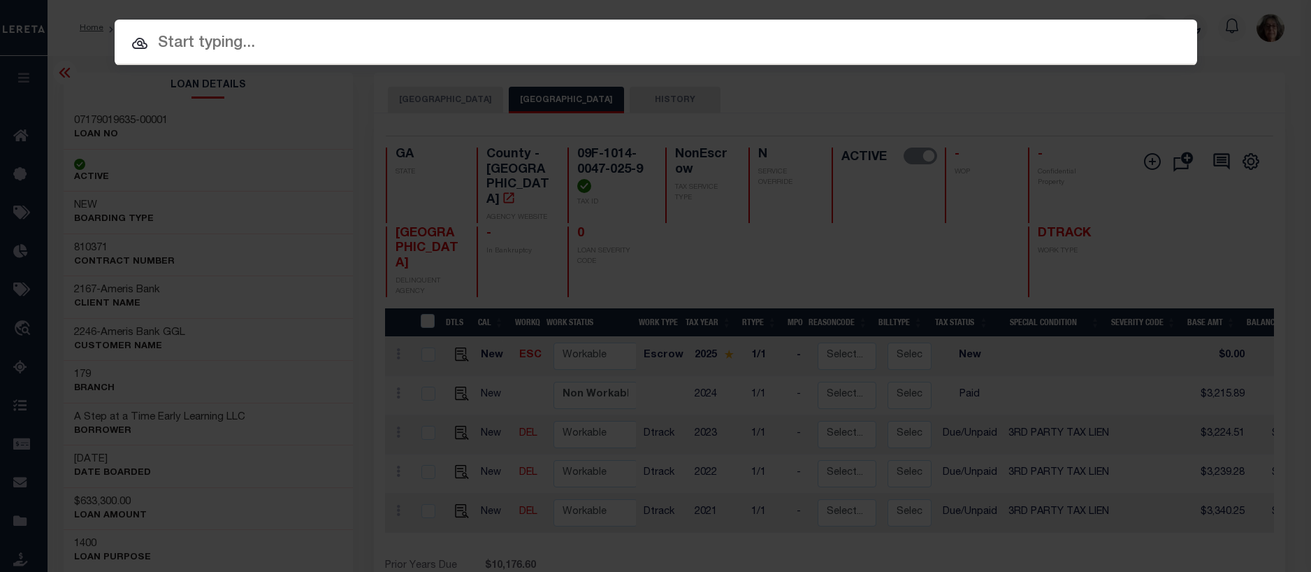
paste input "07179019658-00001"
type input "07179019658-00001"
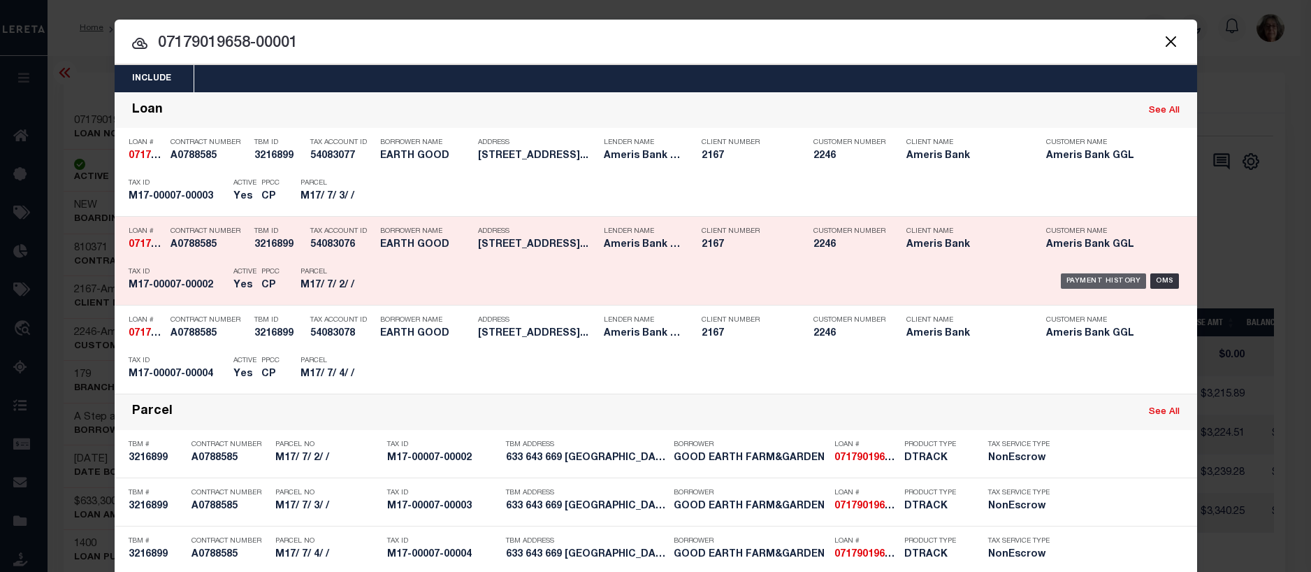
click at [1079, 282] on div "Payment History" at bounding box center [1104, 280] width 86 height 15
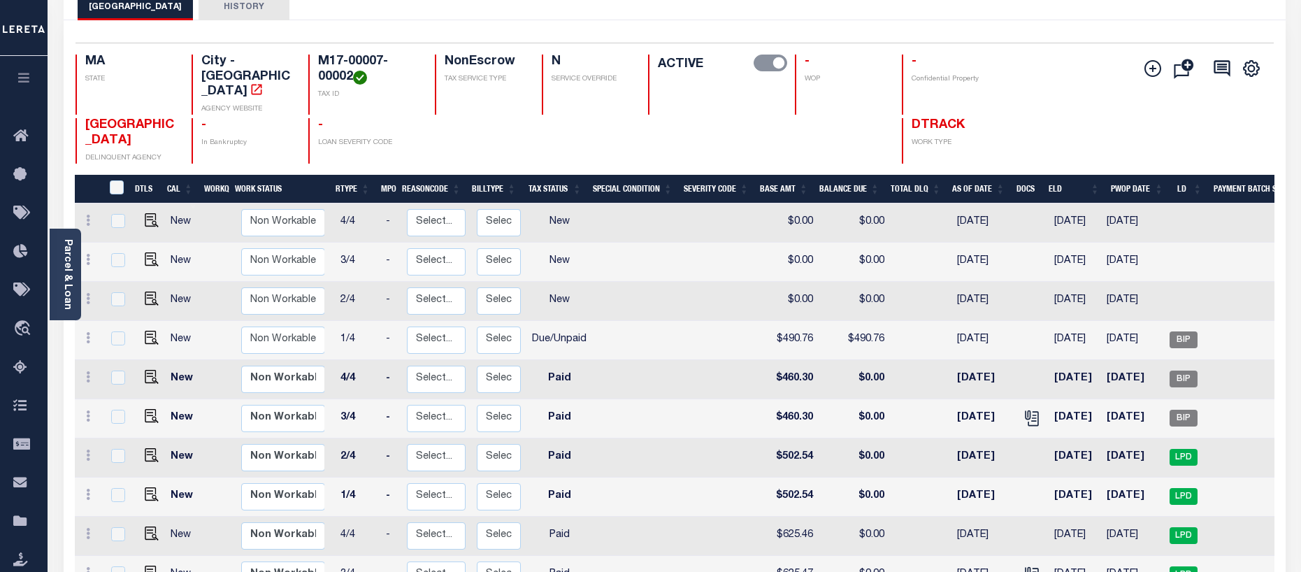
scroll to position [65, 0]
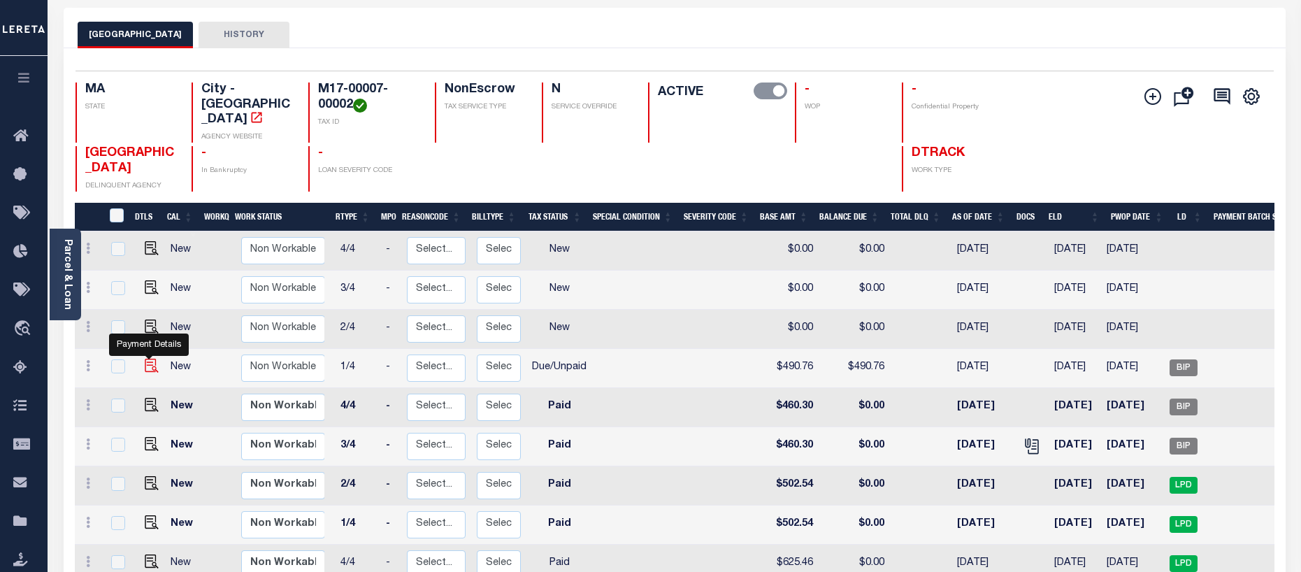
click at [145, 359] on img "" at bounding box center [152, 366] width 14 height 14
checkbox input "true"
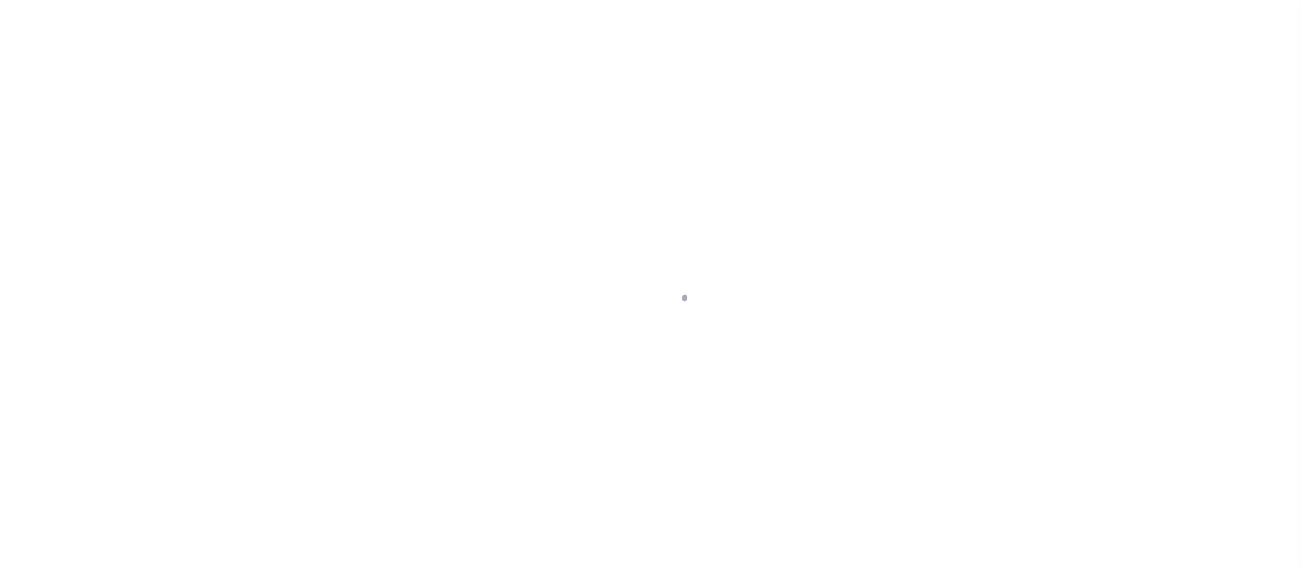
select select "DUE"
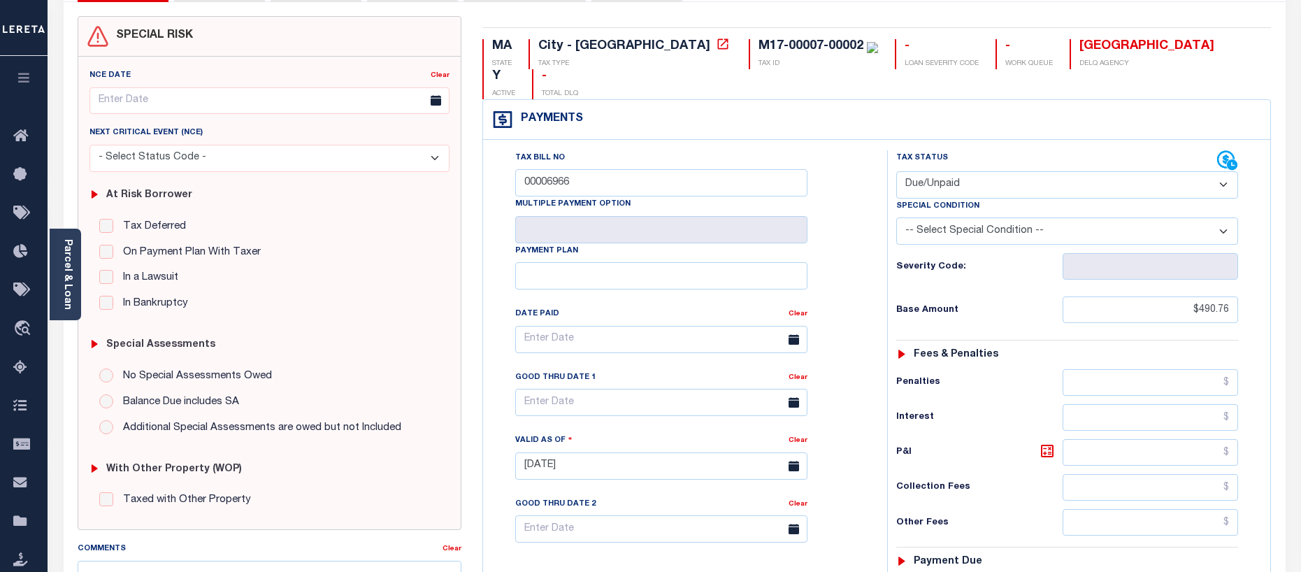
scroll to position [110, 0]
click at [1224, 152] on icon at bounding box center [1227, 162] width 21 height 21
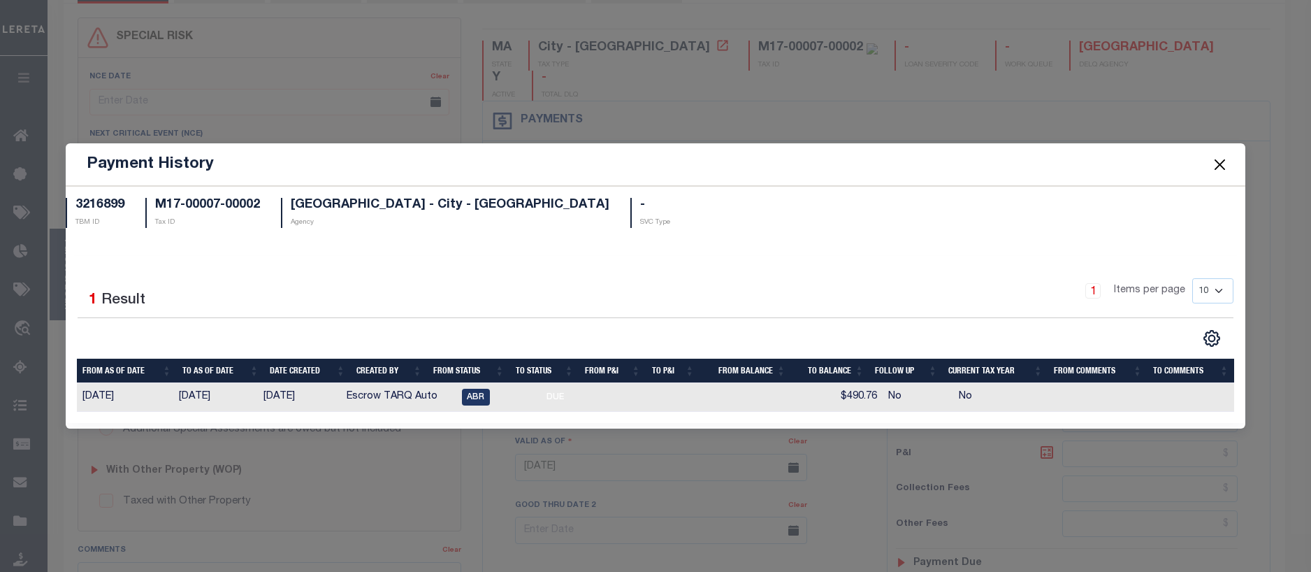
click at [1220, 164] on button "Close" at bounding box center [1220, 164] width 18 height 18
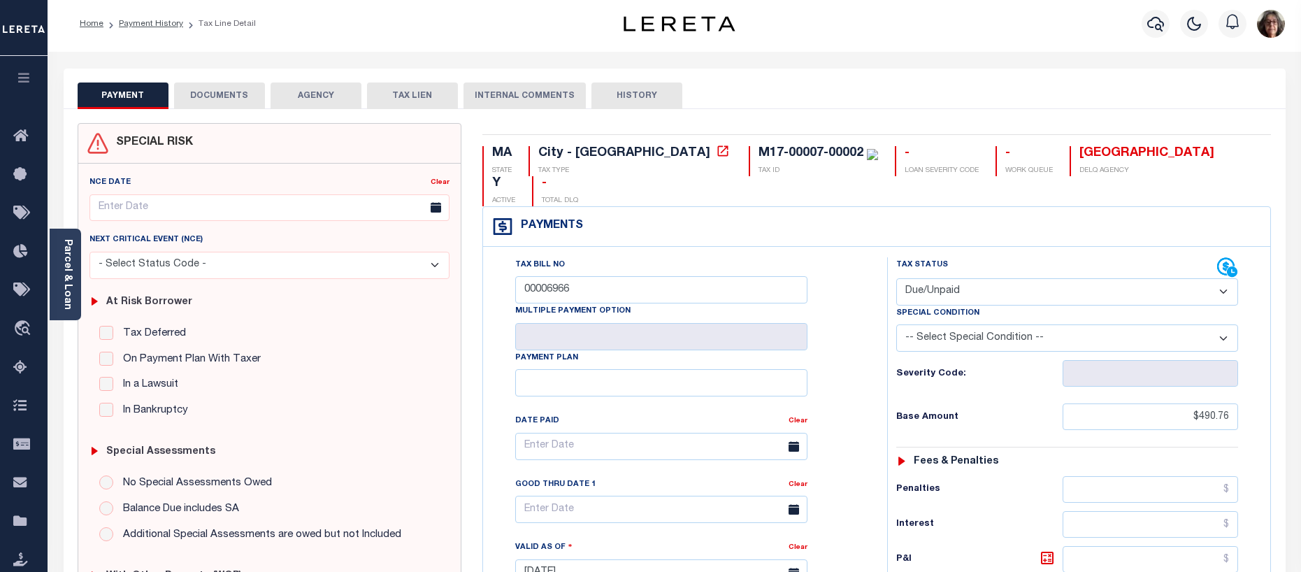
scroll to position [0, 0]
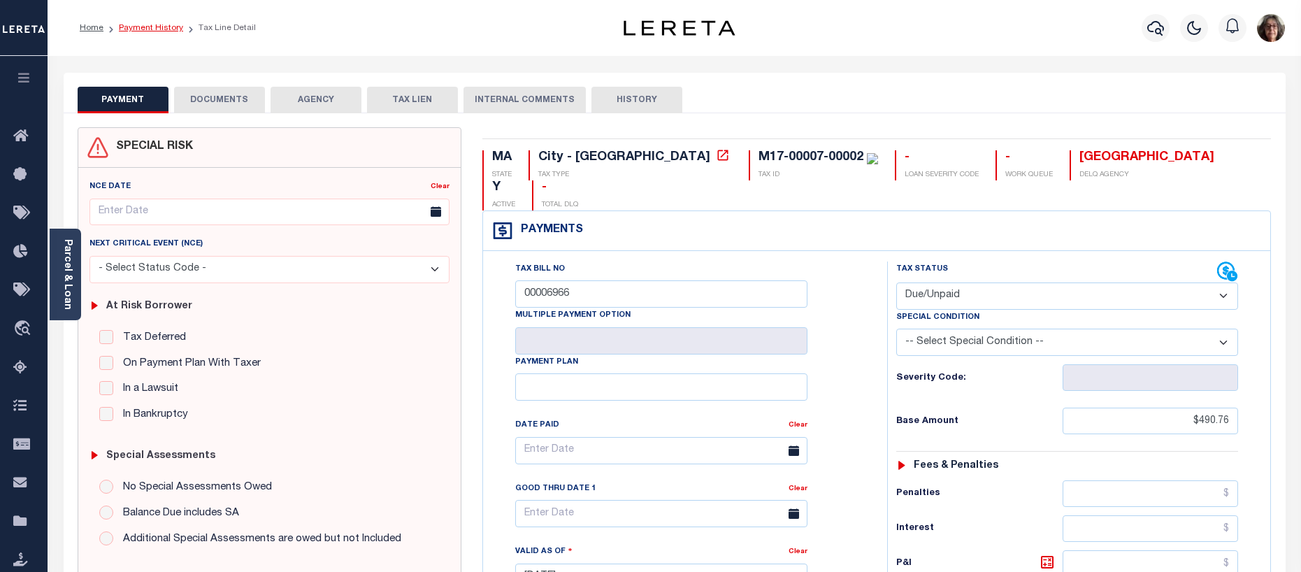
click at [145, 28] on link "Payment History" at bounding box center [151, 28] width 64 height 8
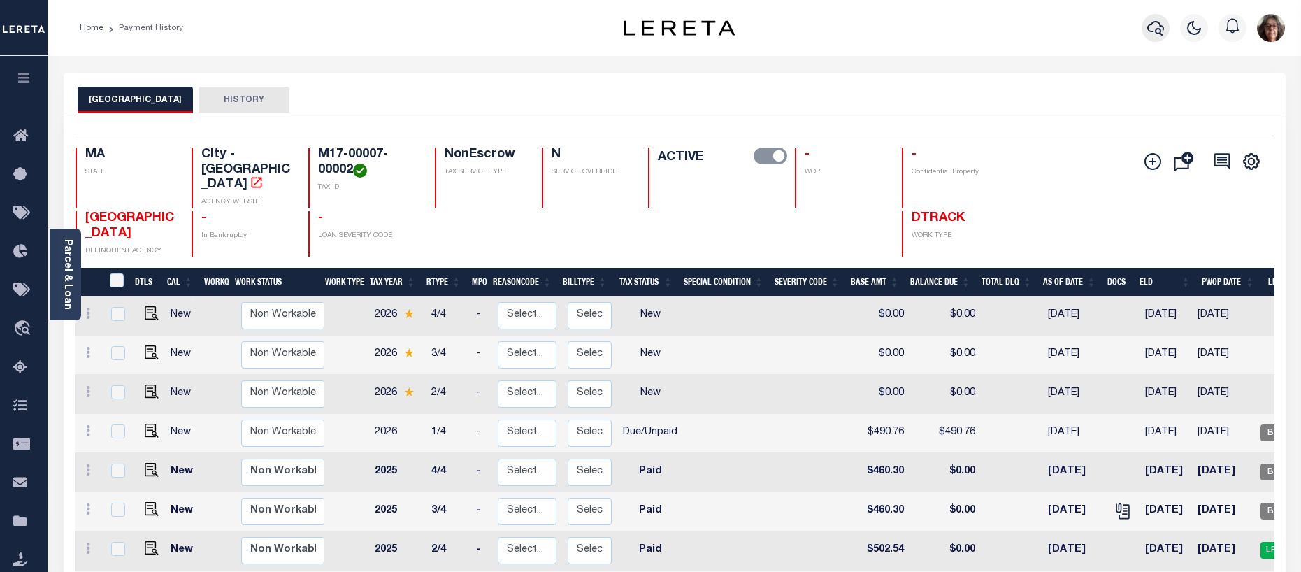
click at [1155, 27] on icon "button" at bounding box center [1155, 28] width 17 height 17
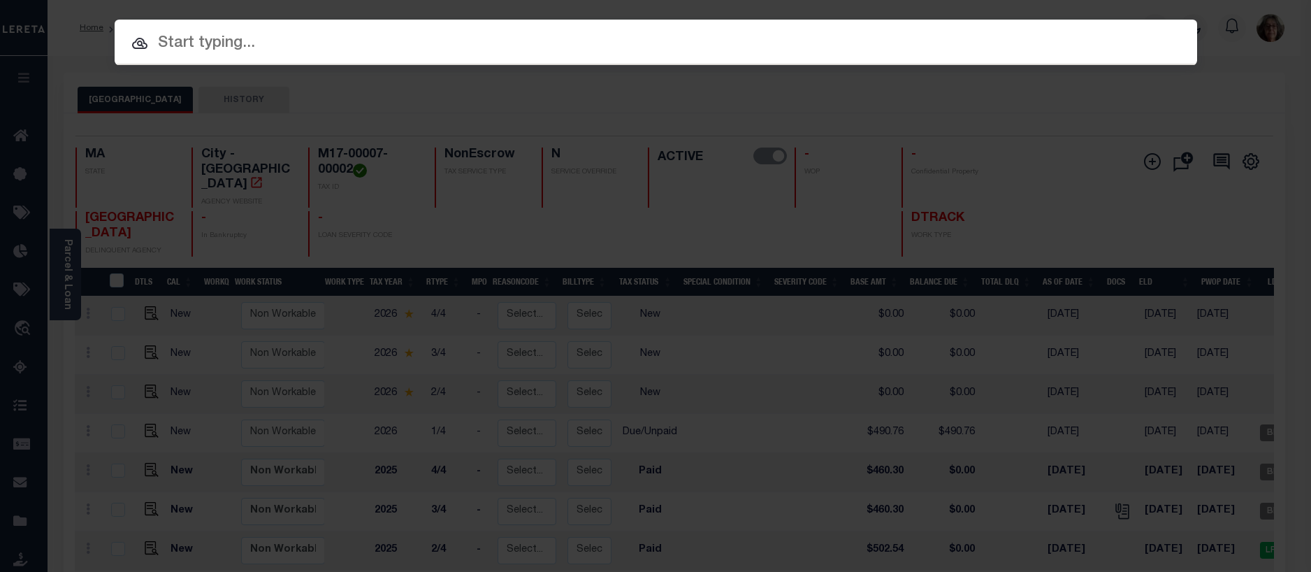
paste input "07179019626-00001"
type input "07179019626-00001"
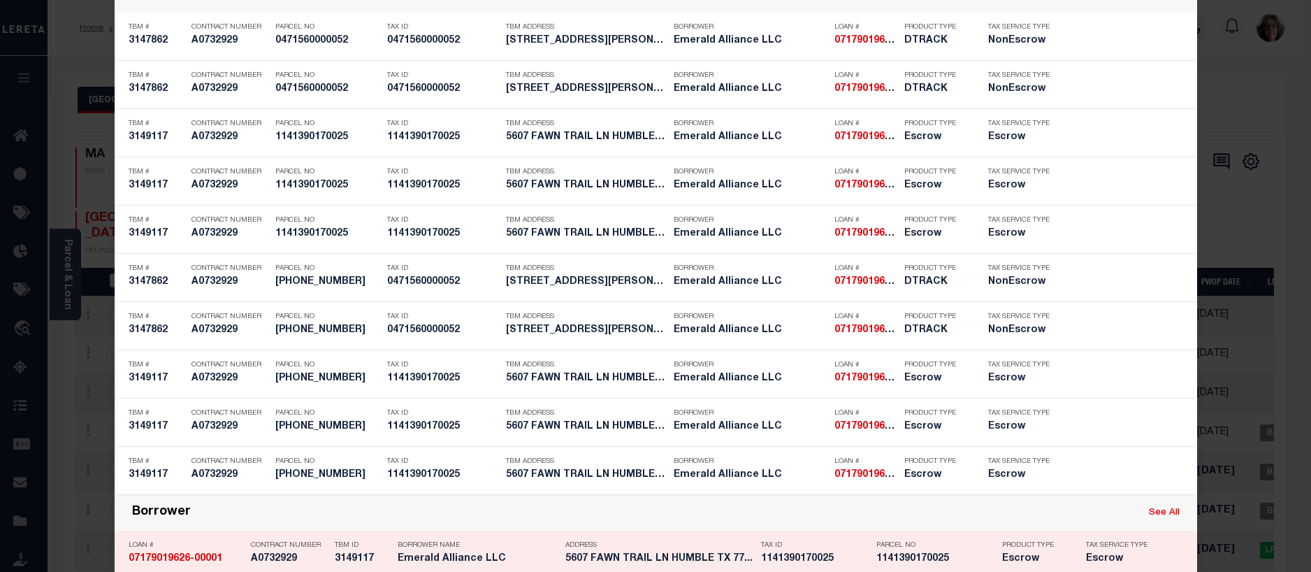
scroll to position [629, 0]
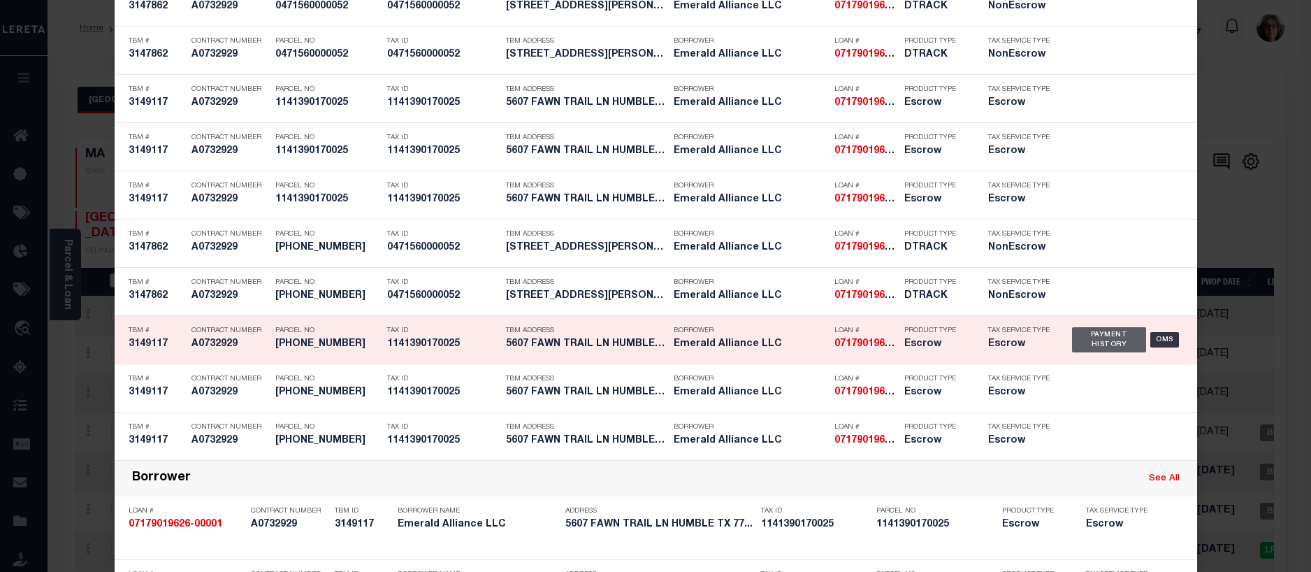
click at [1092, 344] on div "Payment History" at bounding box center [1109, 339] width 75 height 25
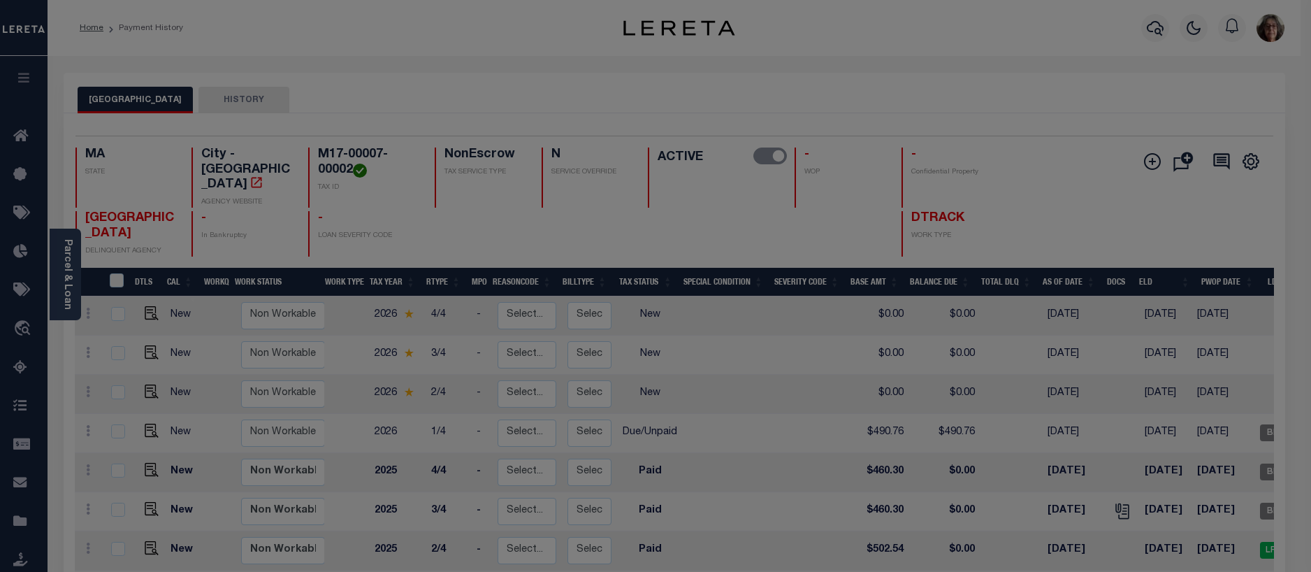
scroll to position [0, 0]
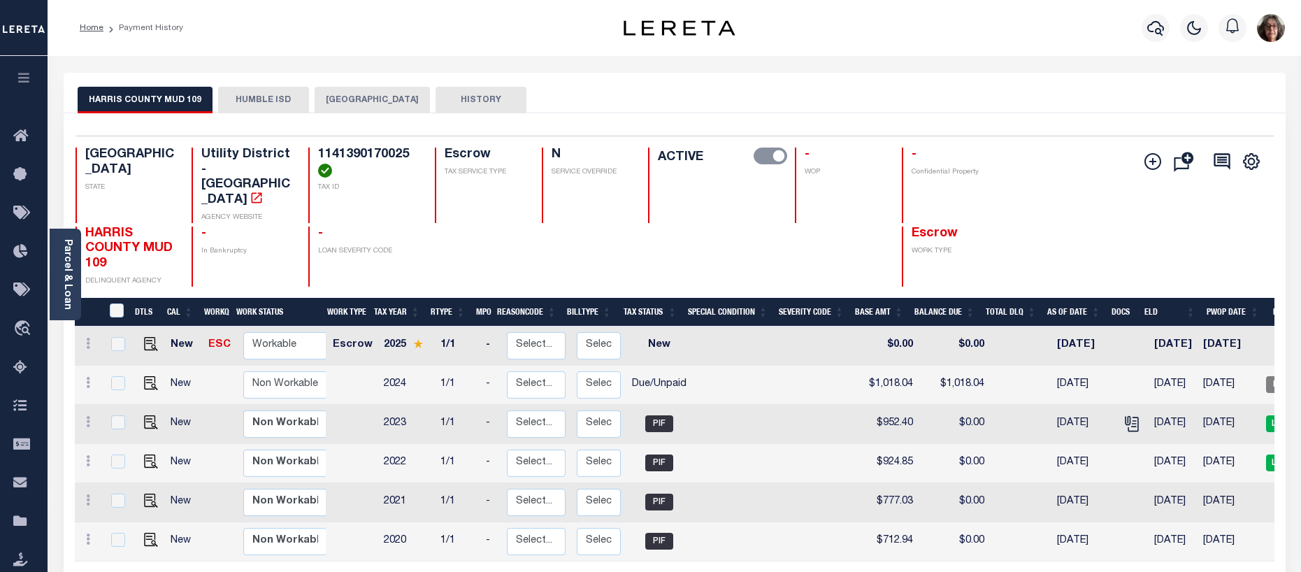
click at [366, 98] on button "[GEOGRAPHIC_DATA]" at bounding box center [372, 100] width 115 height 27
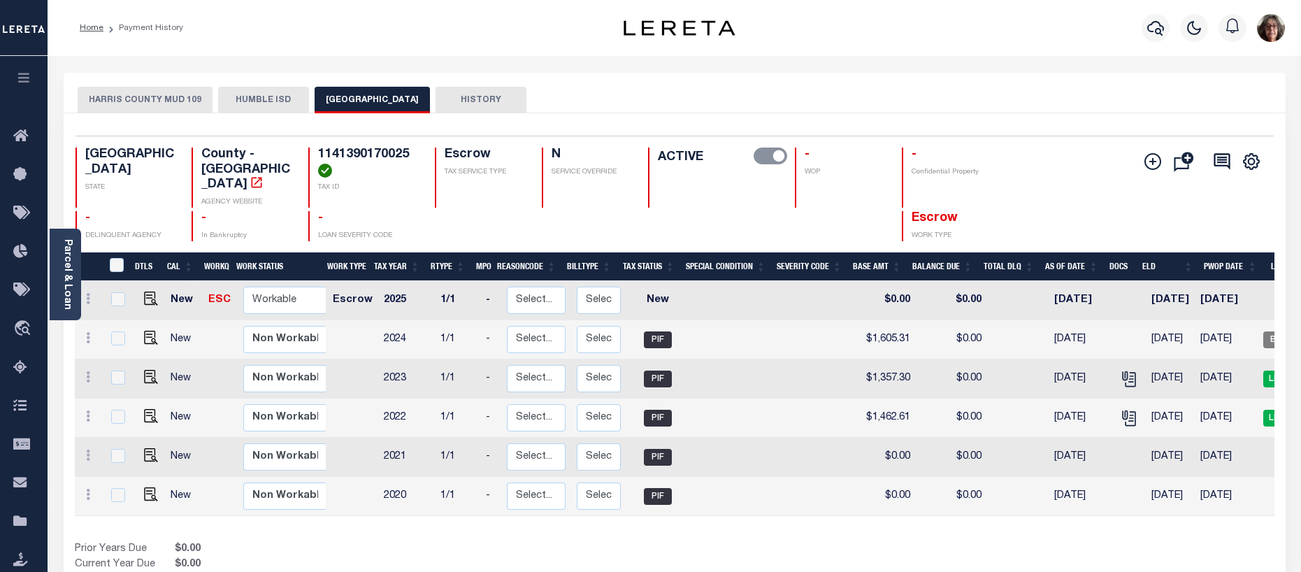
click at [250, 87] on button "HUMBLE ISD" at bounding box center [263, 100] width 91 height 27
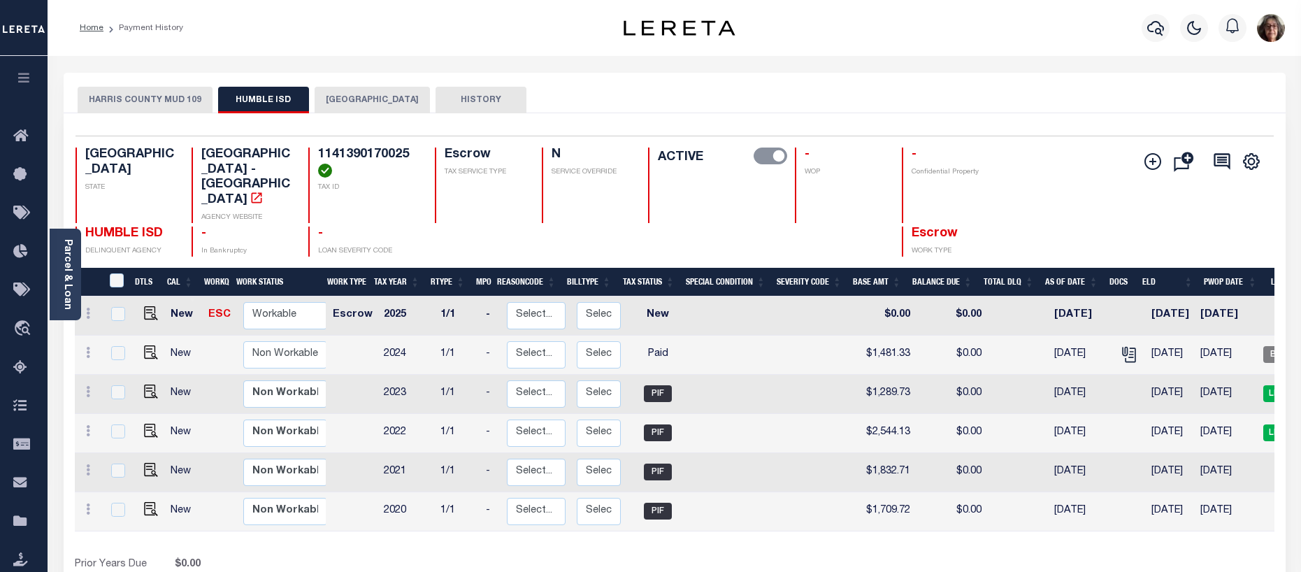
click at [140, 95] on button "HARRIS COUNTY MUD 109" at bounding box center [145, 100] width 135 height 27
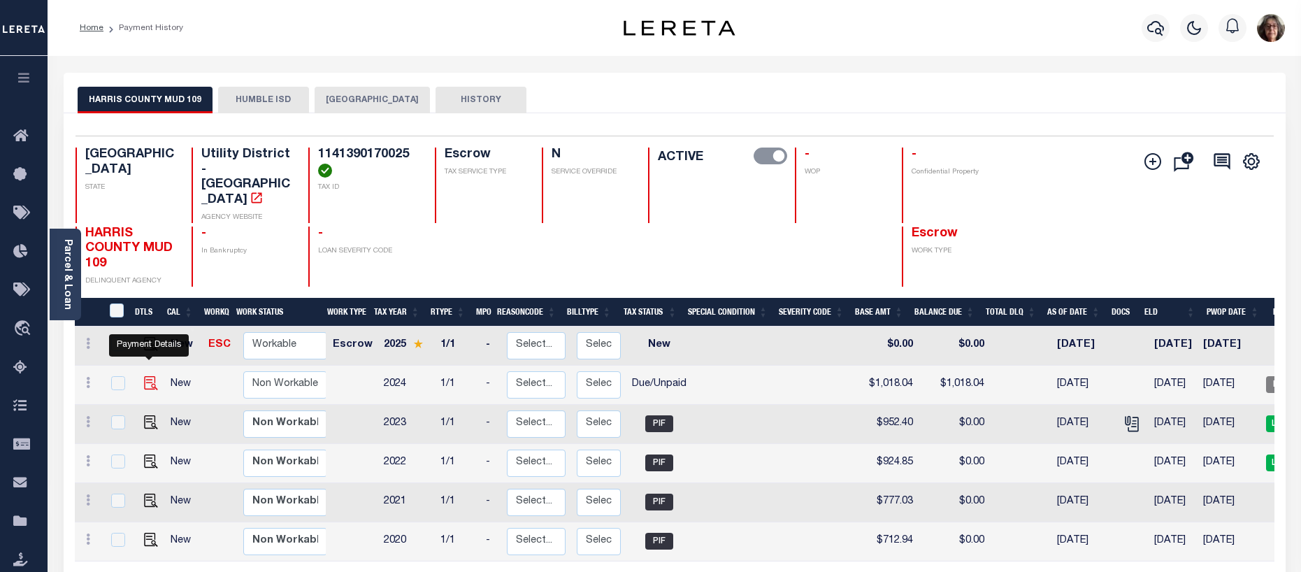
click at [150, 376] on img "" at bounding box center [151, 383] width 14 height 14
checkbox input "true"
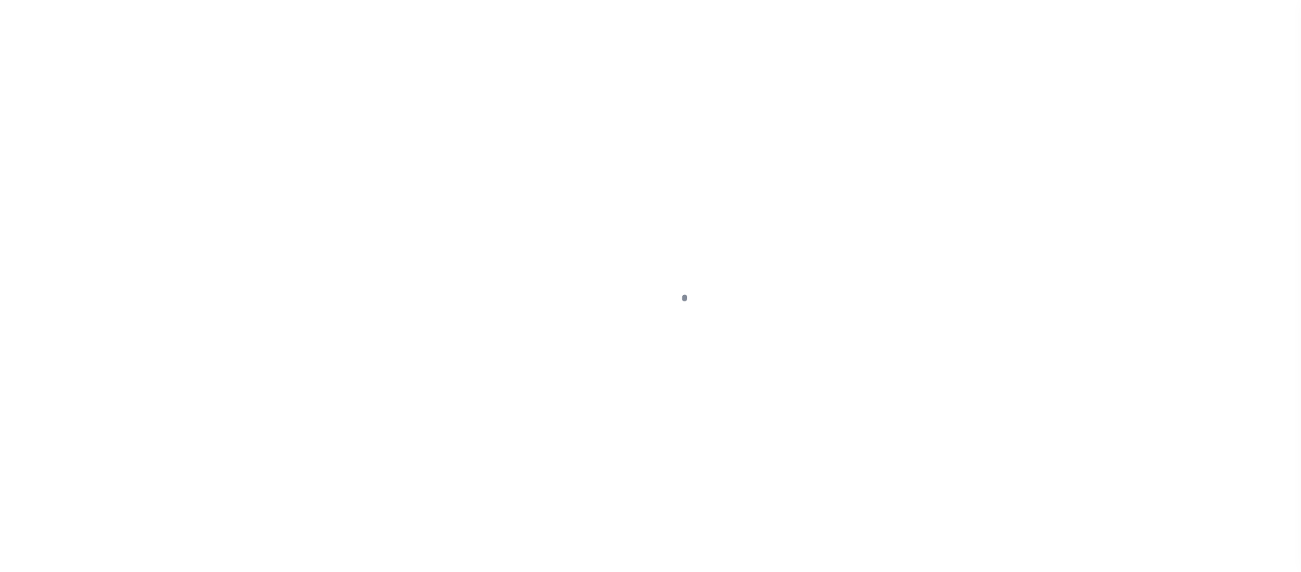
select select "DUE"
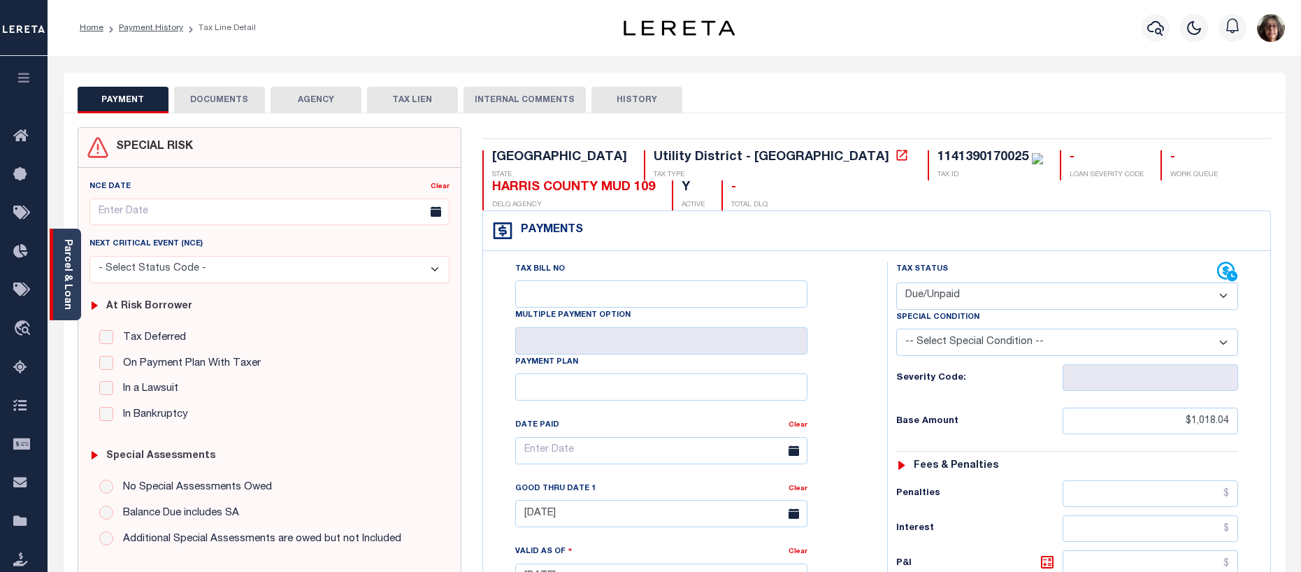
click at [66, 257] on link "Parcel & Loan" at bounding box center [67, 274] width 10 height 71
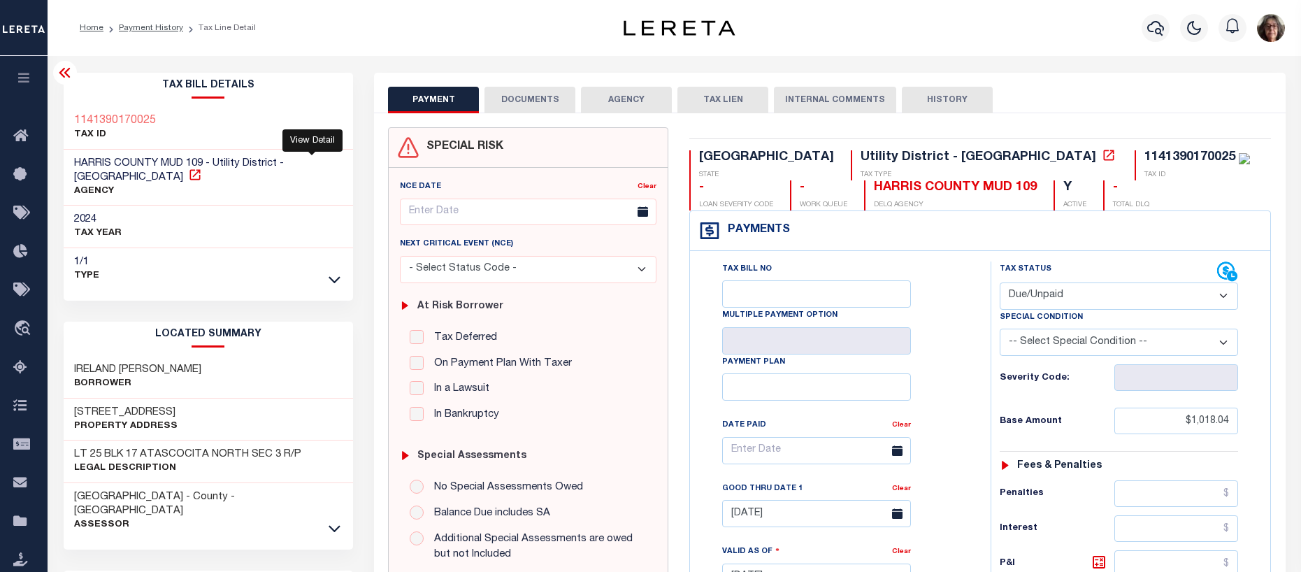
click at [202, 168] on icon at bounding box center [195, 175] width 14 height 14
click at [1155, 27] on icon "button" at bounding box center [1155, 28] width 17 height 17
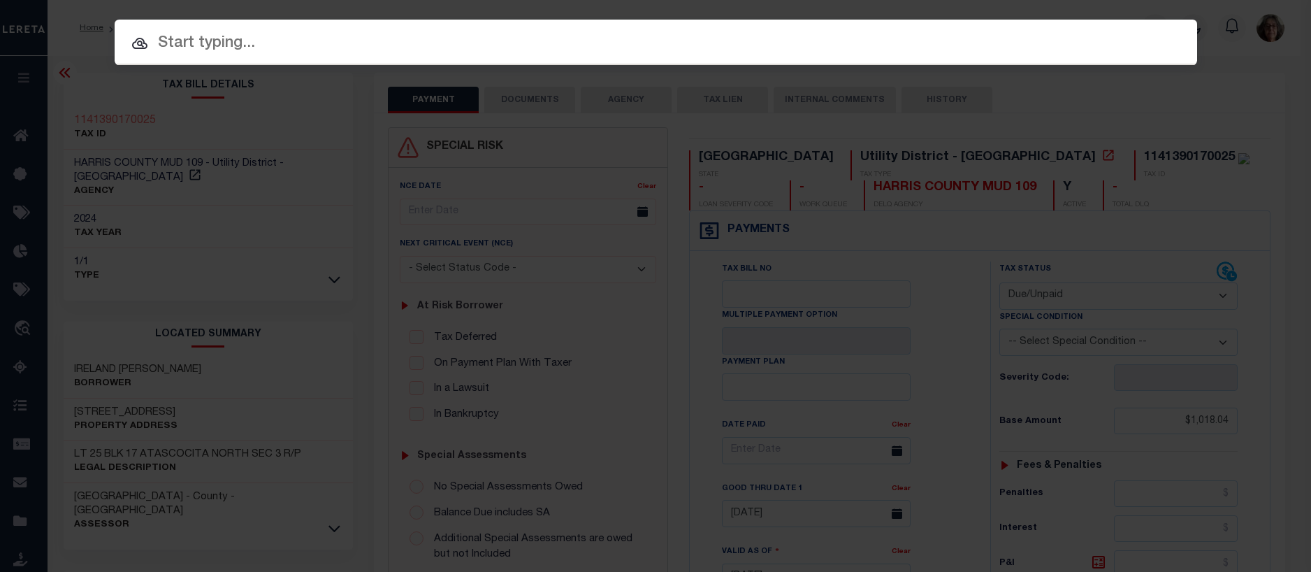
paste input "07179019726"
type input "07179019726"
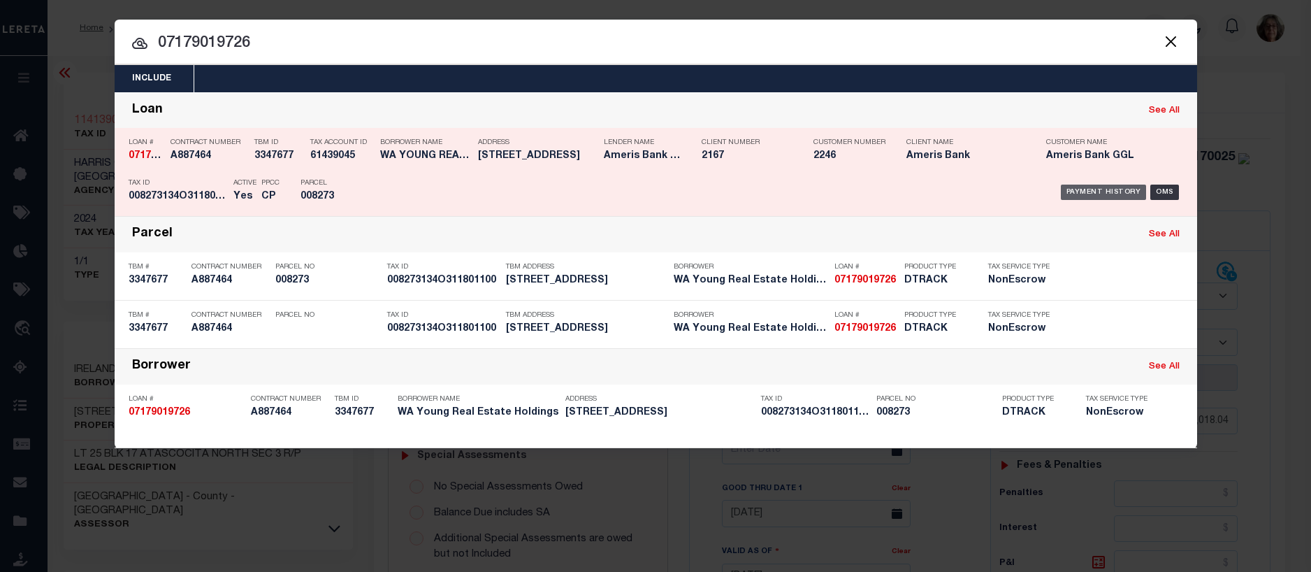
click at [1109, 190] on div "Payment History" at bounding box center [1104, 192] width 86 height 15
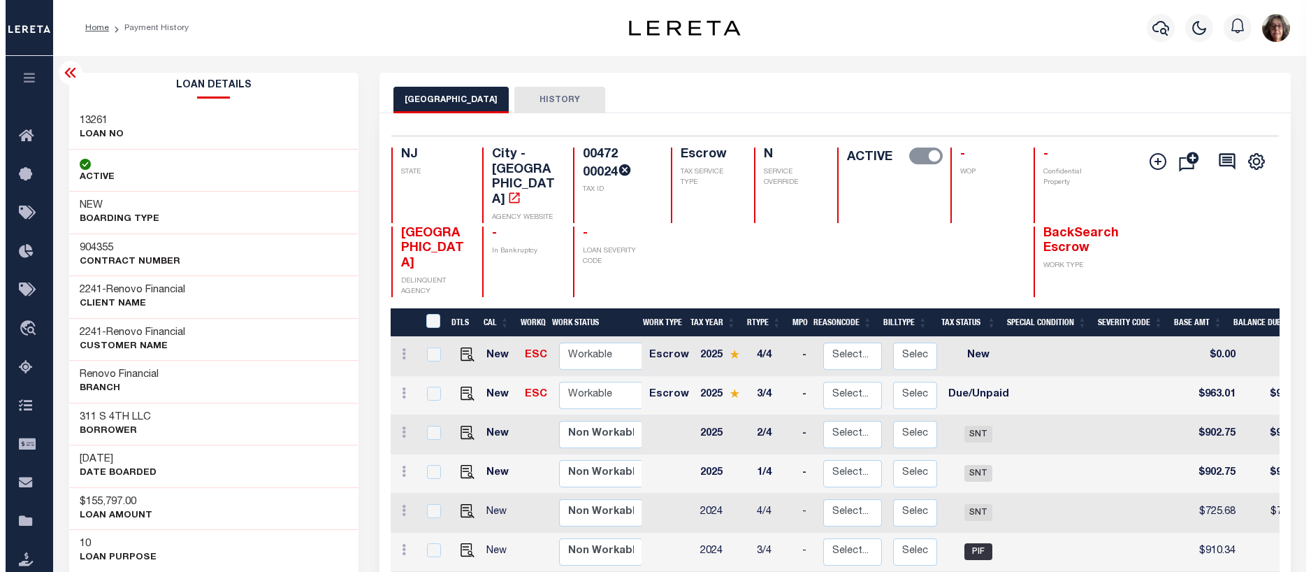
scroll to position [0, 287]
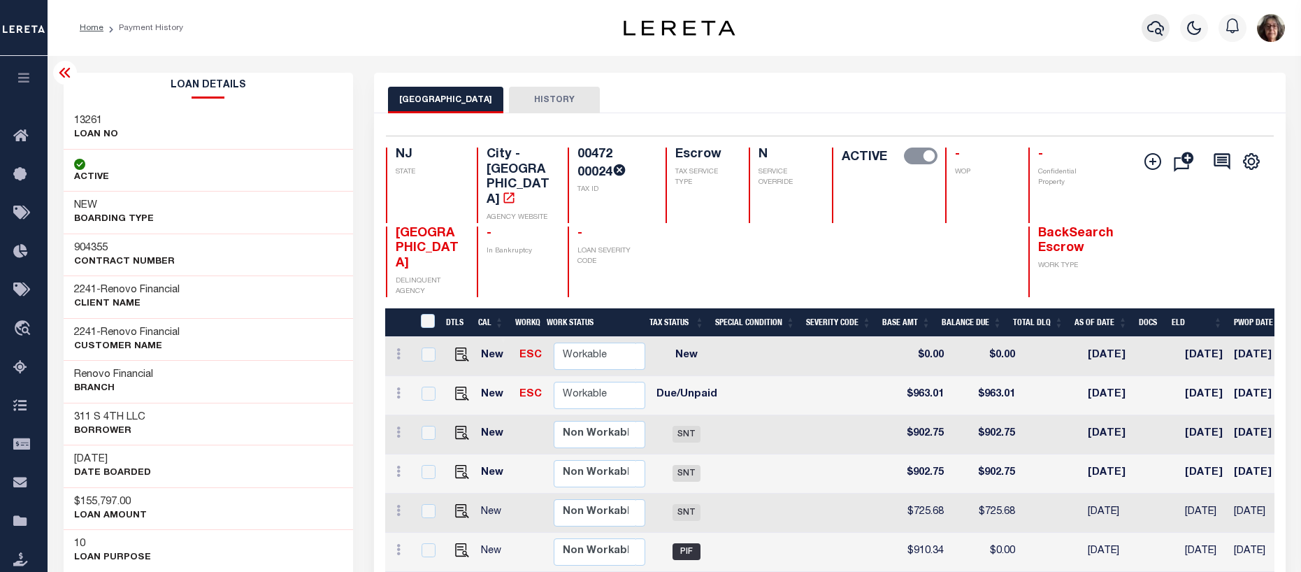
click at [1155, 25] on icon "button" at bounding box center [1155, 28] width 17 height 17
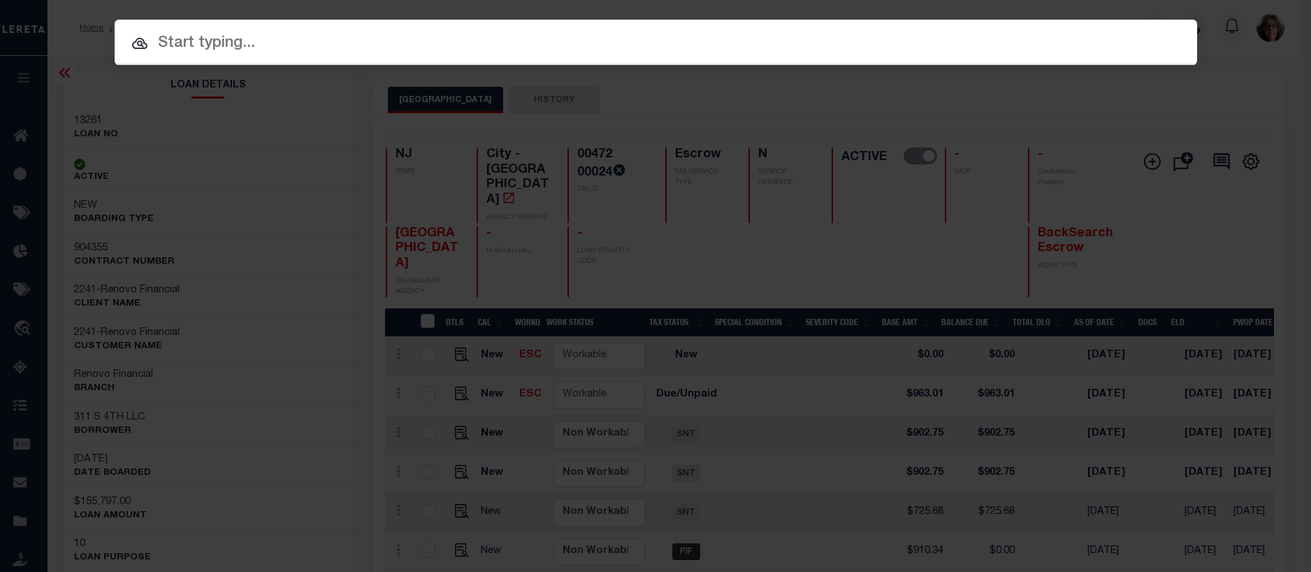
paste input "20010000546890"
type input "20010000546890"
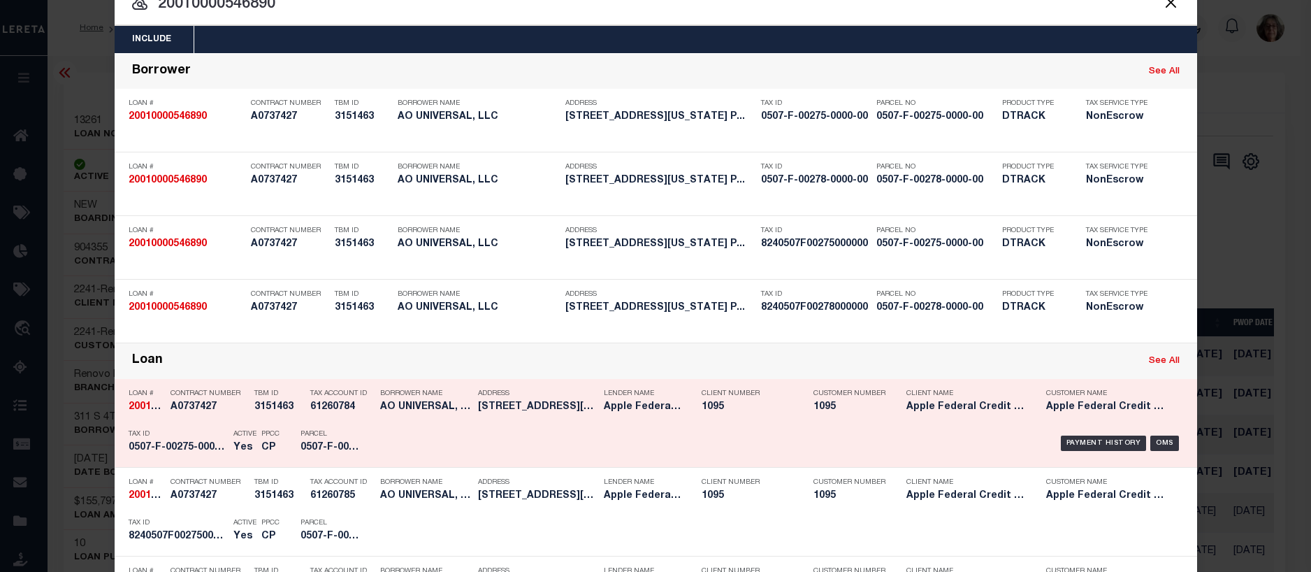
scroll to position [210, 0]
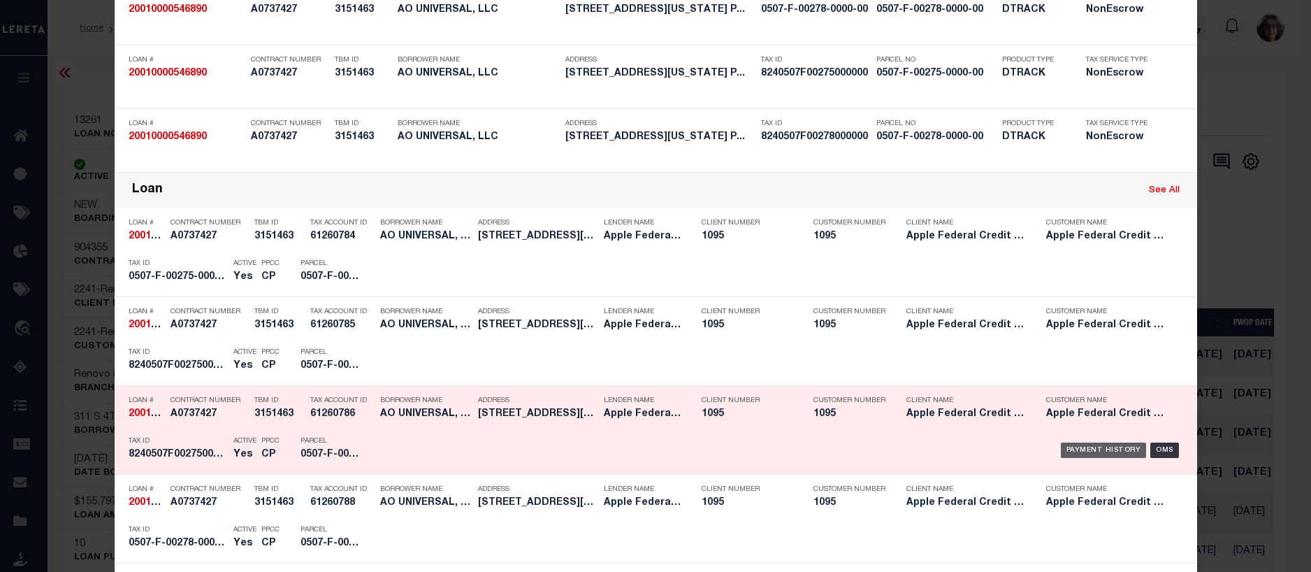
click at [1104, 448] on div "Payment History" at bounding box center [1104, 449] width 86 height 15
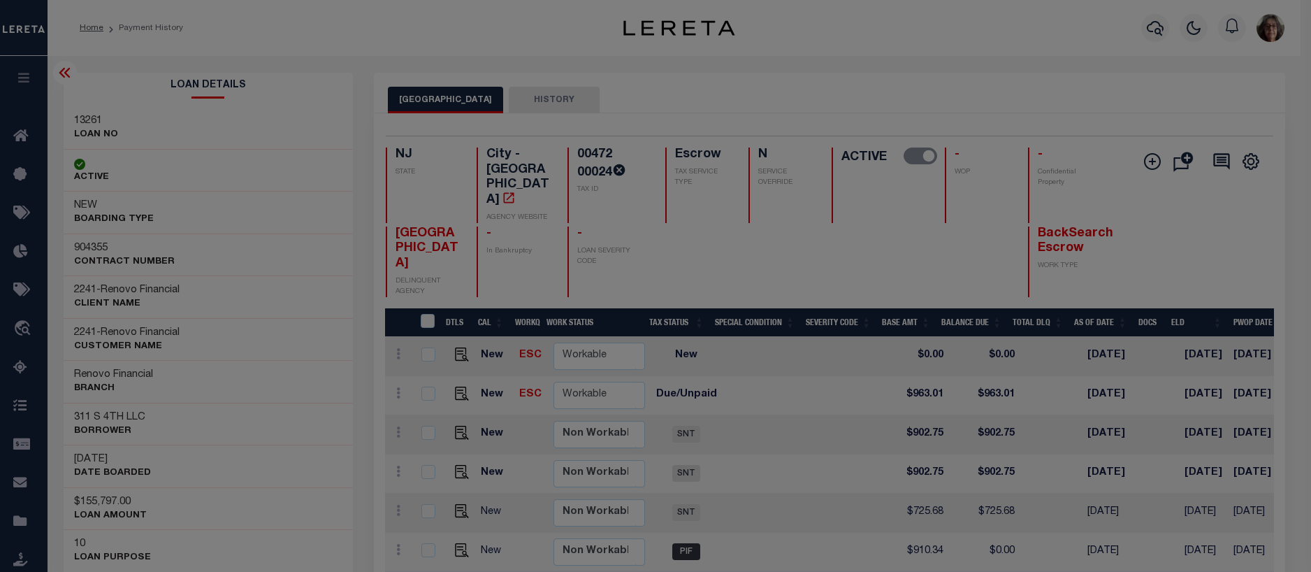
scroll to position [0, 0]
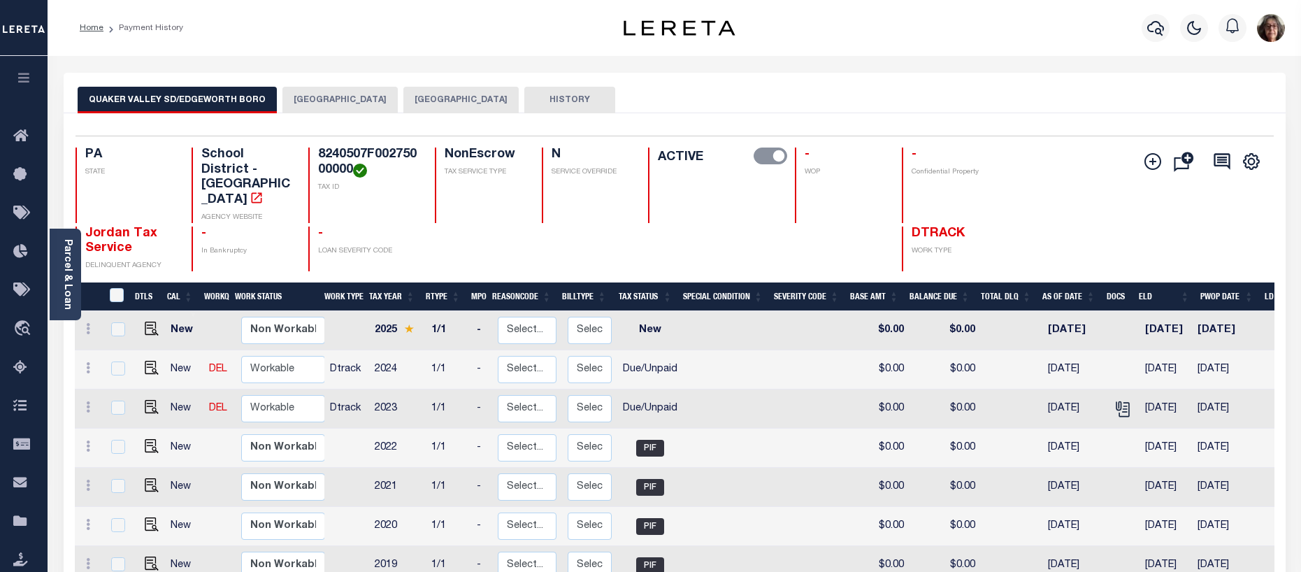
click at [449, 96] on button "[GEOGRAPHIC_DATA]" at bounding box center [460, 100] width 115 height 27
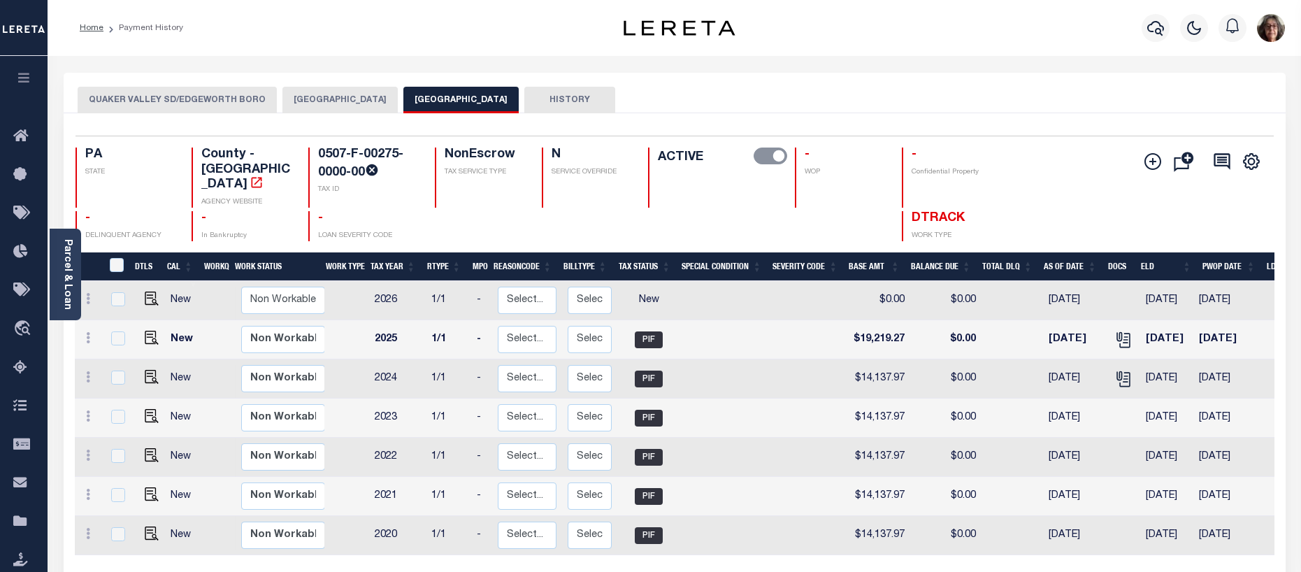
click at [329, 96] on button "[GEOGRAPHIC_DATA]" at bounding box center [339, 100] width 115 height 27
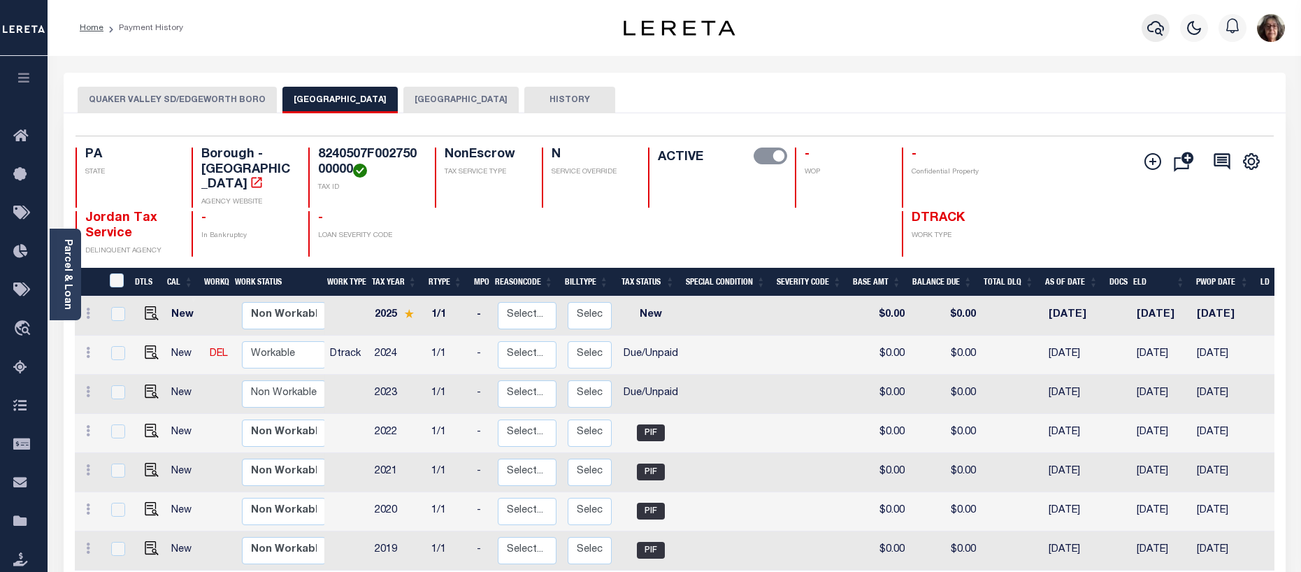
click at [1158, 29] on icon "button" at bounding box center [1155, 28] width 17 height 17
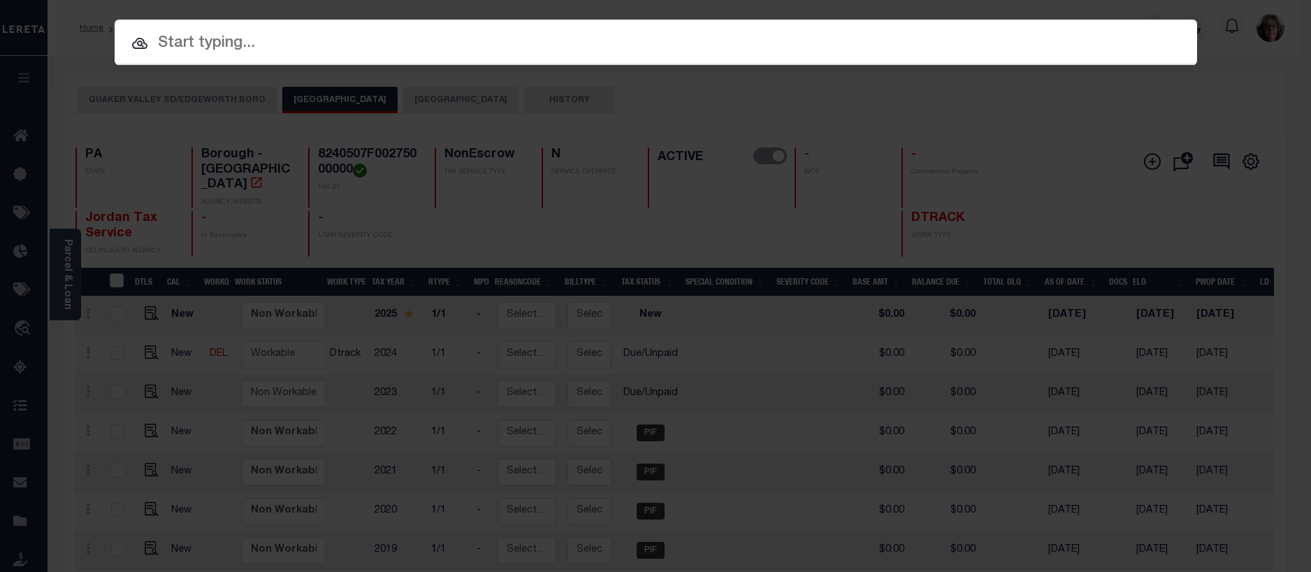
paste input "20010000546890"
type input "20010000546890"
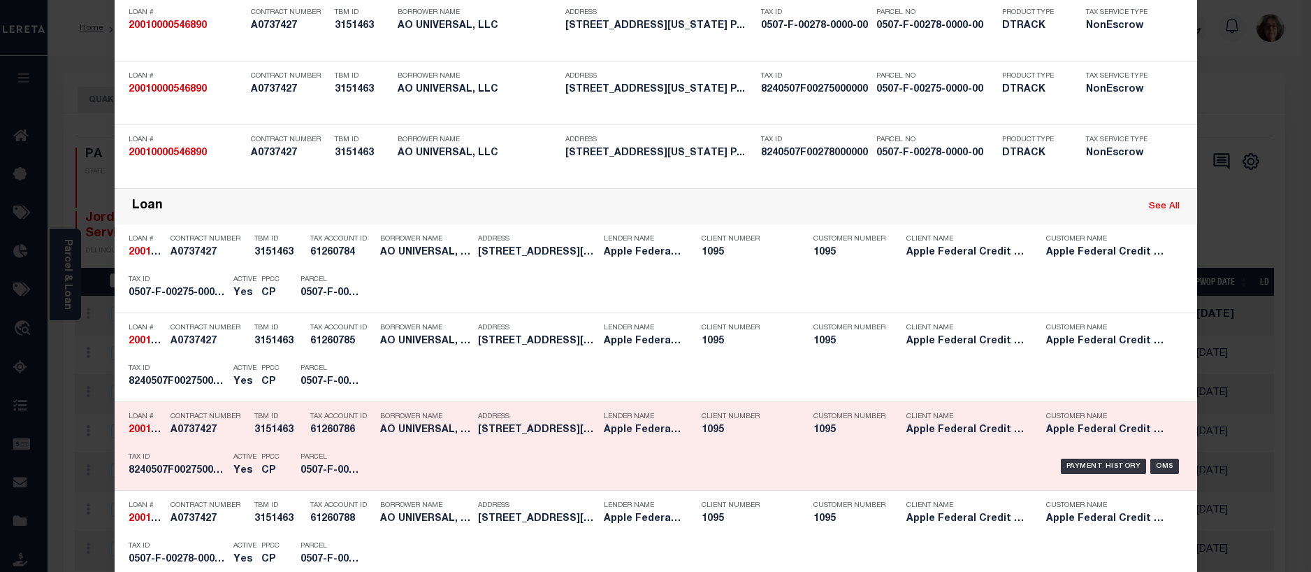
scroll to position [210, 0]
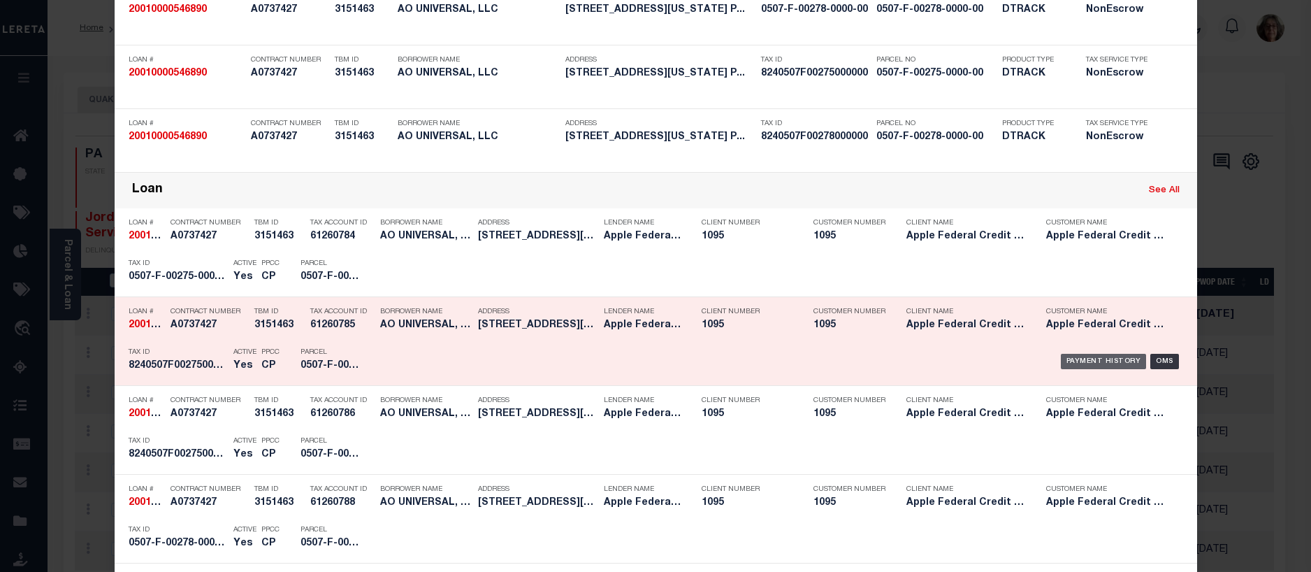
click at [1090, 358] on div "Payment History" at bounding box center [1104, 361] width 86 height 15
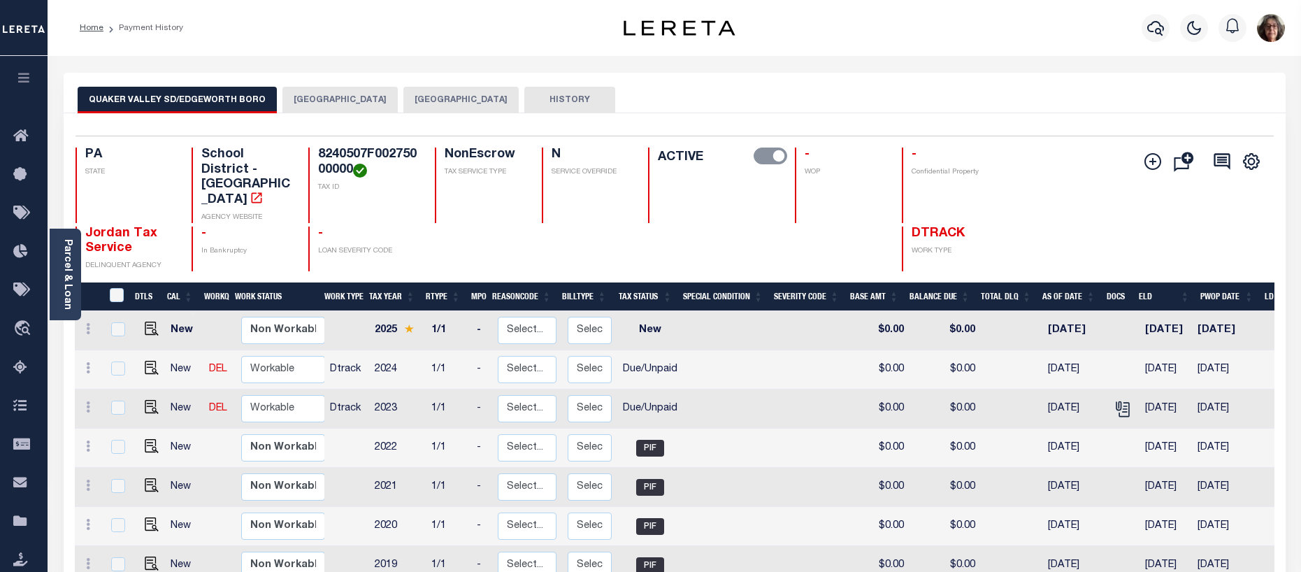
click at [336, 100] on button "[GEOGRAPHIC_DATA]" at bounding box center [339, 100] width 115 height 27
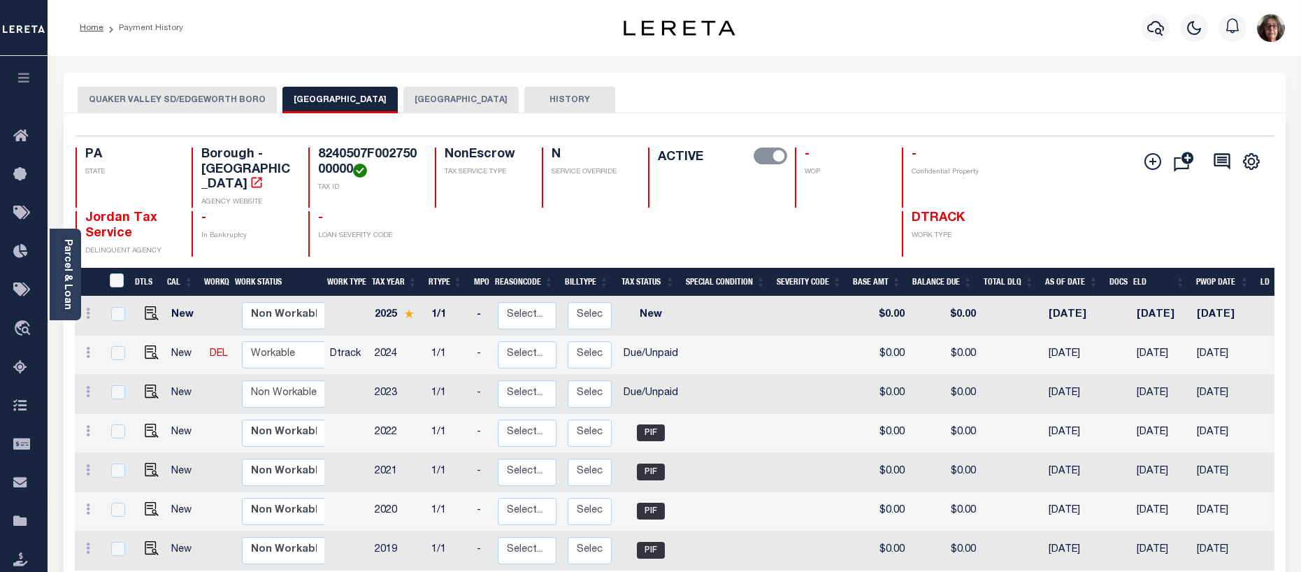
click at [454, 101] on button "[GEOGRAPHIC_DATA]" at bounding box center [460, 100] width 115 height 27
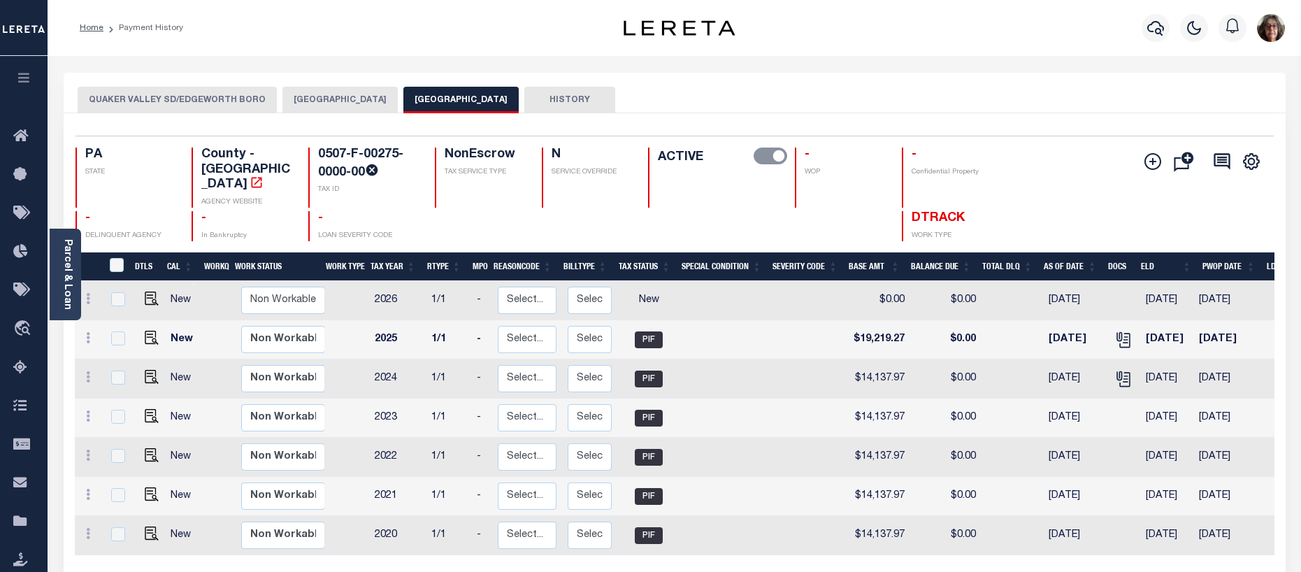
click at [113, 98] on button "QUAKER VALLEY SD/EDGEWORTH BORO" at bounding box center [177, 100] width 199 height 27
